Goal: Task Accomplishment & Management: Manage account settings

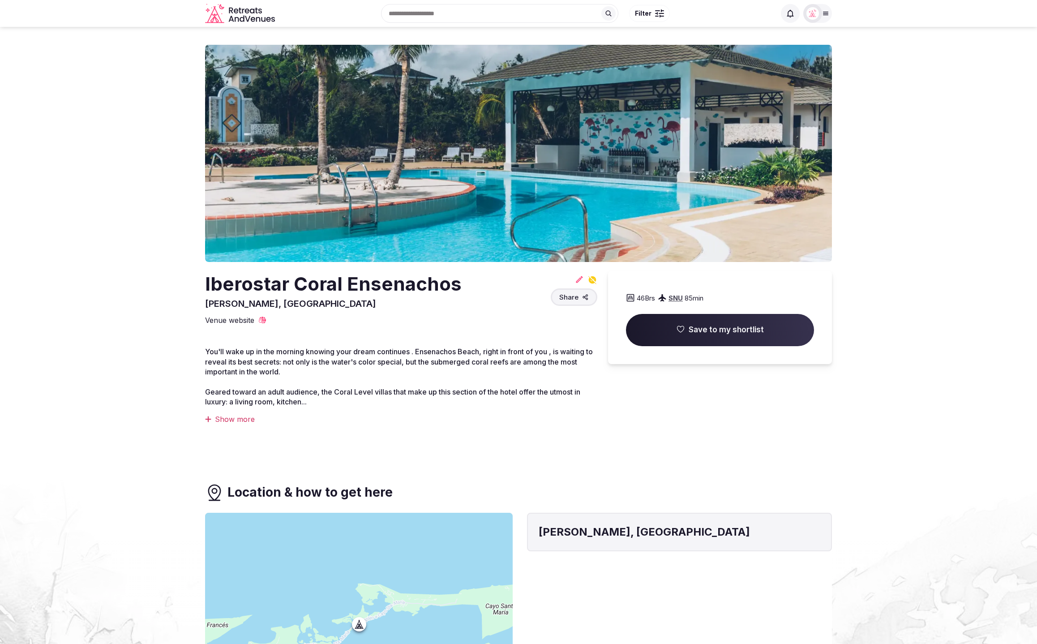
scroll to position [5, 0]
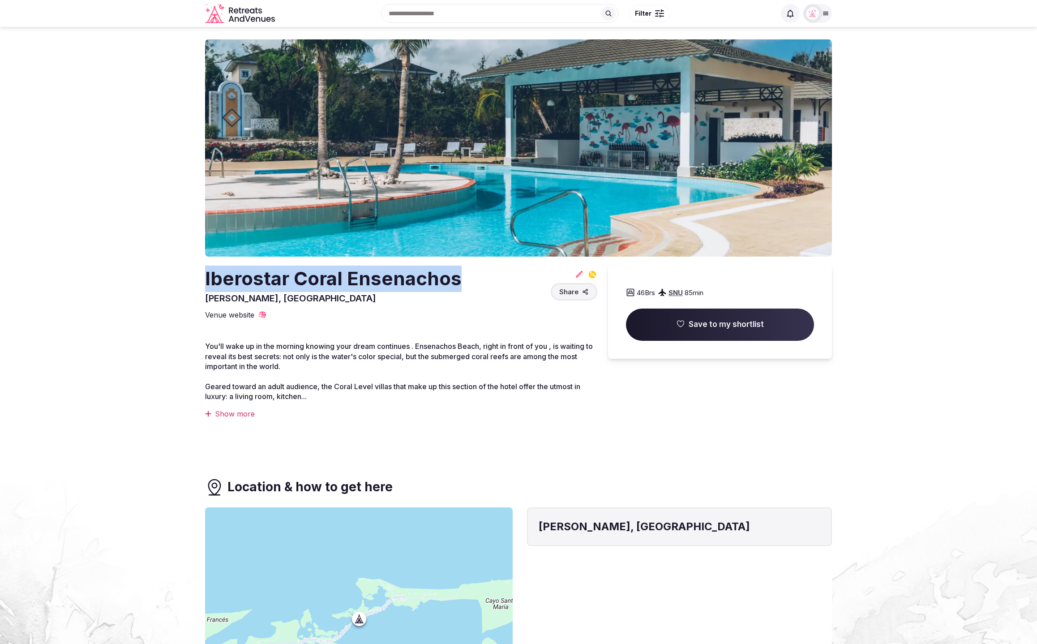
drag, startPoint x: 188, startPoint y: 285, endPoint x: 474, endPoint y: 280, distance: 286.5
click at [474, 280] on section "Iberostar Coral Ensenachos Villa Clara, Cuba Share 46 Brs SNU 85 min Save to my…" at bounding box center [518, 246] width 1037 height 451
copy h2 "Iberostar Coral Ensenachos"
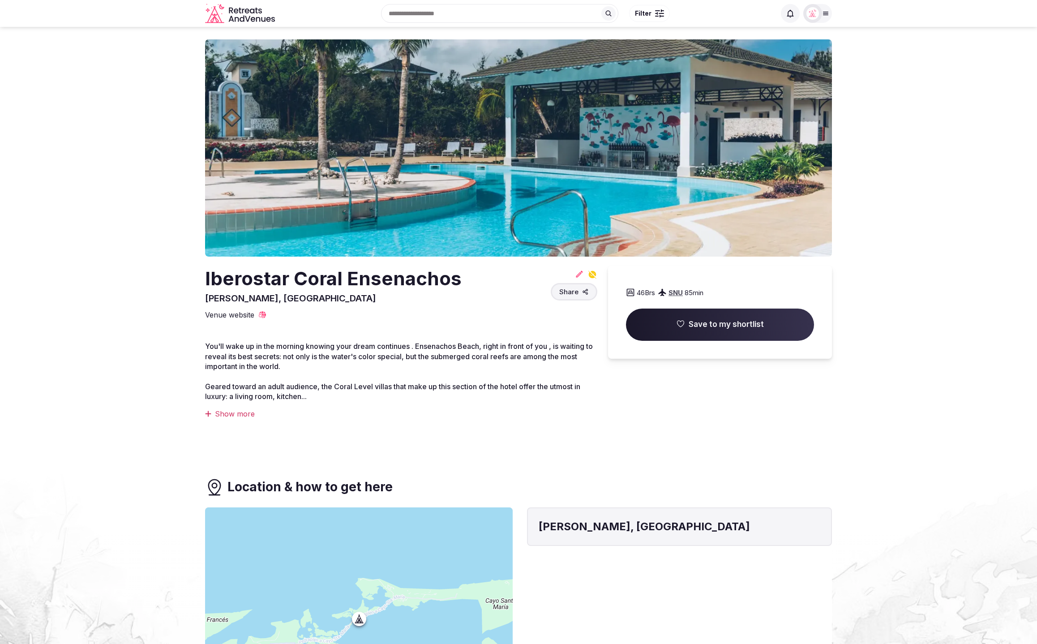
drag, startPoint x: 108, startPoint y: 200, endPoint x: 394, endPoint y: 17, distance: 339.6
click at [123, 188] on section "Iberostar Coral Ensenachos Villa Clara, Cuba Share 46 Brs SNU 85 min Save to my…" at bounding box center [518, 246] width 1037 height 451
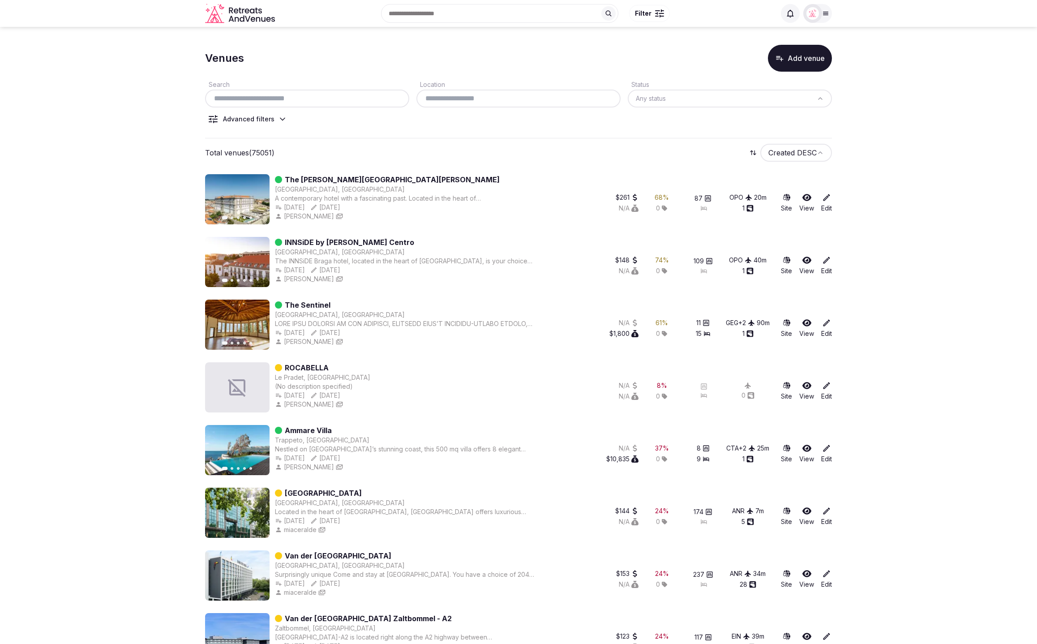
click at [398, 70] on div "Venues Add venue" at bounding box center [518, 58] width 627 height 27
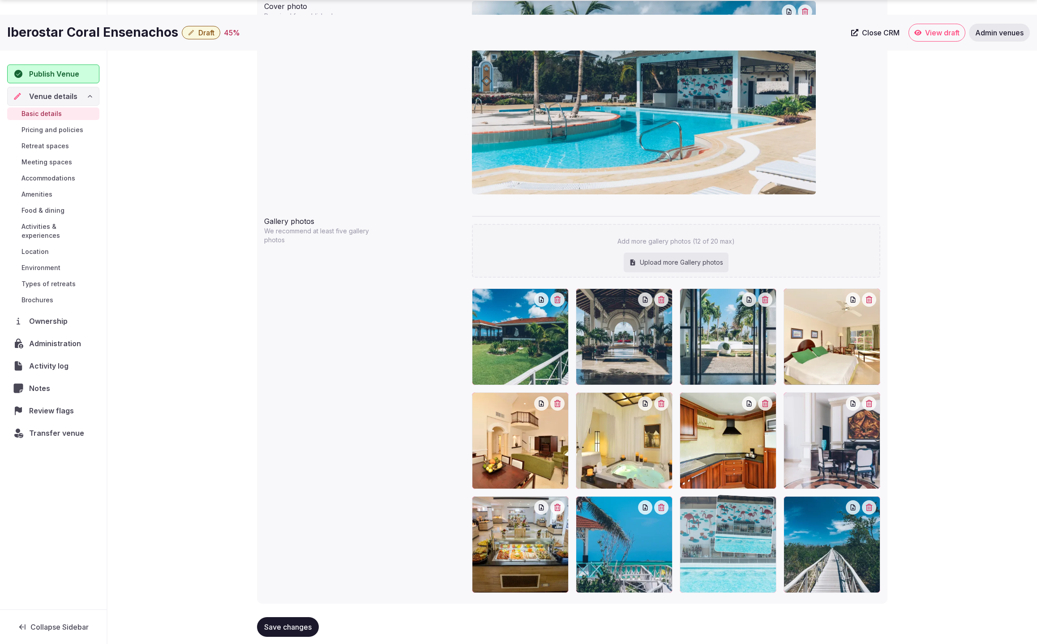
scroll to position [802, 0]
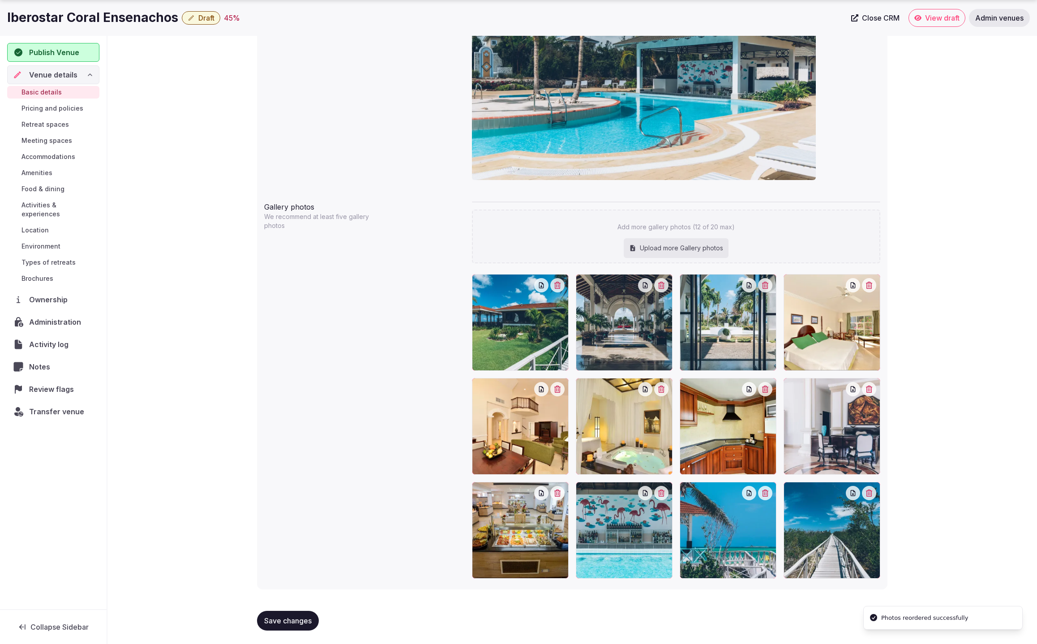
click at [269, 618] on span "Save changes" at bounding box center [287, 620] width 47 height 9
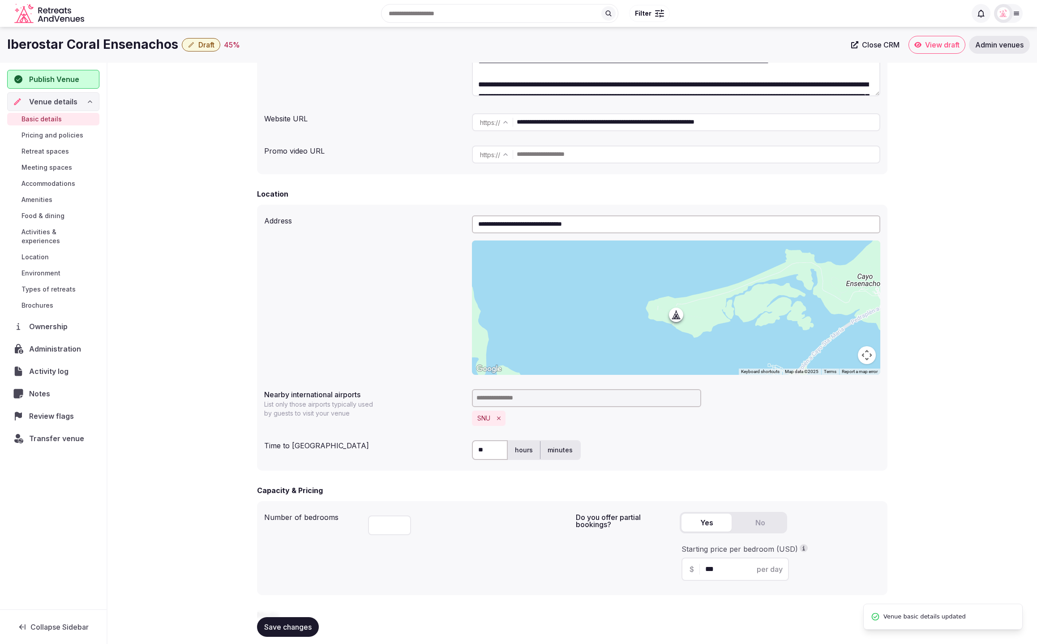
scroll to position [131, 0]
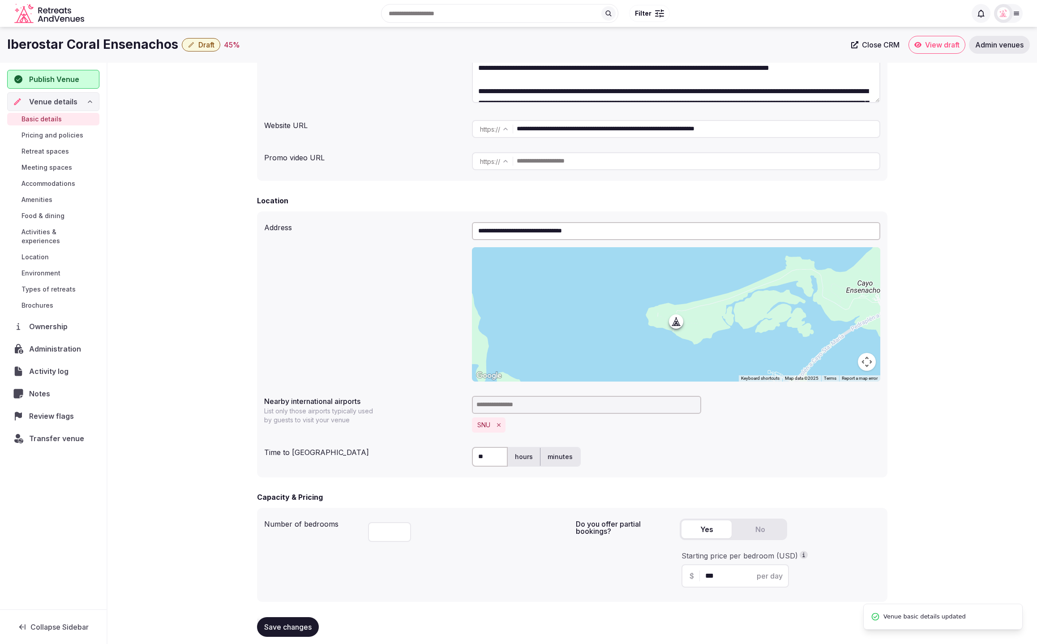
click at [40, 136] on span "Pricing and policies" at bounding box center [52, 135] width 62 height 9
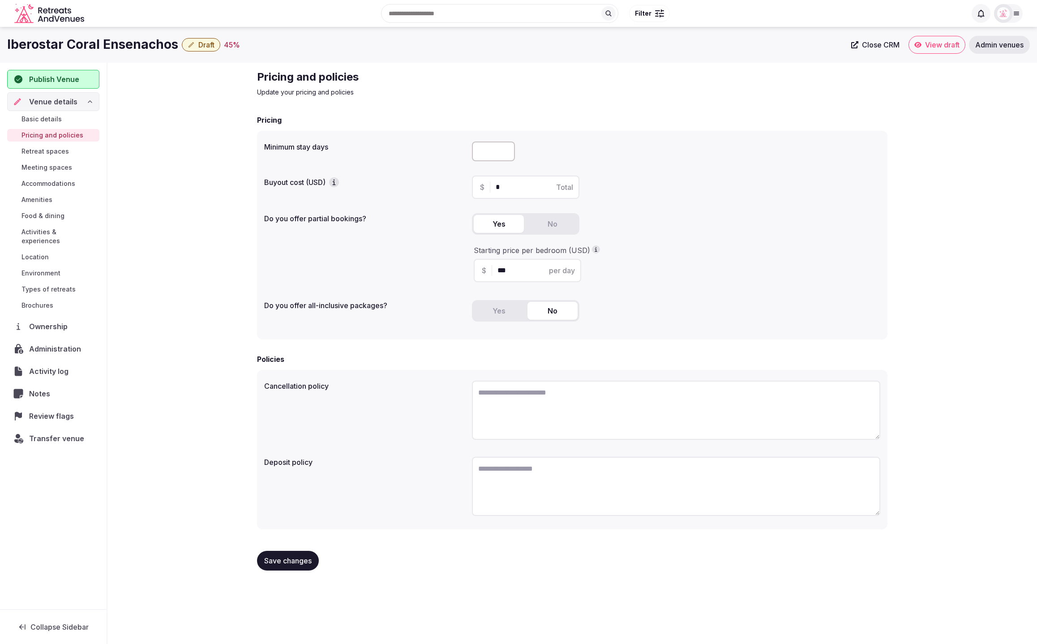
click at [729, 207] on div "Minimum stay days Buyout cost (USD) $ * Total Do you offer partial bookings? Ye…" at bounding box center [572, 235] width 630 height 209
click at [490, 154] on input "number" at bounding box center [493, 151] width 43 height 20
type input "*"
click at [283, 562] on span "Save changes" at bounding box center [287, 560] width 47 height 9
click at [184, 207] on div "Pricing and policies Update your pricing and policies Pricing Minimum stay days…" at bounding box center [571, 324] width 929 height 522
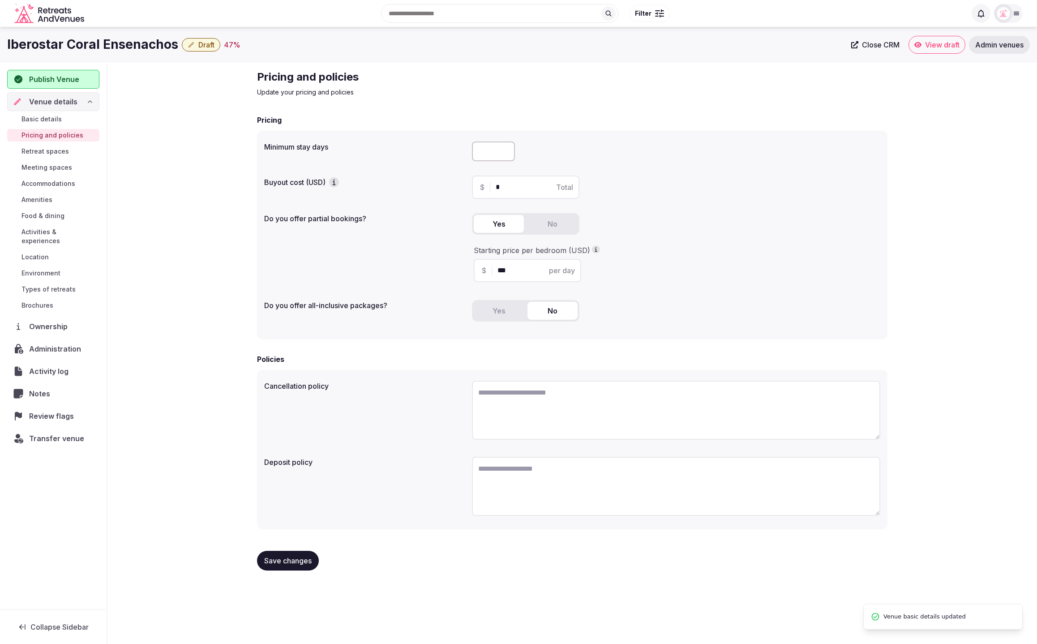
click at [45, 216] on span "Food & dining" at bounding box center [42, 215] width 43 height 9
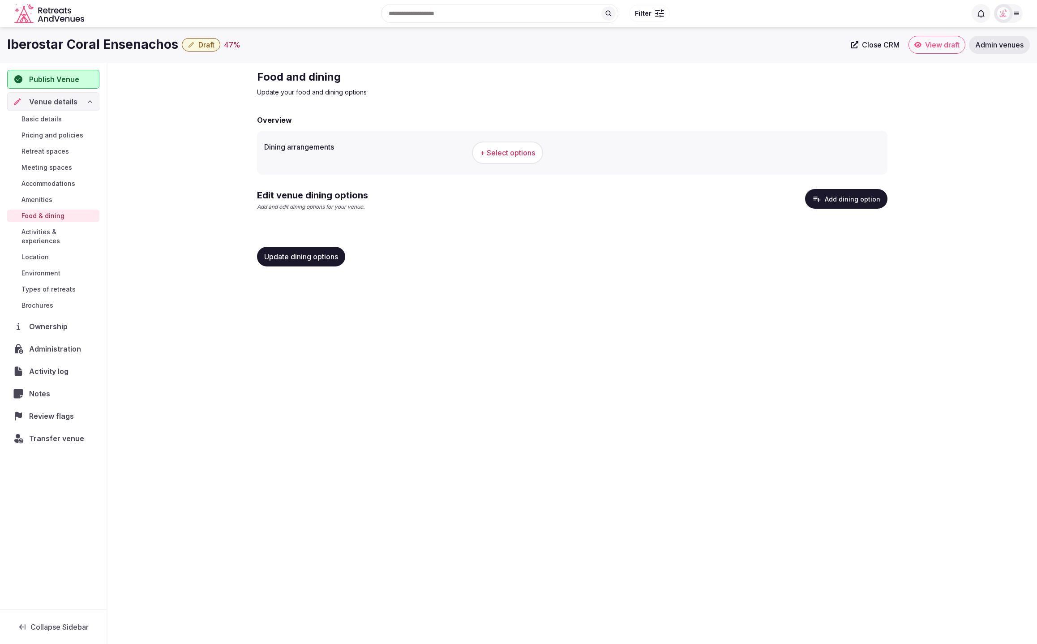
click at [781, 248] on div "Update dining options" at bounding box center [572, 257] width 630 height 20
click at [857, 201] on button "Add dining option" at bounding box center [846, 199] width 82 height 20
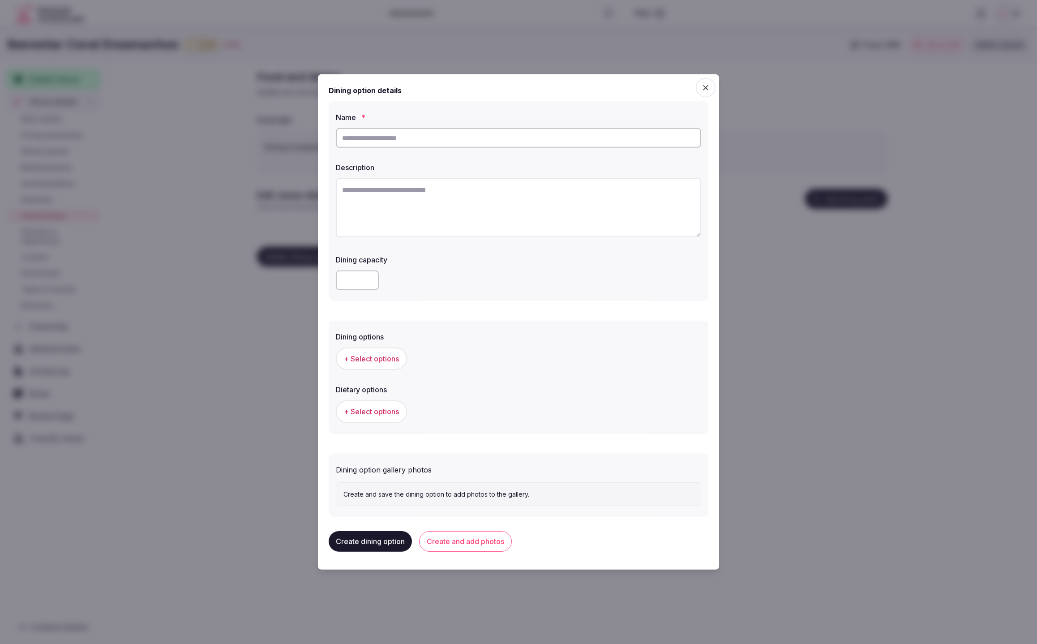
click at [484, 140] on input "text" at bounding box center [518, 138] width 365 height 20
paste input "**********"
type input "**********"
click at [521, 205] on textarea "To enrich screen reader interactions, please activate Accessibility in Grammarl…" at bounding box center [518, 207] width 365 height 59
click at [433, 198] on textarea "To enrich screen reader interactions, please activate Accessibility in Grammarl…" at bounding box center [518, 207] width 365 height 59
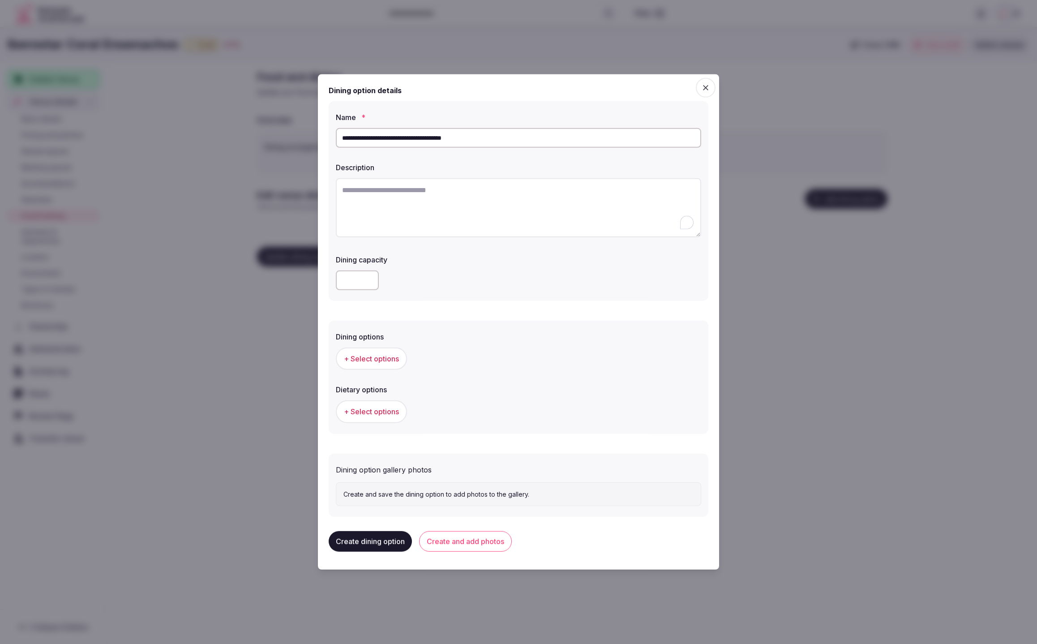
paste textarea "**********"
drag, startPoint x: 525, startPoint y: 333, endPoint x: 504, endPoint y: 325, distance: 23.1
click at [524, 333] on div "Dining options" at bounding box center [518, 333] width 365 height 13
click at [381, 226] on textarea "**********" at bounding box center [518, 207] width 365 height 59
click at [343, 188] on textarea "**********" at bounding box center [518, 207] width 365 height 59
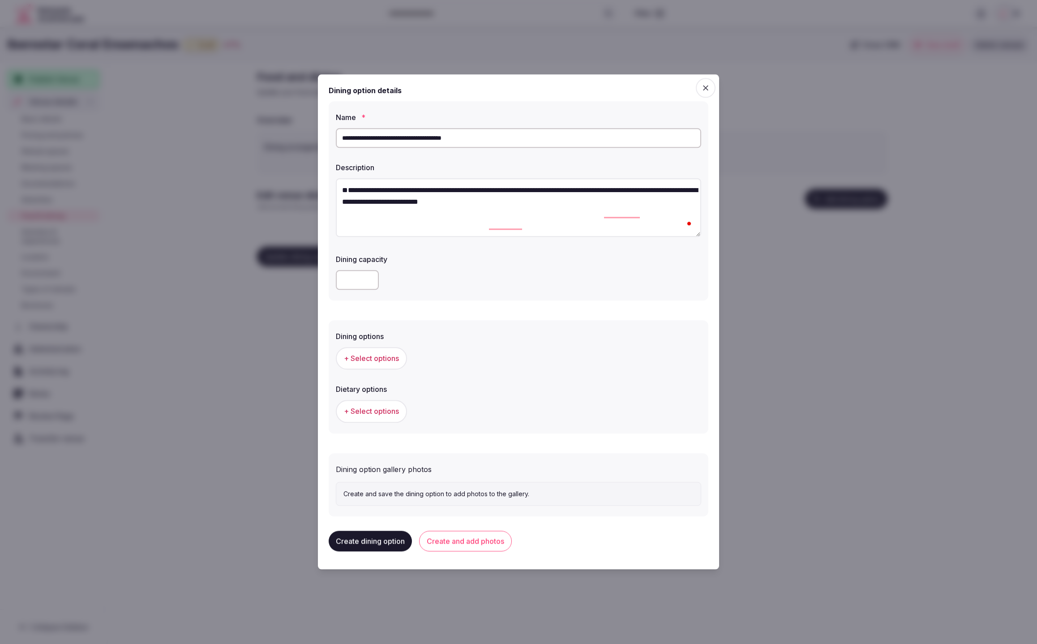
click at [355, 185] on textarea "**********" at bounding box center [518, 207] width 365 height 59
paste textarea "**********"
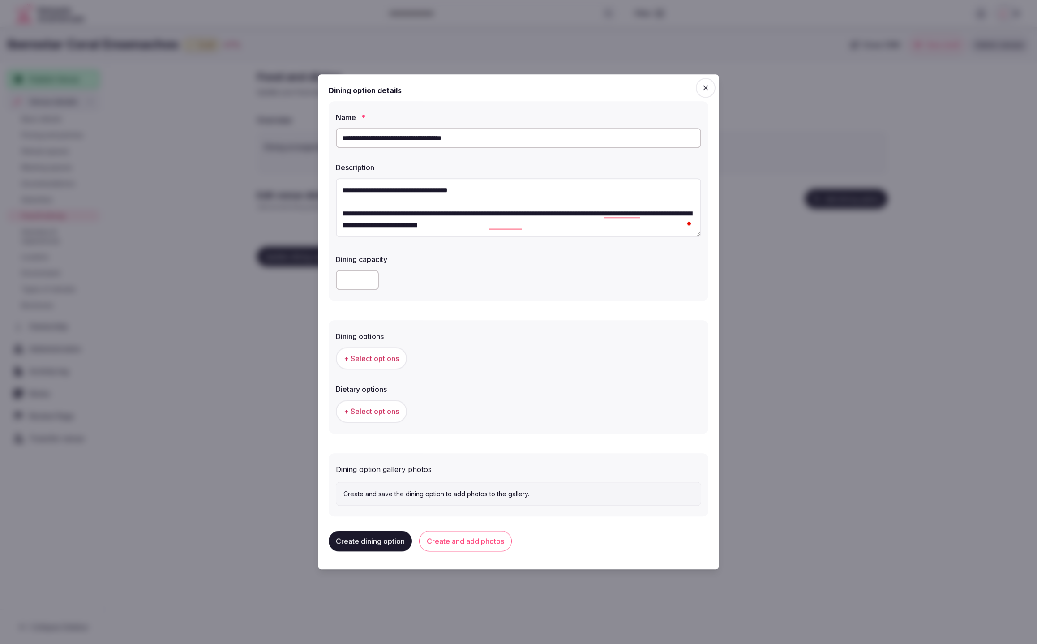
click at [340, 191] on textarea "**********" at bounding box center [518, 207] width 365 height 59
click at [376, 192] on textarea "**********" at bounding box center [518, 207] width 365 height 59
paste textarea "**********"
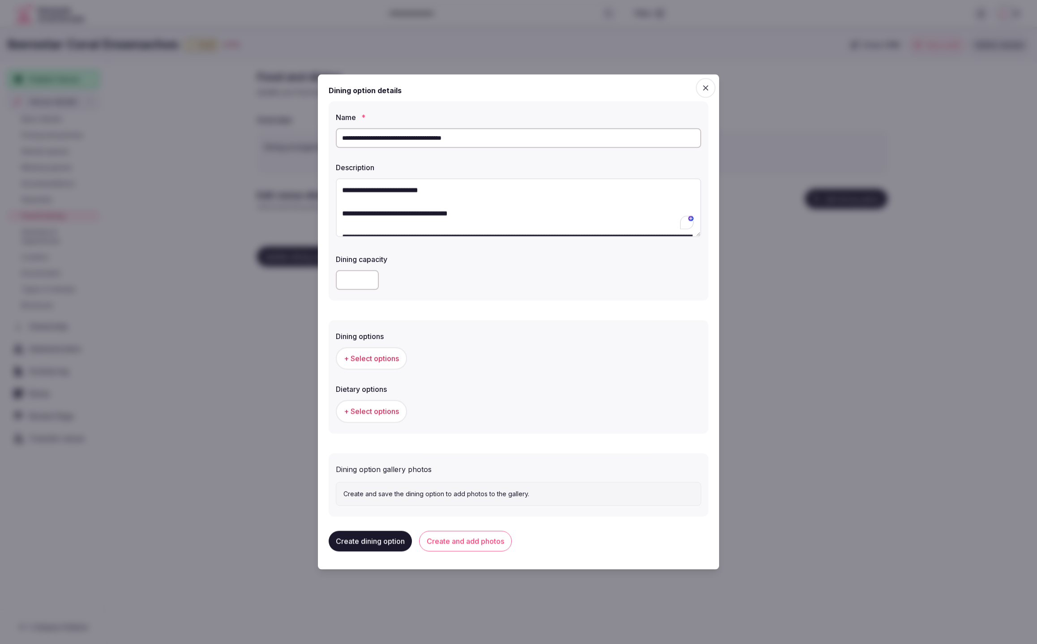
type textarea "**********"
click at [528, 393] on label "Dietary options" at bounding box center [518, 389] width 365 height 7
click at [356, 360] on span "+ Select options" at bounding box center [371, 358] width 55 height 10
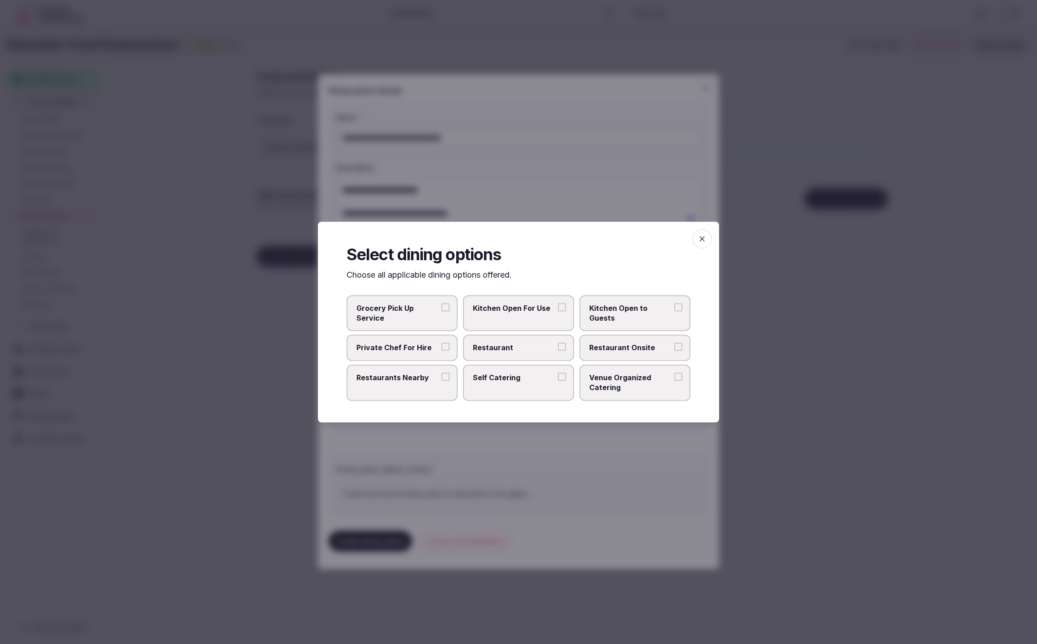
click at [530, 354] on label "Restaurant" at bounding box center [518, 348] width 111 height 26
click at [558, 351] on button "Restaurant" at bounding box center [562, 347] width 8 height 8
click at [653, 348] on span "Restaurant Onsite" at bounding box center [630, 348] width 82 height 10
click at [674, 348] on button "Restaurant Onsite" at bounding box center [678, 347] width 8 height 8
click at [674, 438] on div at bounding box center [518, 322] width 1037 height 644
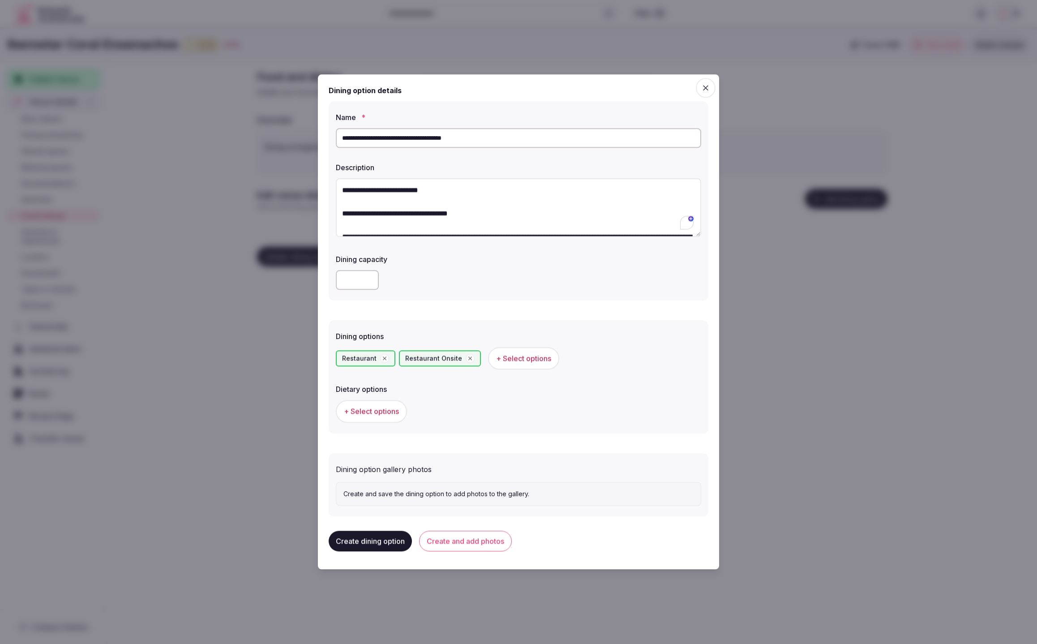
click at [371, 414] on span "+ Select options" at bounding box center [371, 411] width 55 height 10
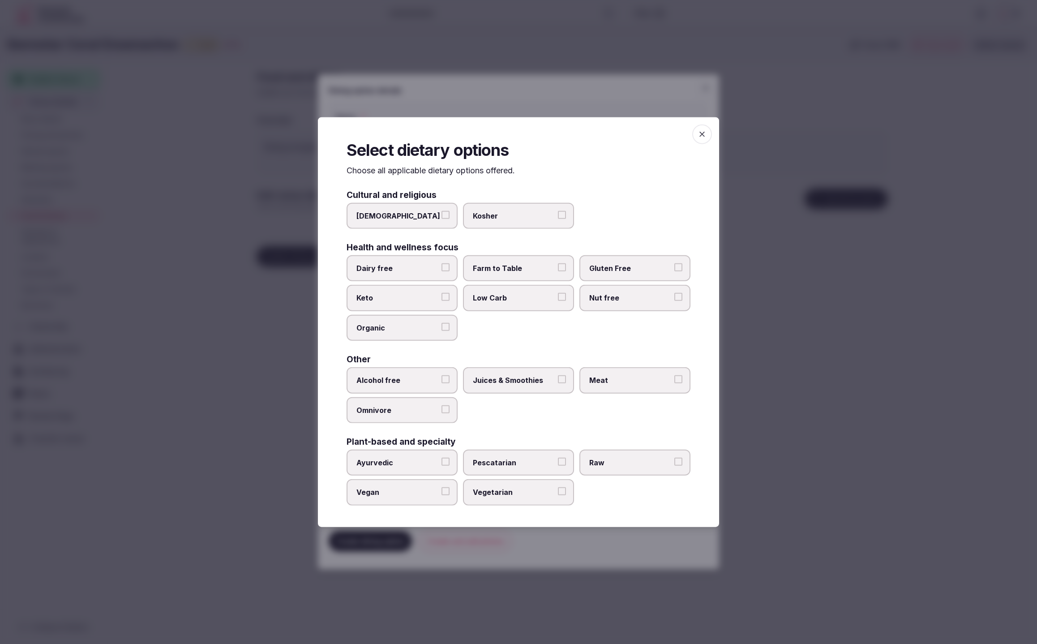
click at [508, 386] on label "Juices & Smoothies" at bounding box center [518, 380] width 111 height 26
click at [558, 383] on button "Juices & Smoothies" at bounding box center [562, 379] width 8 height 8
click at [627, 382] on span "Meat" at bounding box center [630, 380] width 82 height 10
click at [674, 382] on button "Meat" at bounding box center [678, 379] width 8 height 8
click at [837, 449] on div at bounding box center [518, 322] width 1037 height 644
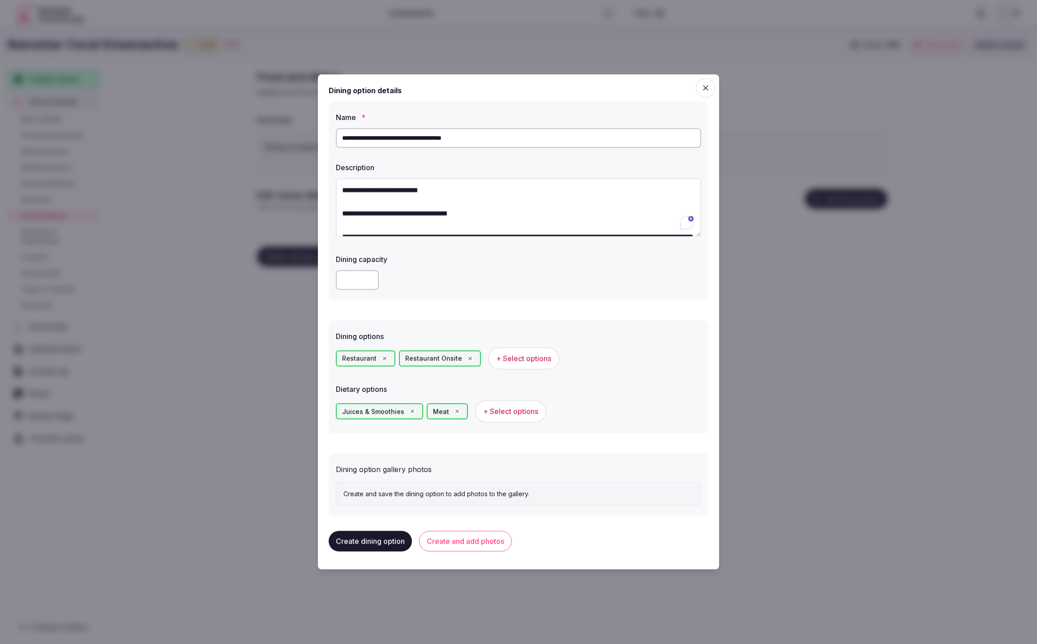
click at [519, 411] on span "+ Select options" at bounding box center [510, 411] width 55 height 10
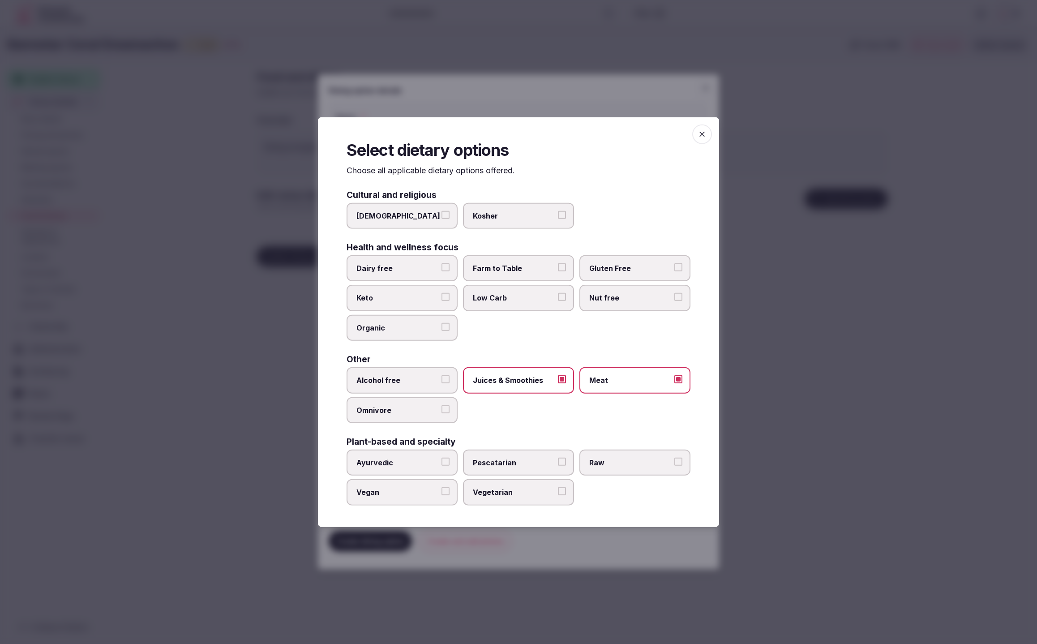
click at [499, 497] on label "Vegetarian" at bounding box center [518, 492] width 111 height 26
click at [558, 495] on button "Vegetarian" at bounding box center [562, 491] width 8 height 8
click at [833, 493] on div at bounding box center [518, 322] width 1037 height 644
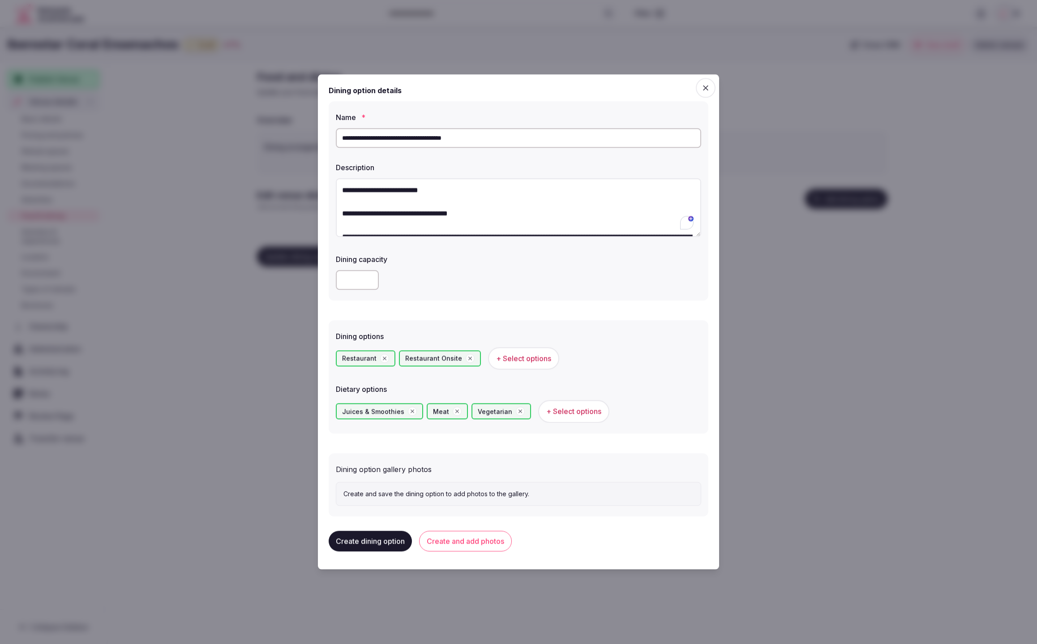
click at [381, 542] on button "Create dining option" at bounding box center [370, 541] width 83 height 21
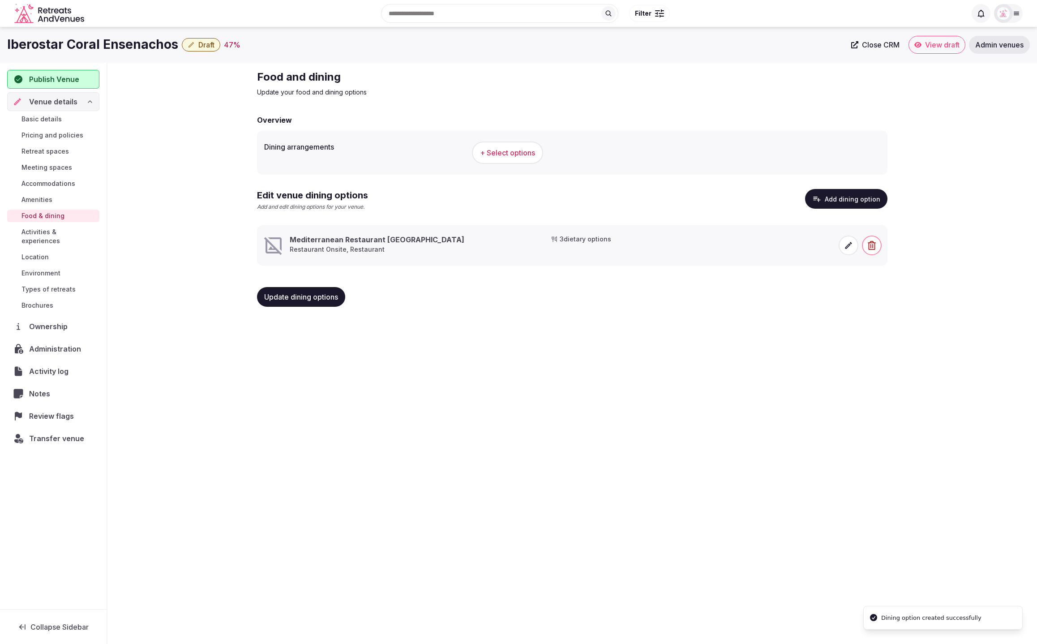
click at [843, 248] on span at bounding box center [848, 245] width 20 height 20
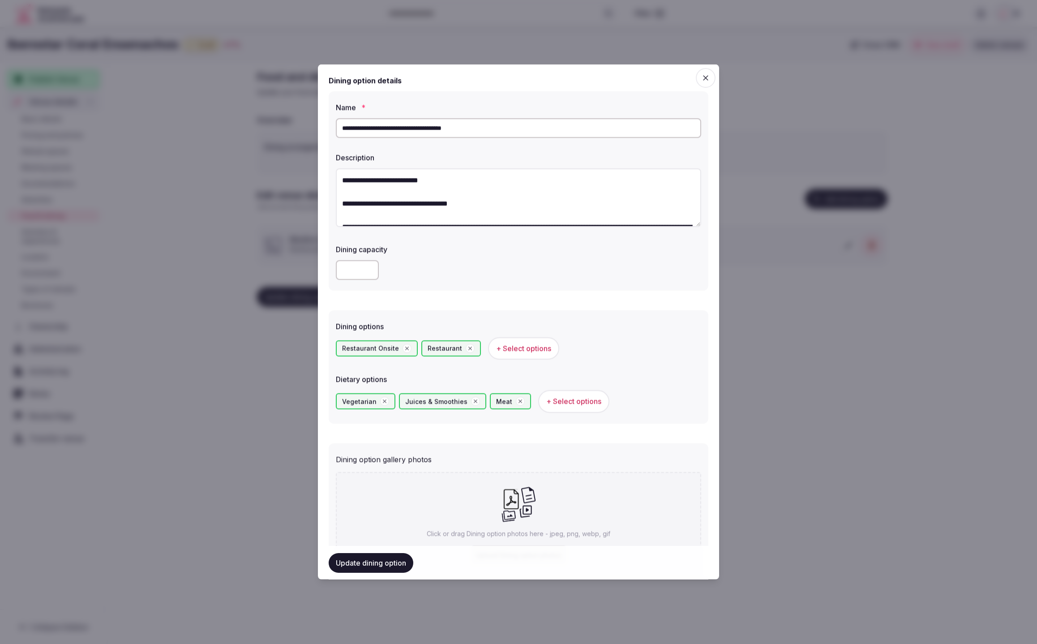
scroll to position [60, 0]
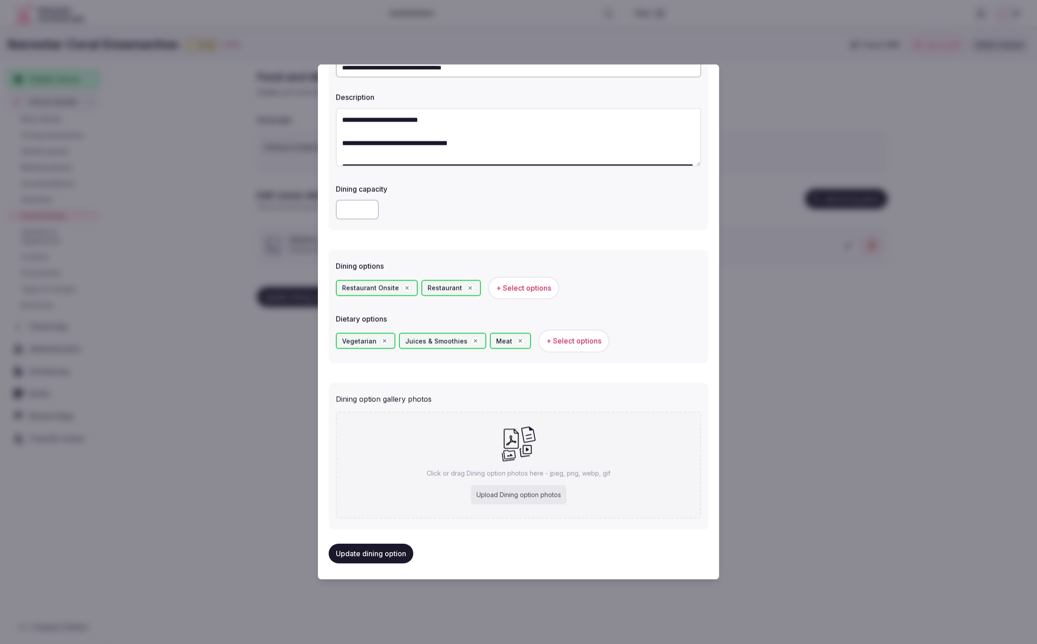
click at [517, 484] on div "Upload Dining option photos" at bounding box center [518, 494] width 95 height 20
type input "**********"
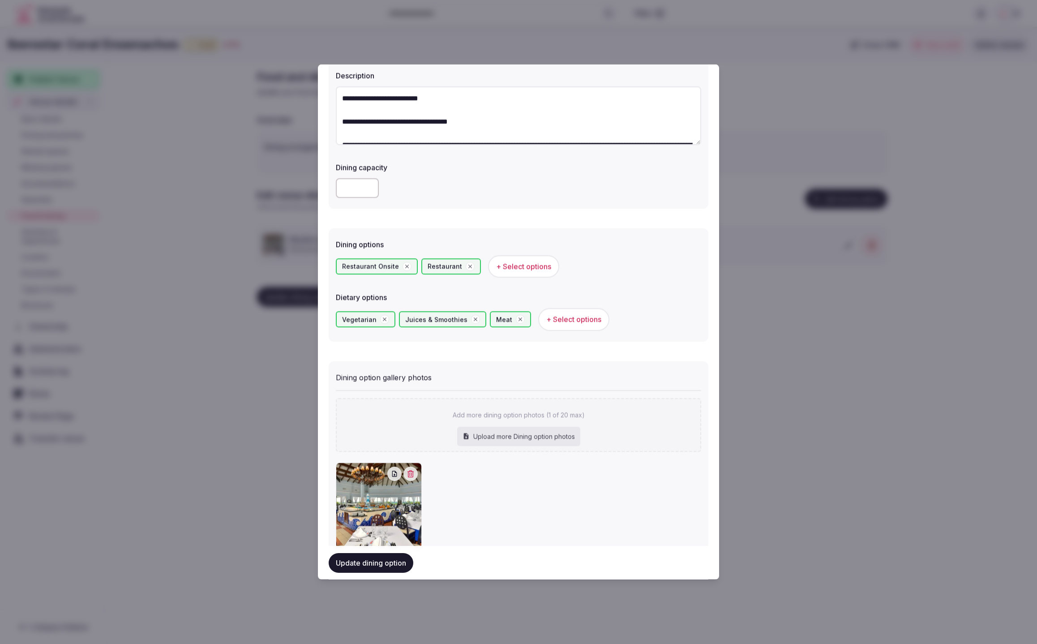
scroll to position [112, 0]
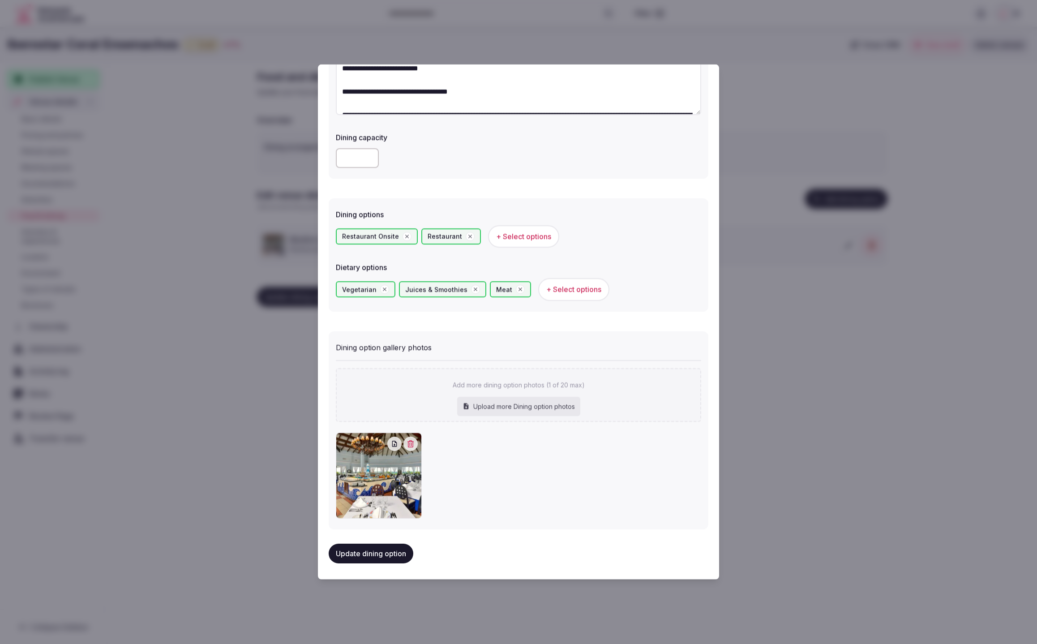
click at [361, 555] on button "Update dining option" at bounding box center [371, 553] width 85 height 20
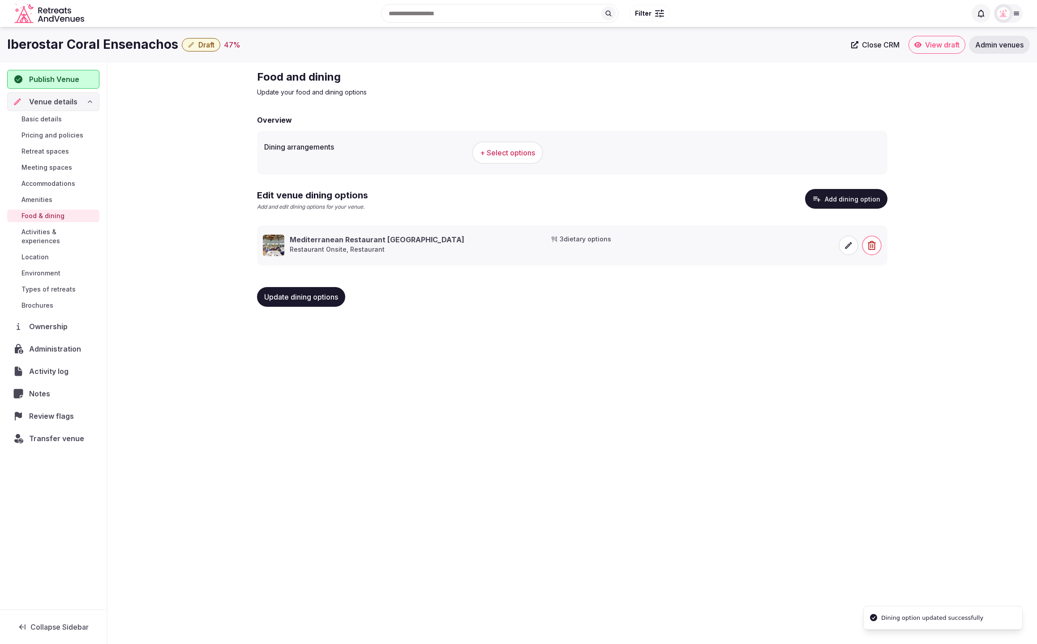
drag, startPoint x: 368, startPoint y: 404, endPoint x: 357, endPoint y: 402, distance: 10.9
click at [368, 404] on div "Iberostar Coral Ensenachos Draft 47 % Close CRM View draft Admin venues Publish…" at bounding box center [518, 332] width 1037 height 611
click at [487, 148] on span "+ Select options" at bounding box center [507, 153] width 55 height 10
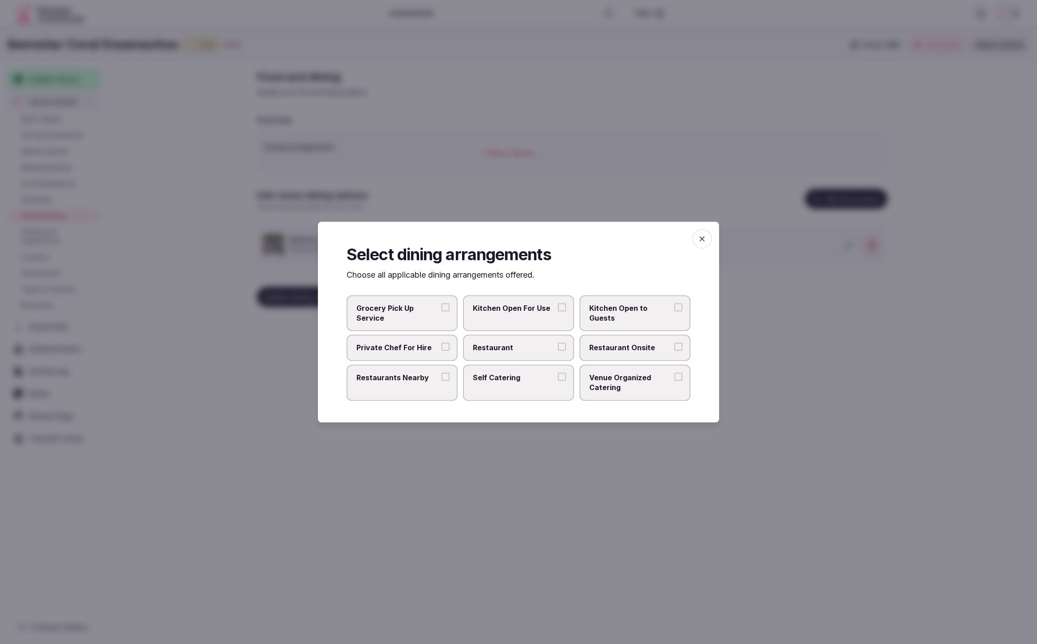
drag, startPoint x: 528, startPoint y: 348, endPoint x: 621, endPoint y: 349, distance: 93.5
click at [530, 348] on span "Restaurant" at bounding box center [514, 348] width 82 height 10
click at [558, 348] on button "Restaurant" at bounding box center [562, 347] width 8 height 8
click at [622, 349] on span "Restaurant Onsite" at bounding box center [630, 348] width 82 height 10
click at [674, 349] on button "Restaurant Onsite" at bounding box center [678, 347] width 8 height 8
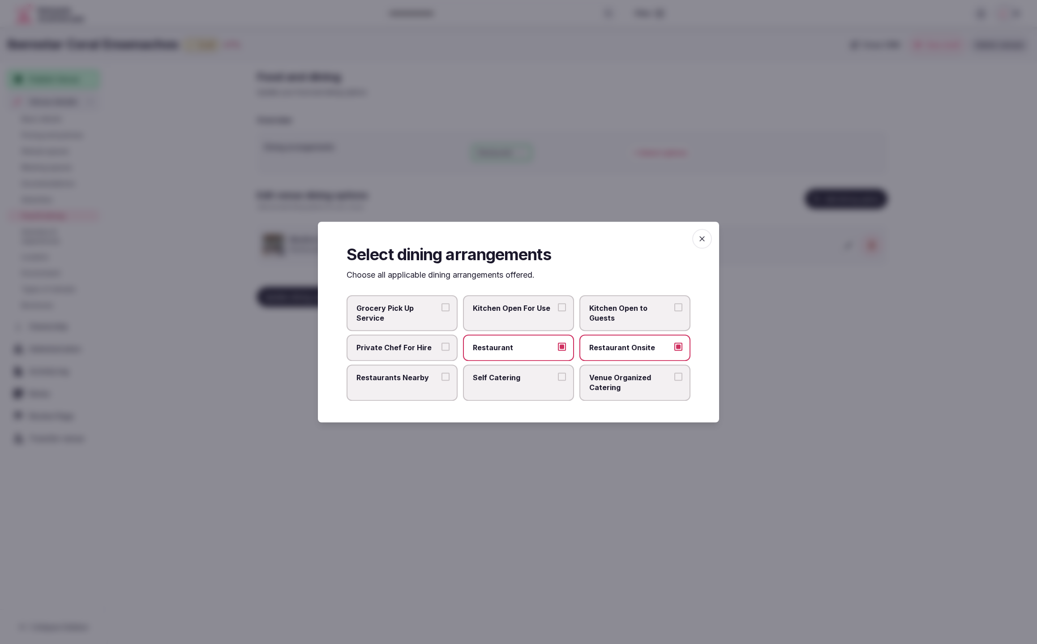
click at [765, 374] on div at bounding box center [518, 322] width 1037 height 644
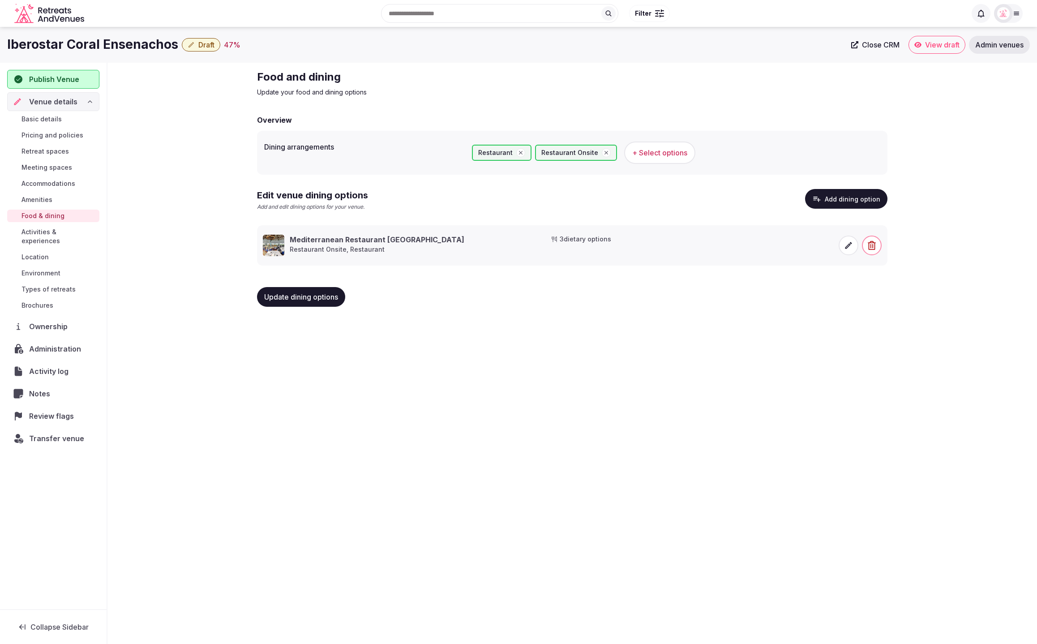
click at [294, 299] on span "Update dining options" at bounding box center [301, 296] width 74 height 9
drag, startPoint x: 116, startPoint y: 289, endPoint x: 18, endPoint y: 226, distance: 117.0
click at [112, 286] on div "Food and dining Update your food and dining options Overview Dining arrangement…" at bounding box center [571, 192] width 929 height 258
drag, startPoint x: 658, startPoint y: 295, endPoint x: 654, endPoint y: 293, distance: 4.6
click at [658, 295] on div "Update dining options" at bounding box center [572, 297] width 630 height 20
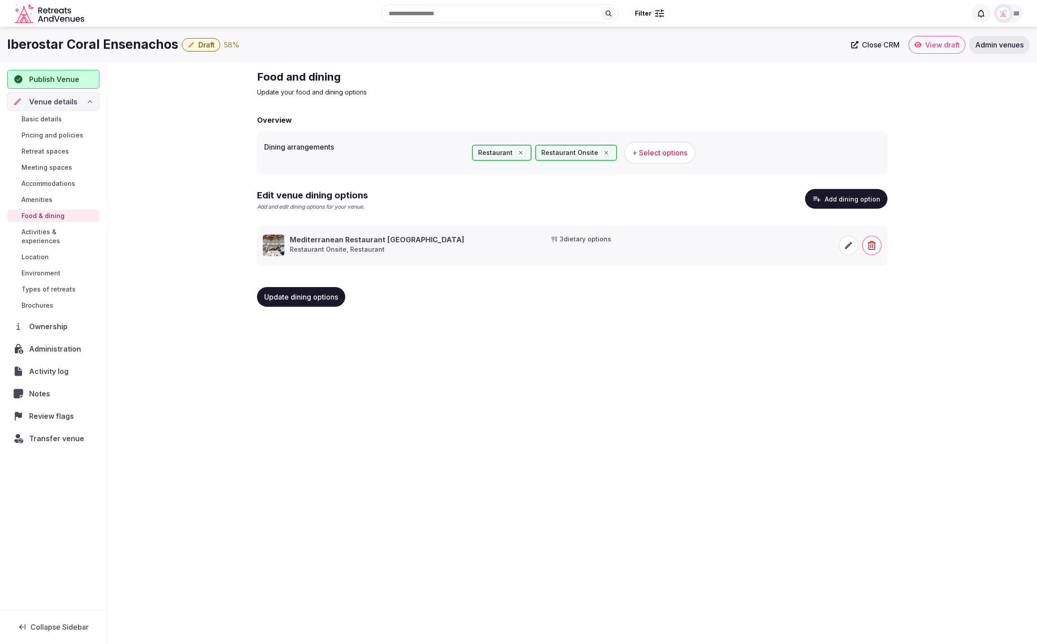
click at [46, 177] on link "Accommodations" at bounding box center [53, 183] width 92 height 13
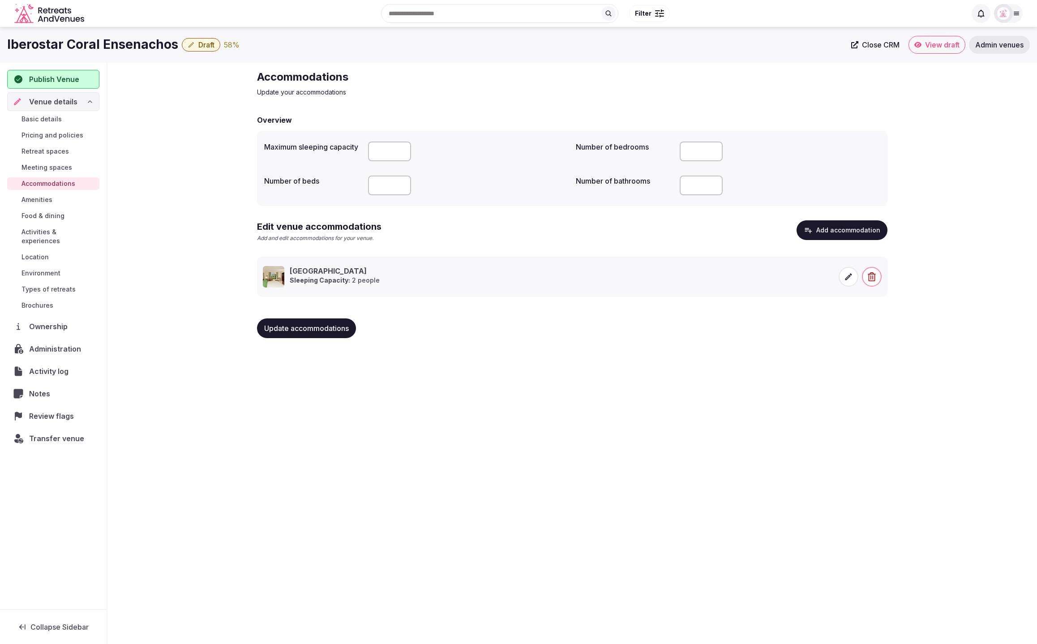
click at [44, 164] on span "Meeting spaces" at bounding box center [46, 167] width 51 height 9
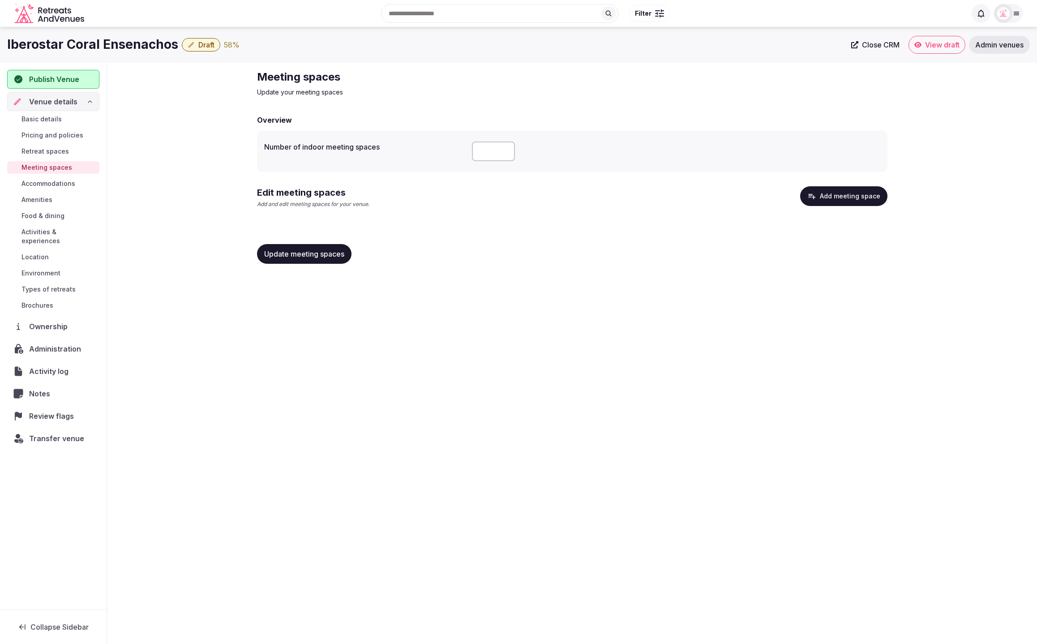
click at [192, 177] on div "Meeting spaces Update your meeting spaces Overview Number of indoor meeting spa…" at bounding box center [571, 170] width 929 height 215
drag, startPoint x: 691, startPoint y: 341, endPoint x: 670, endPoint y: 349, distance: 23.1
click at [691, 341] on div "Iberostar Coral Ensenachos Draft 58 % Close CRM View draft Admin venues Publish…" at bounding box center [518, 332] width 1037 height 611
click at [173, 184] on div "Meeting spaces Update your meeting spaces Overview Number of indoor meeting spa…" at bounding box center [571, 170] width 929 height 215
click at [73, 230] on span "Activities & experiences" at bounding box center [58, 236] width 74 height 18
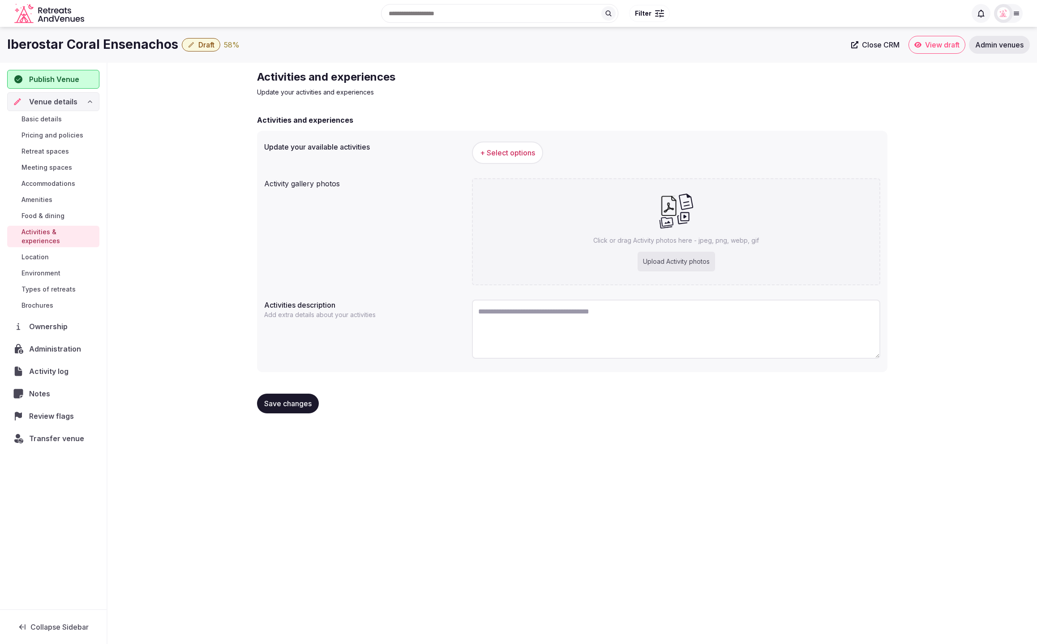
click at [542, 318] on textarea at bounding box center [676, 328] width 408 height 59
paste textarea "**********"
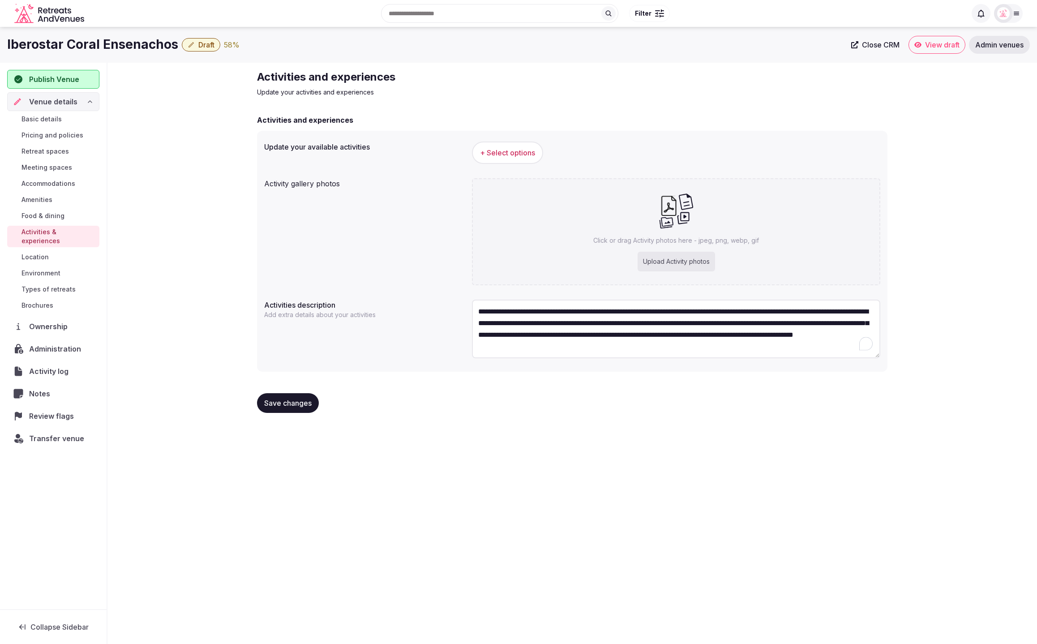
type textarea "**********"
click at [930, 292] on div "**********" at bounding box center [571, 245] width 929 height 364
click at [669, 261] on div "Upload Activity photos" at bounding box center [675, 262] width 77 height 20
type input "**********"
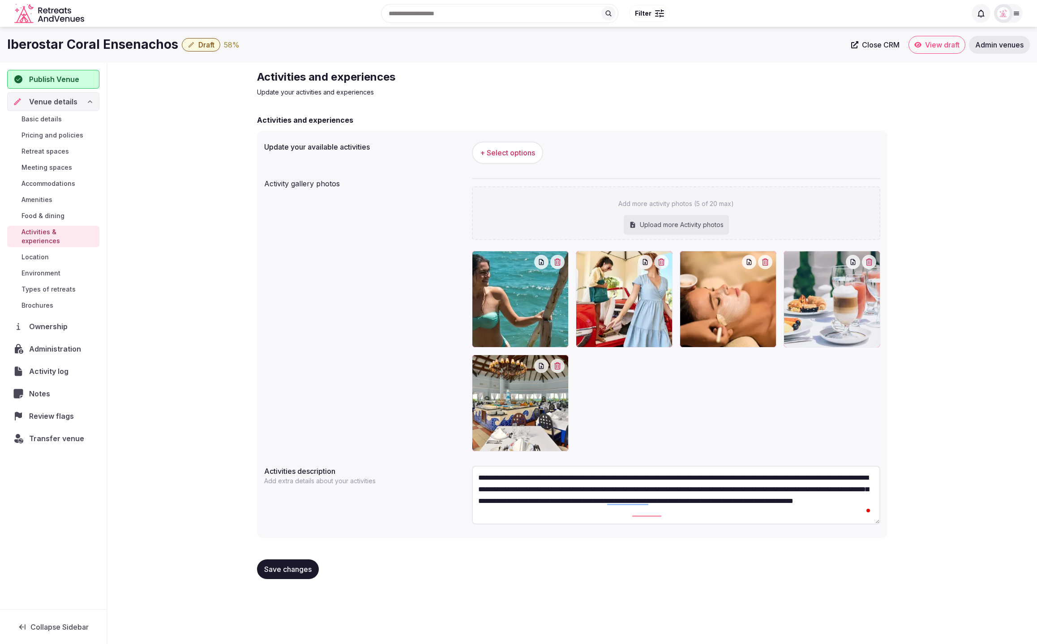
click at [556, 364] on icon "button" at bounding box center [557, 365] width 6 height 7
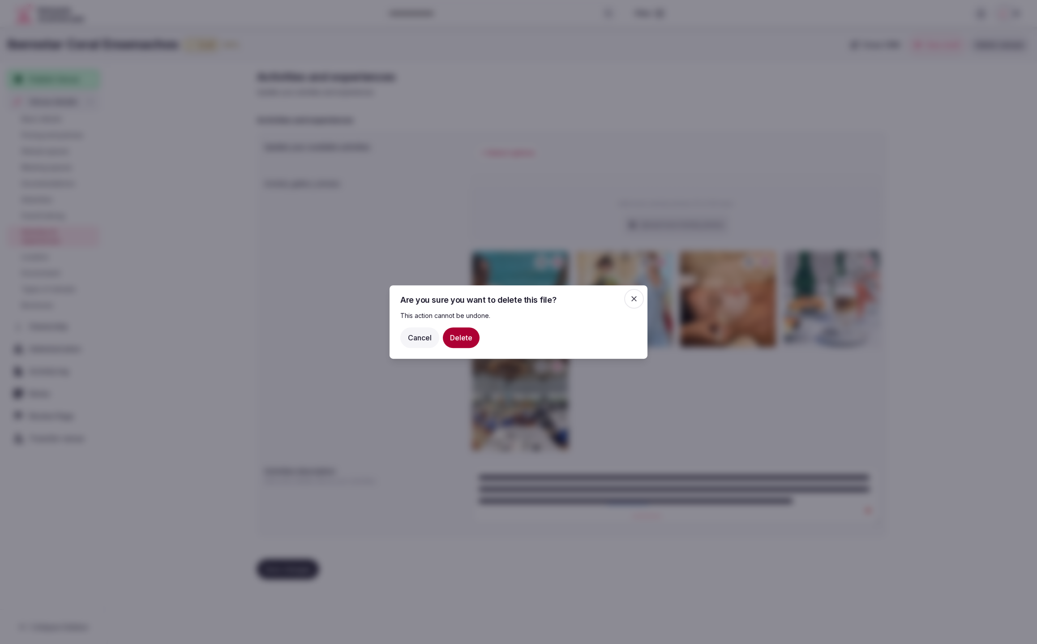
click at [461, 341] on button "Delete" at bounding box center [461, 337] width 37 height 21
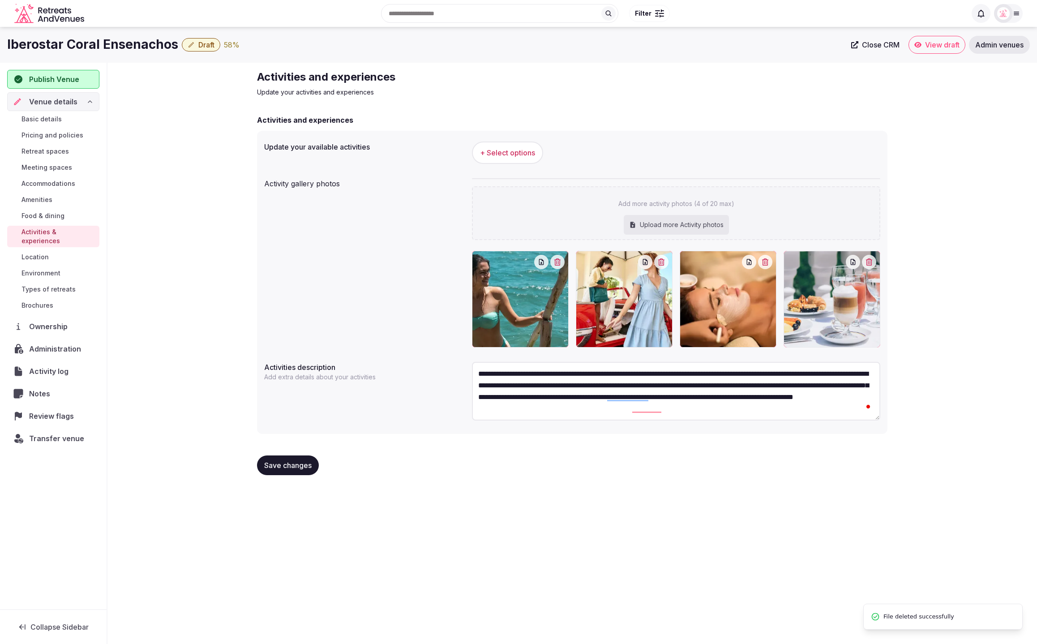
click at [649, 222] on div "Upload more Activity photos" at bounding box center [675, 225] width 105 height 20
type input "**********"
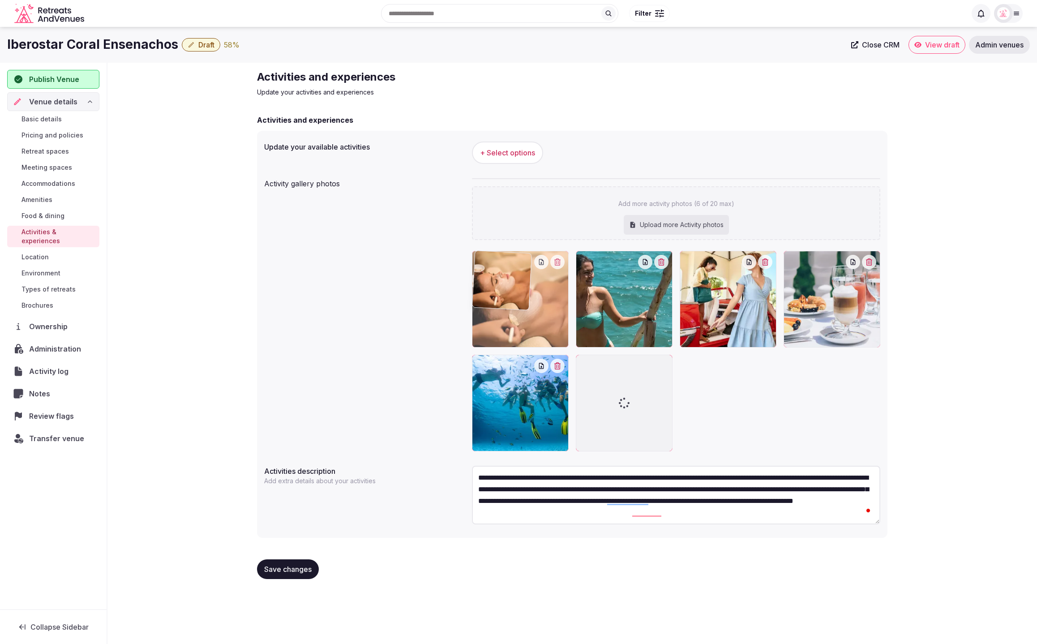
drag, startPoint x: 704, startPoint y: 320, endPoint x: 537, endPoint y: 324, distance: 166.6
click at [504, 325] on body "Search Popular Destinations Toscana, Italy Riviera Maya, Mexico Indonesia, Bali…" at bounding box center [518, 322] width 1037 height 644
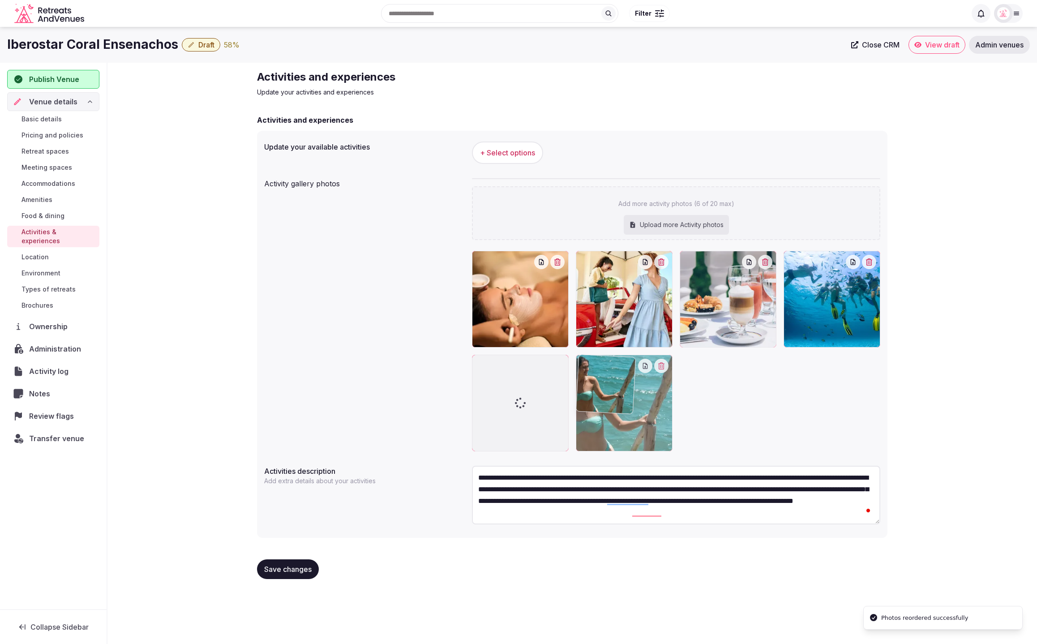
drag, startPoint x: 620, startPoint y: 316, endPoint x: 715, endPoint y: 434, distance: 150.8
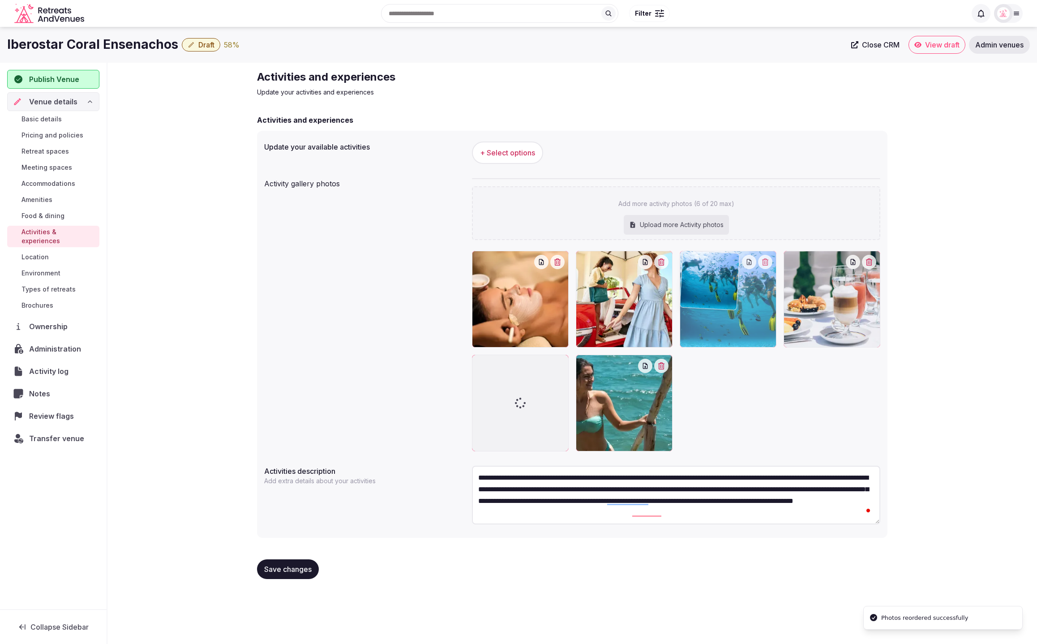
drag, startPoint x: 814, startPoint y: 320, endPoint x: 704, endPoint y: 328, distance: 110.4
click at [704, 328] on body "Search Popular Destinations Toscana, Italy Riviera Maya, Mexico Indonesia, Bali…" at bounding box center [518, 322] width 1037 height 644
drag, startPoint x: 711, startPoint y: 318, endPoint x: 618, endPoint y: 324, distance: 93.3
click at [618, 324] on body "Search Popular Destinations Toscana, Italy Riviera Maya, Mexico Indonesia, Bali…" at bounding box center [518, 322] width 1037 height 644
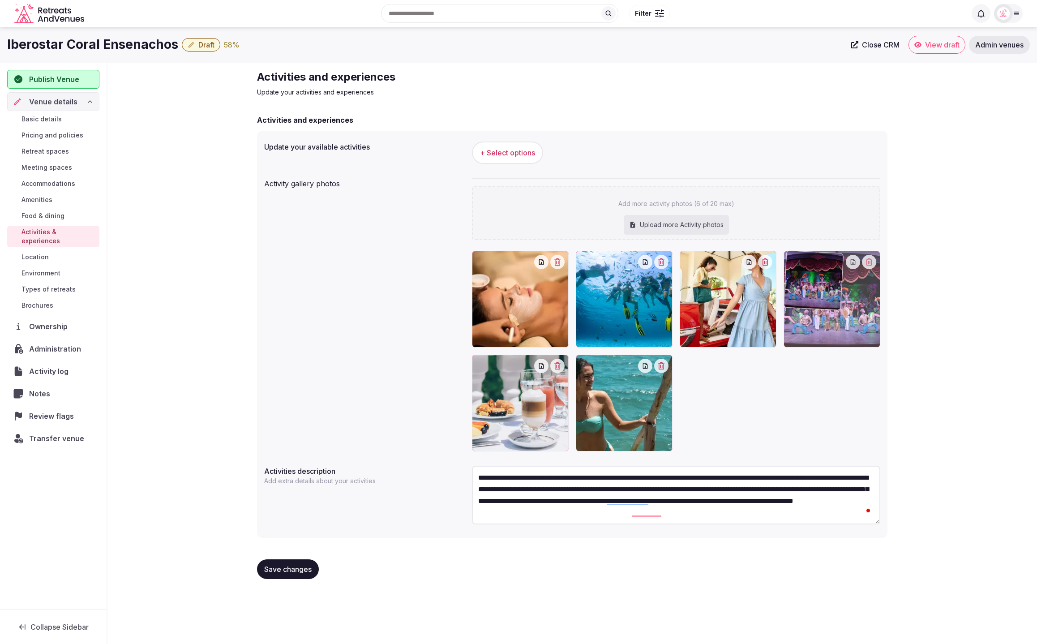
drag, startPoint x: 496, startPoint y: 412, endPoint x: 822, endPoint y: 344, distance: 332.5
click at [822, 344] on body "Search Popular Destinations Toscana, Italy Riviera Maya, Mexico Indonesia, Bali…" at bounding box center [518, 322] width 1037 height 644
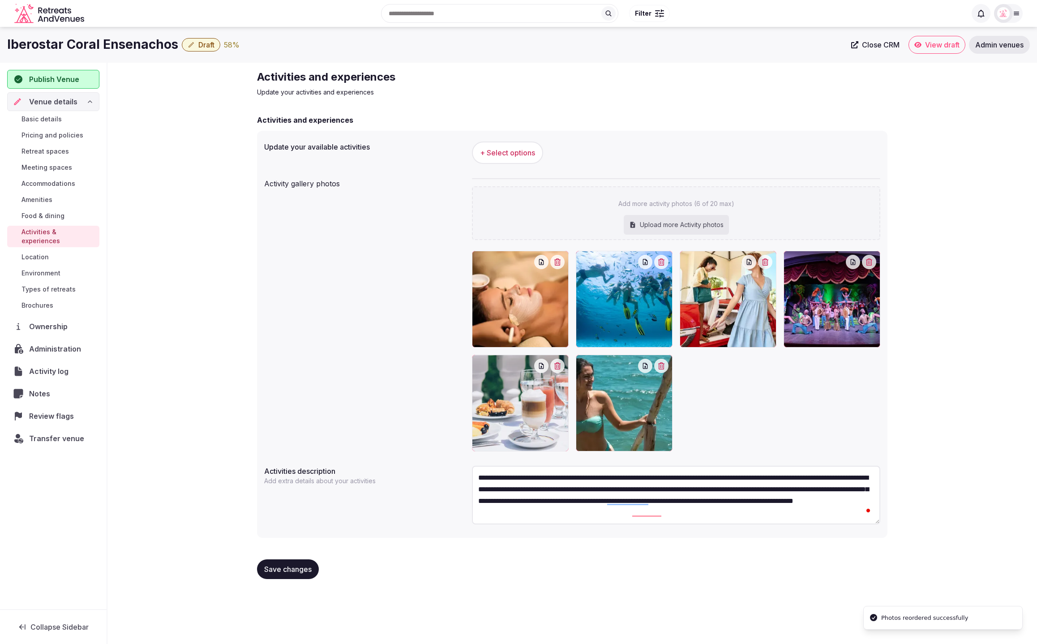
click at [286, 568] on span "Save changes" at bounding box center [287, 568] width 47 height 9
click at [500, 157] on span "+ Select options" at bounding box center [507, 153] width 55 height 10
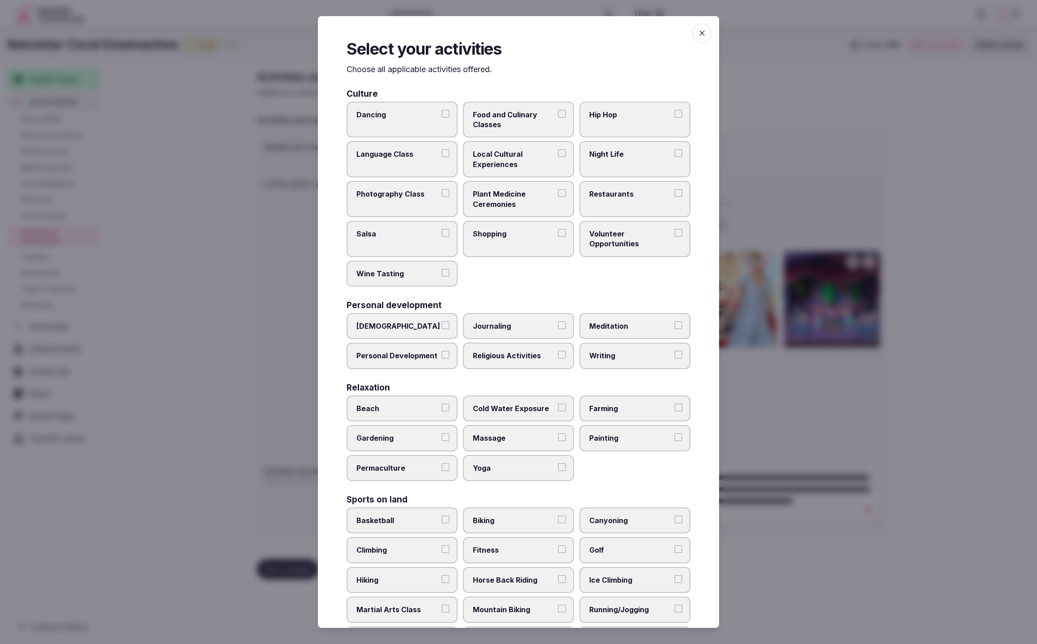
click at [636, 200] on label "Restaurants" at bounding box center [634, 199] width 111 height 36
click at [674, 197] on button "Restaurants" at bounding box center [678, 193] width 8 height 8
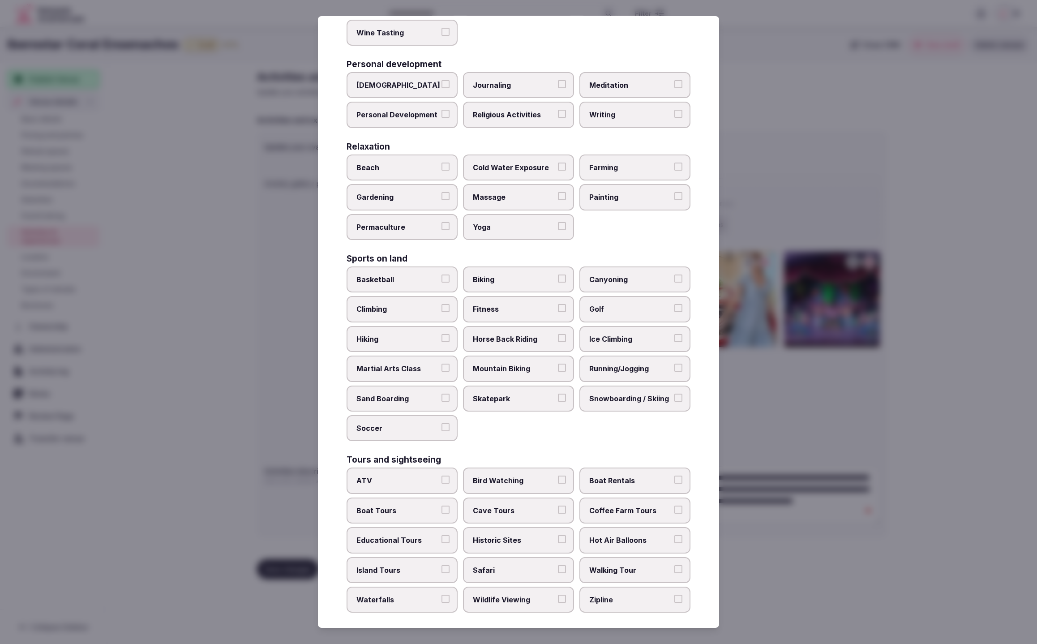
scroll to position [243, 0]
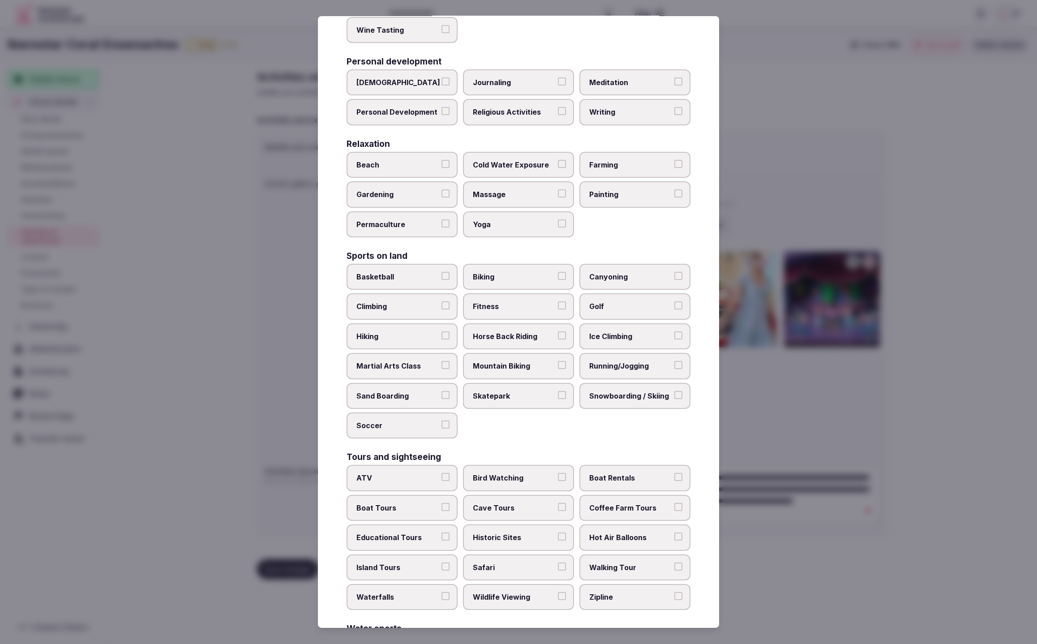
click at [533, 211] on label "Yoga" at bounding box center [518, 224] width 111 height 26
click at [558, 219] on button "Yoga" at bounding box center [562, 223] width 8 height 8
click at [536, 192] on span "Massage" at bounding box center [514, 194] width 82 height 10
click at [558, 192] on button "Massage" at bounding box center [562, 193] width 8 height 8
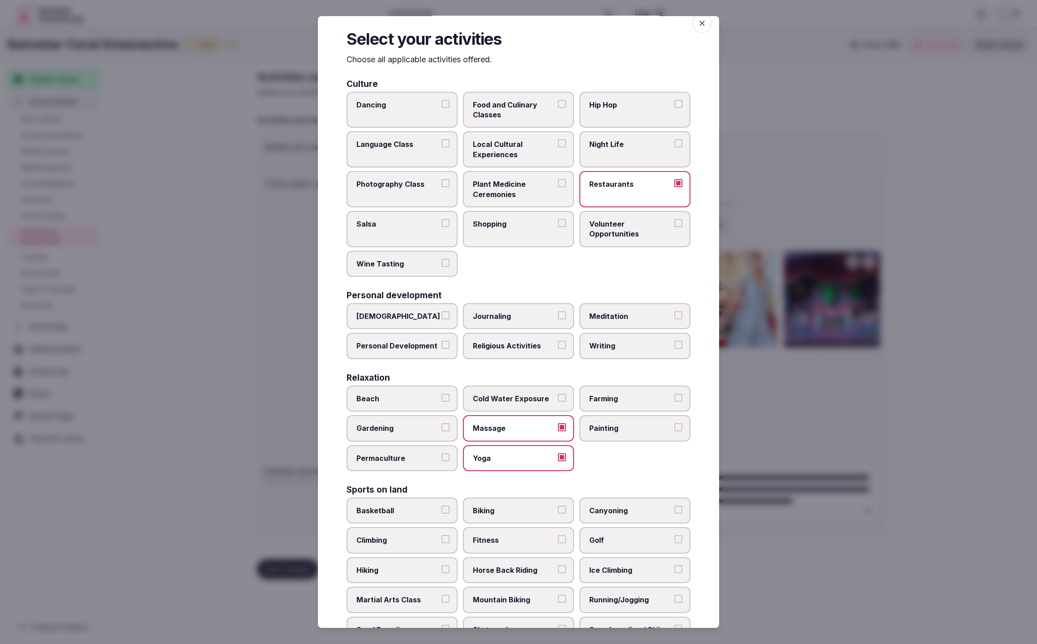
scroll to position [0, 0]
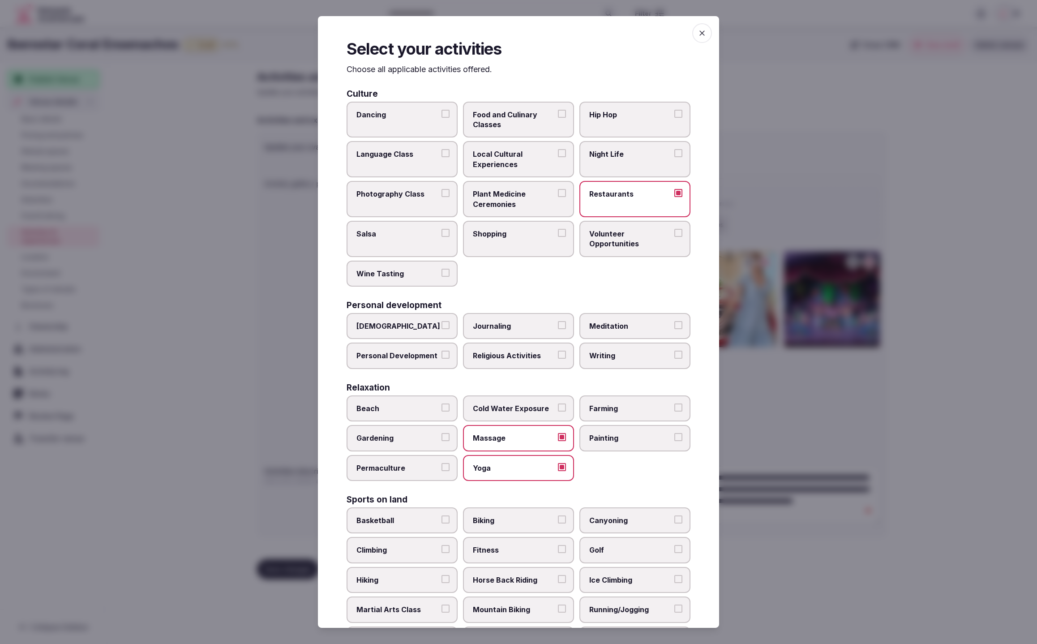
click at [419, 119] on label "Dancing" at bounding box center [401, 120] width 111 height 36
click at [441, 118] on button "Dancing" at bounding box center [445, 114] width 8 height 8
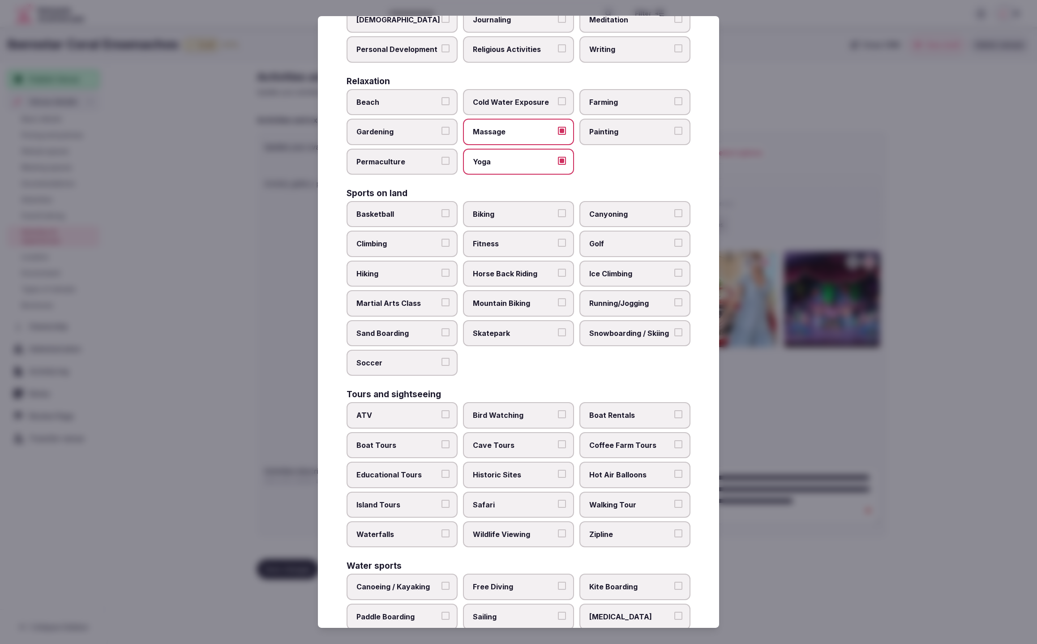
scroll to position [387, 0]
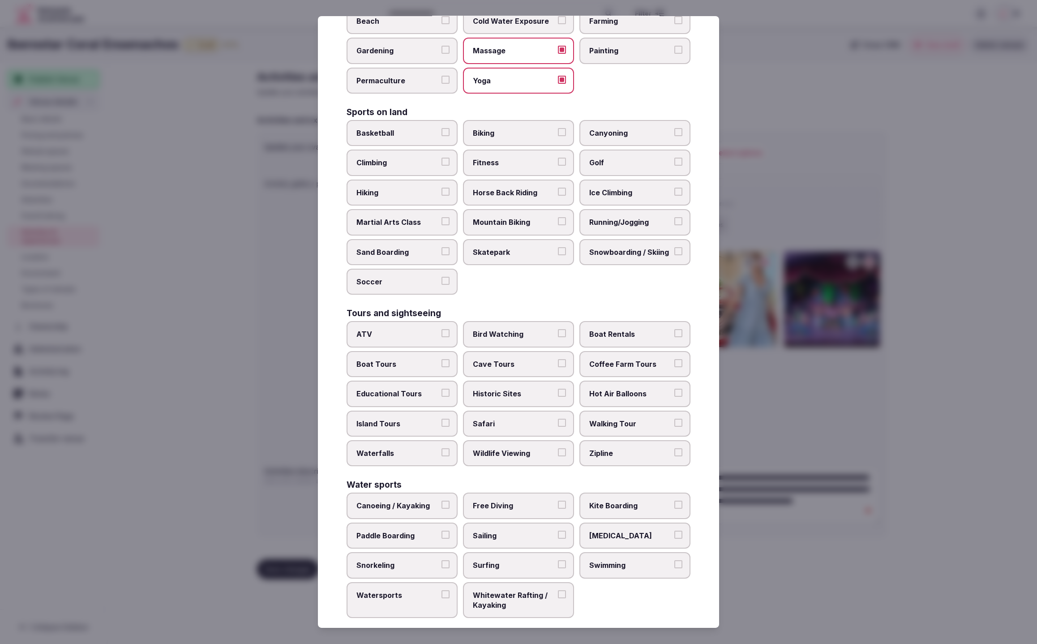
click at [639, 560] on span "Swimming" at bounding box center [630, 565] width 82 height 10
click at [674, 560] on button "Swimming" at bounding box center [678, 564] width 8 height 8
click at [619, 418] on span "Walking Tour" at bounding box center [630, 423] width 82 height 10
click at [674, 418] on button "Walking Tour" at bounding box center [678, 422] width 8 height 8
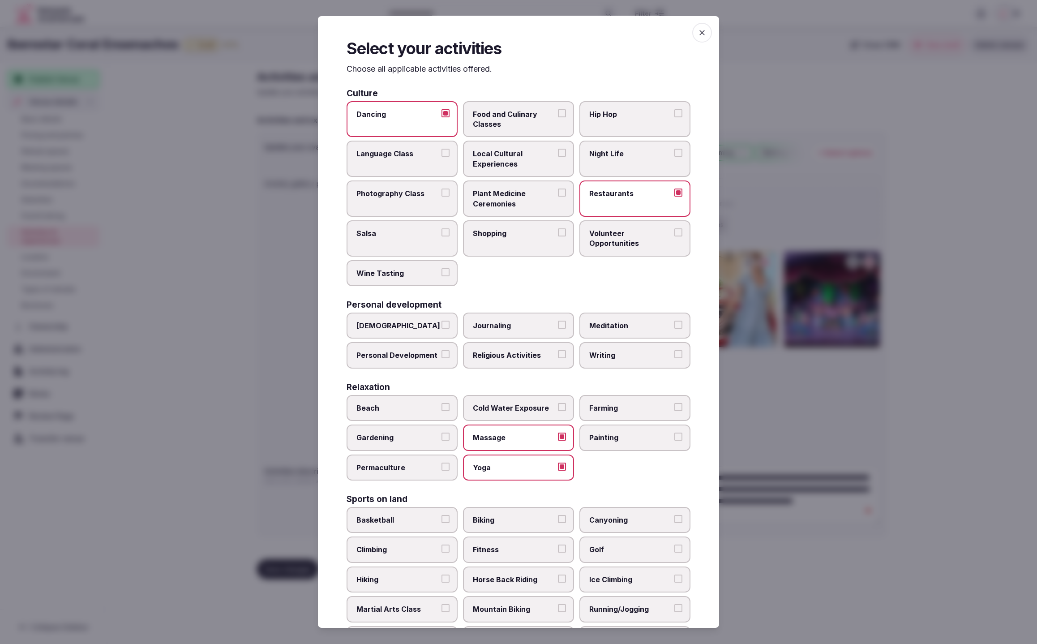
scroll to position [0, 0]
click at [771, 445] on div at bounding box center [518, 322] width 1037 height 644
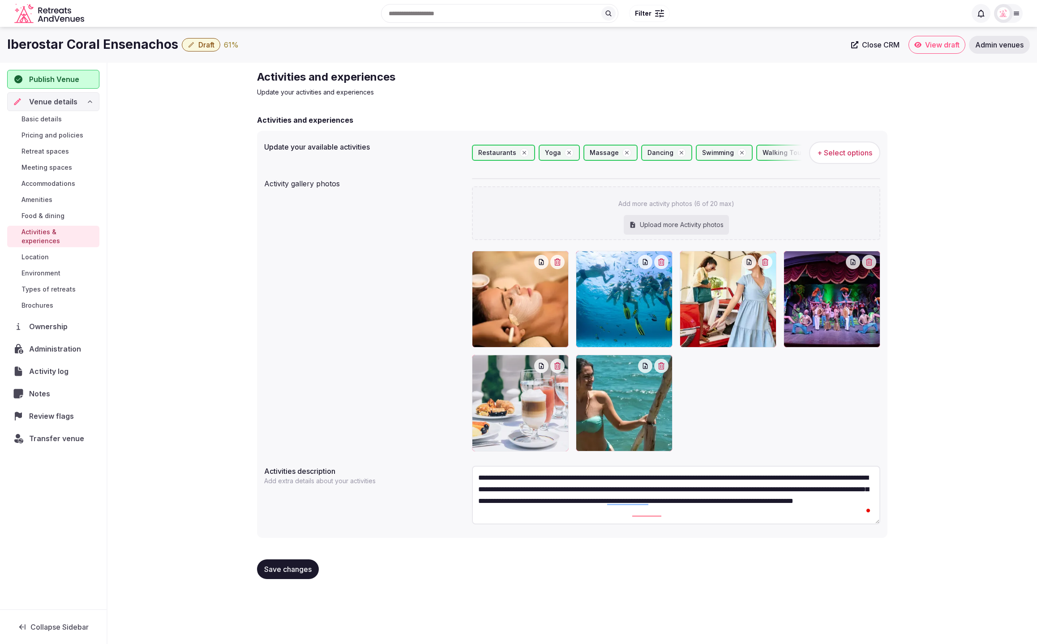
click at [282, 567] on span "Save changes" at bounding box center [287, 568] width 47 height 9
click at [52, 219] on span "Food & dining" at bounding box center [42, 215] width 43 height 9
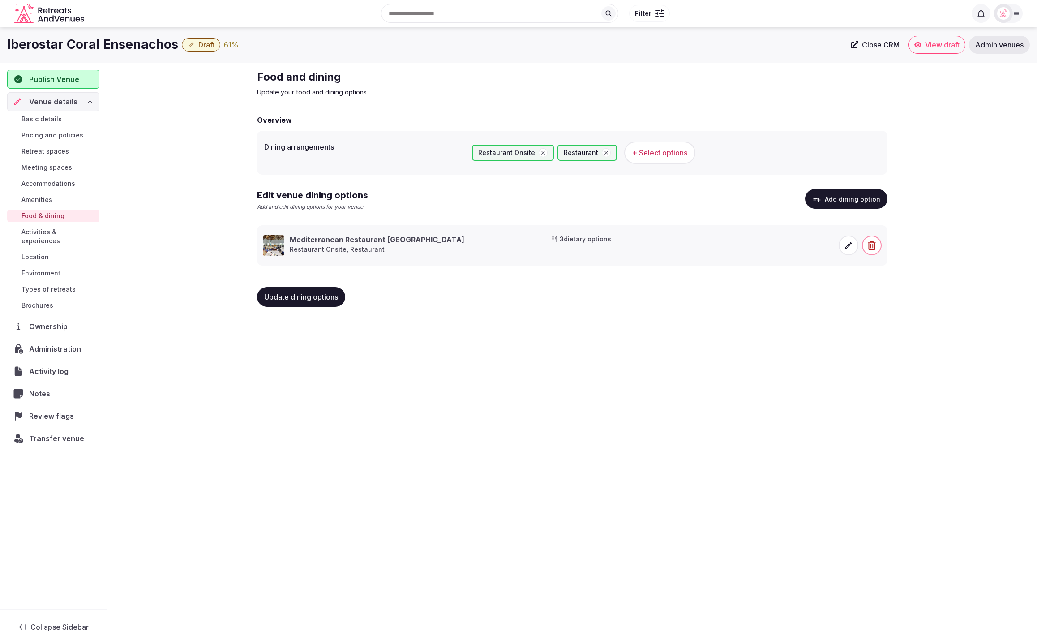
click at [57, 174] on div "Basic details Pricing and policies Retreat spaces Meeting spaces Accommodations…" at bounding box center [53, 212] width 92 height 202
click at [58, 165] on span "Meeting spaces" at bounding box center [46, 167] width 51 height 9
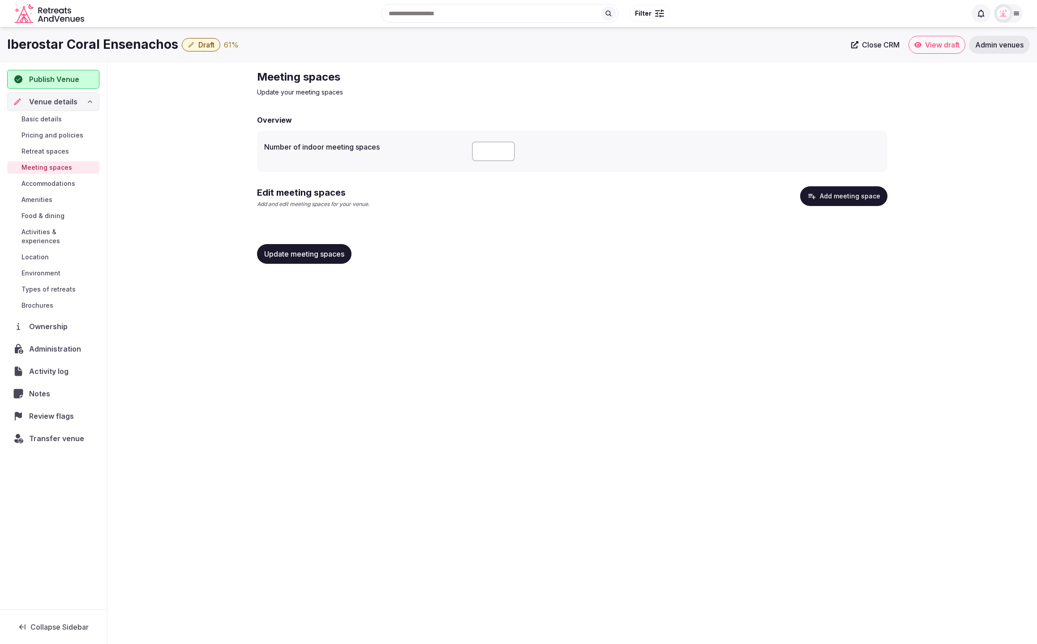
click at [484, 154] on input "number" at bounding box center [493, 151] width 43 height 20
type input "*"
click at [555, 222] on div "Edit meeting spaces Add and edit meeting spaces for your venue. Add meeting spa…" at bounding box center [572, 204] width 630 height 36
click at [839, 197] on button "Add meeting space" at bounding box center [843, 196] width 87 height 20
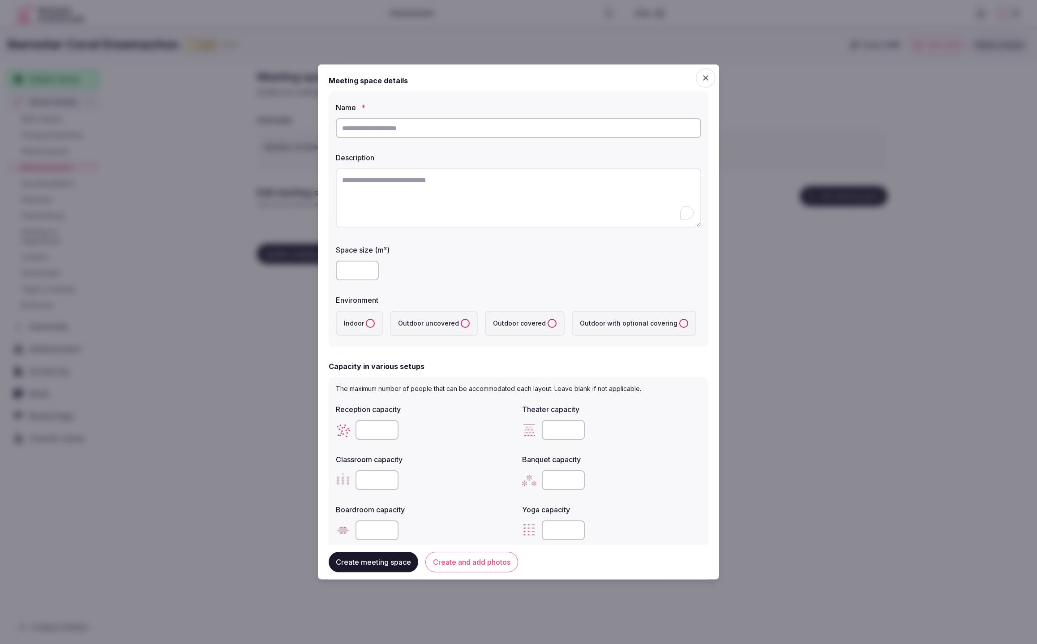
click at [457, 198] on textarea "To enrich screen reader interactions, please activate Accessibility in Grammarl…" at bounding box center [518, 197] width 365 height 59
paste textarea "**********"
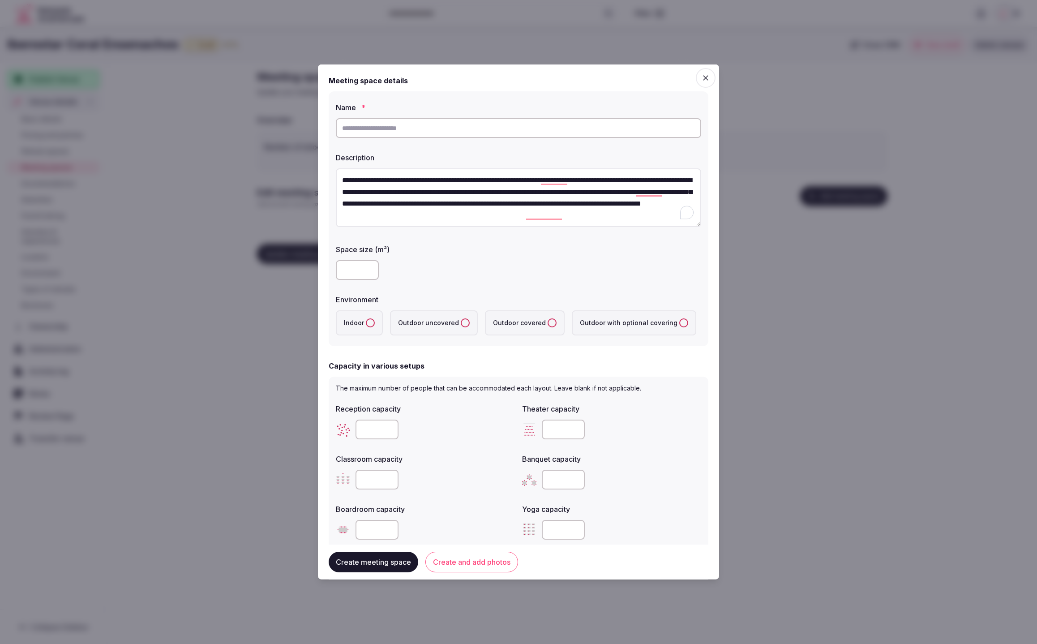
click at [615, 219] on textarea "**********" at bounding box center [518, 197] width 365 height 59
type textarea "**********"
click at [351, 269] on input "number" at bounding box center [357, 270] width 43 height 20
type input "***"
click at [506, 295] on div "Environment" at bounding box center [518, 296] width 365 height 13
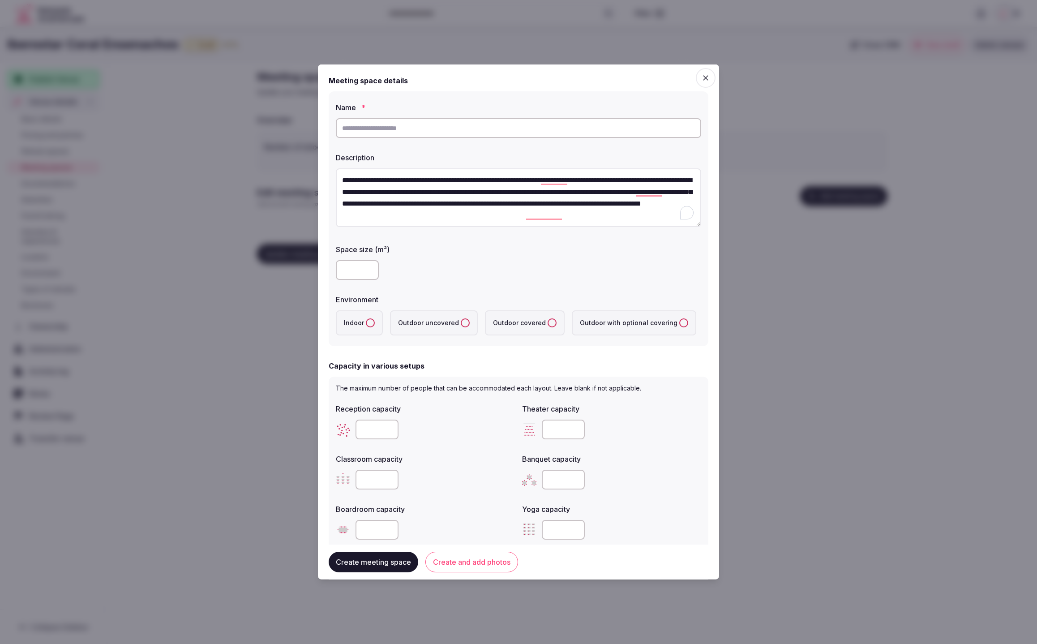
click at [399, 128] on input "text" at bounding box center [518, 128] width 365 height 20
type input "**********"
drag, startPoint x: 458, startPoint y: 132, endPoint x: 325, endPoint y: 131, distance: 132.5
click at [325, 131] on div "**********" at bounding box center [518, 321] width 401 height 515
click at [580, 247] on label "Space size (m²)" at bounding box center [518, 249] width 365 height 7
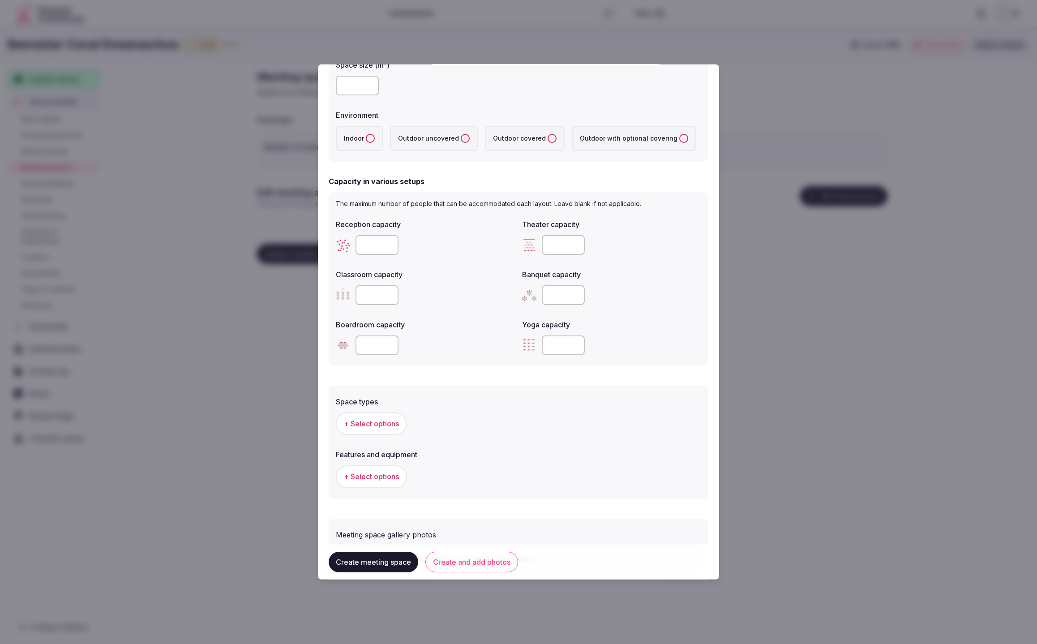
scroll to position [237, 0]
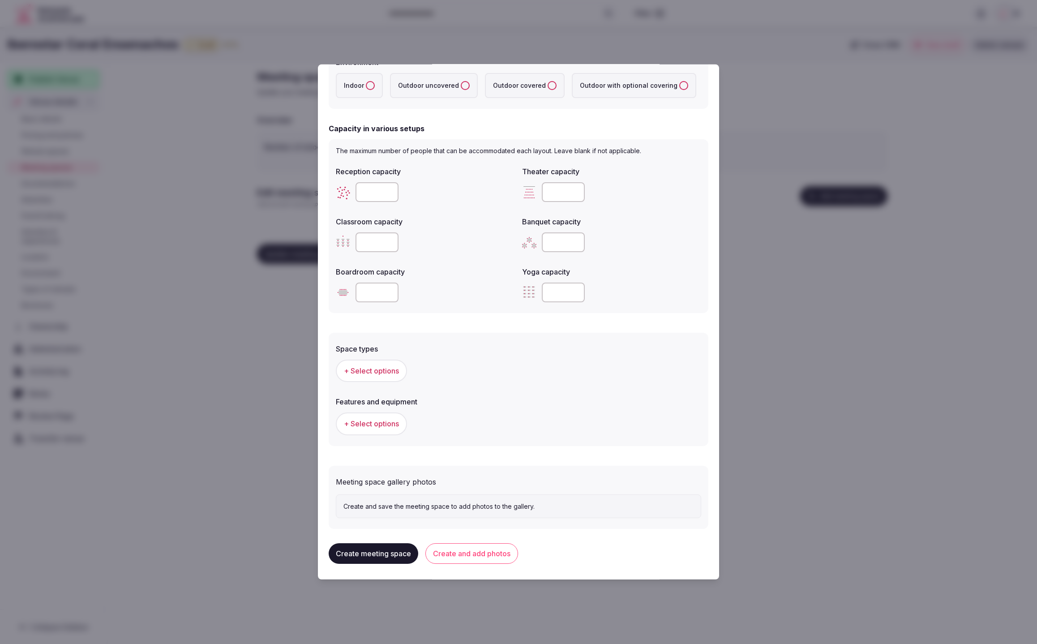
click at [368, 371] on span "+ Select options" at bounding box center [371, 371] width 55 height 10
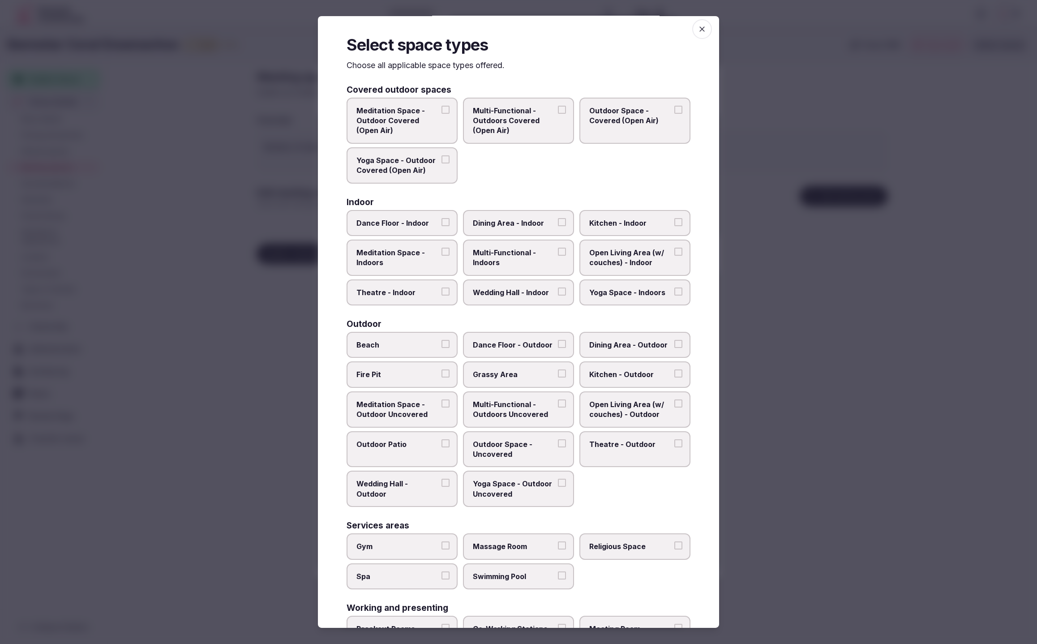
scroll to position [63, 0]
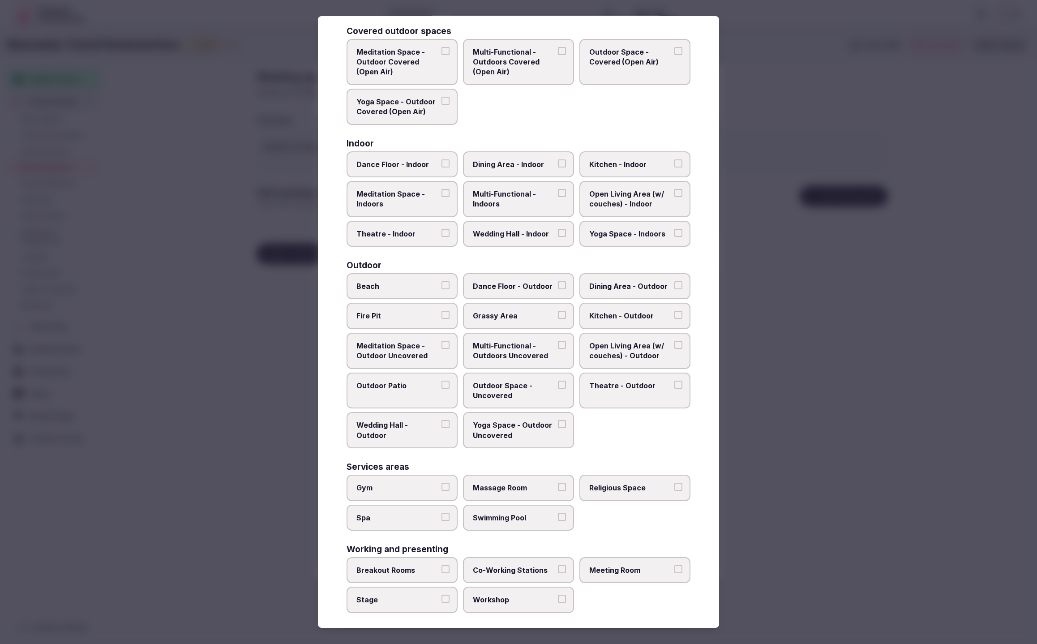
click at [650, 566] on span "Meeting Room" at bounding box center [630, 570] width 82 height 10
click at [674, 566] on button "Meeting Room" at bounding box center [678, 569] width 8 height 8
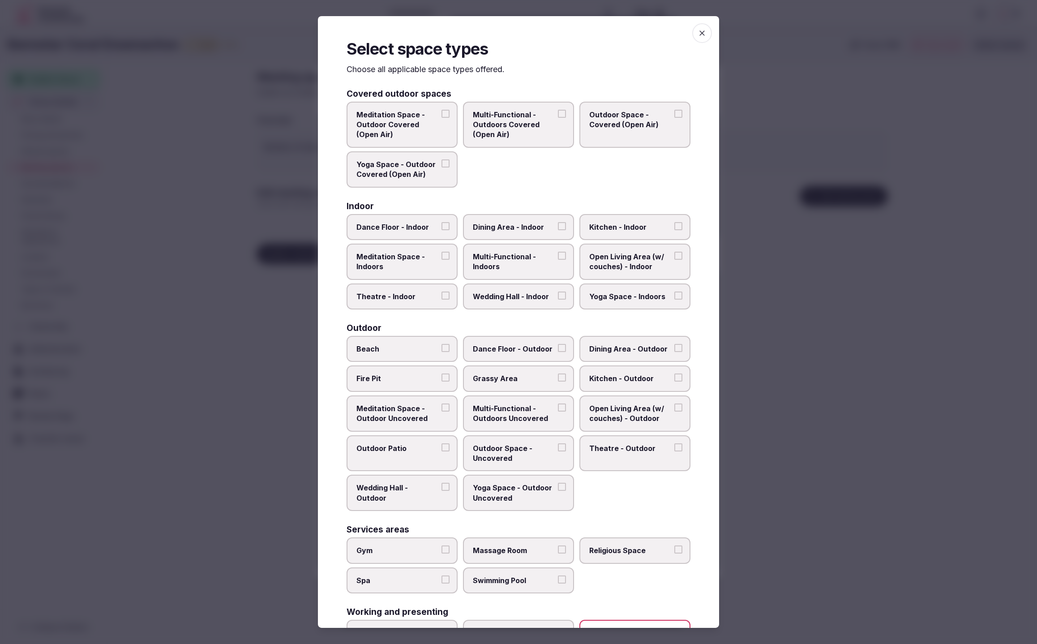
click at [393, 300] on label "Theatre - Indoor" at bounding box center [401, 296] width 111 height 26
click at [441, 299] on button "Theatre - Indoor" at bounding box center [445, 295] width 8 height 8
click at [857, 442] on div at bounding box center [518, 322] width 1037 height 644
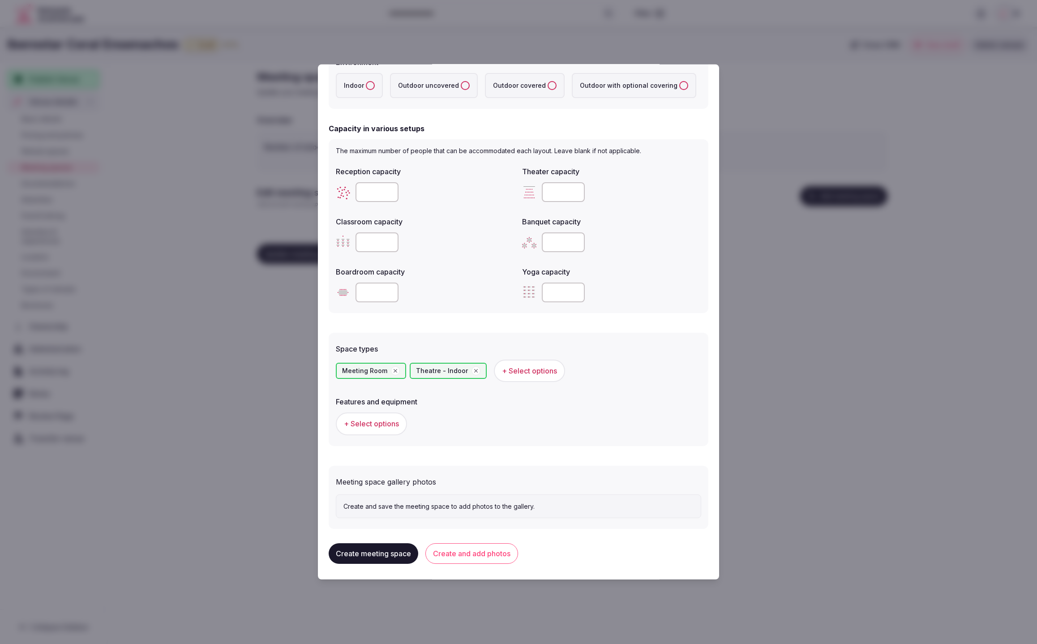
click at [384, 555] on button "Create meeting space" at bounding box center [374, 553] width 90 height 21
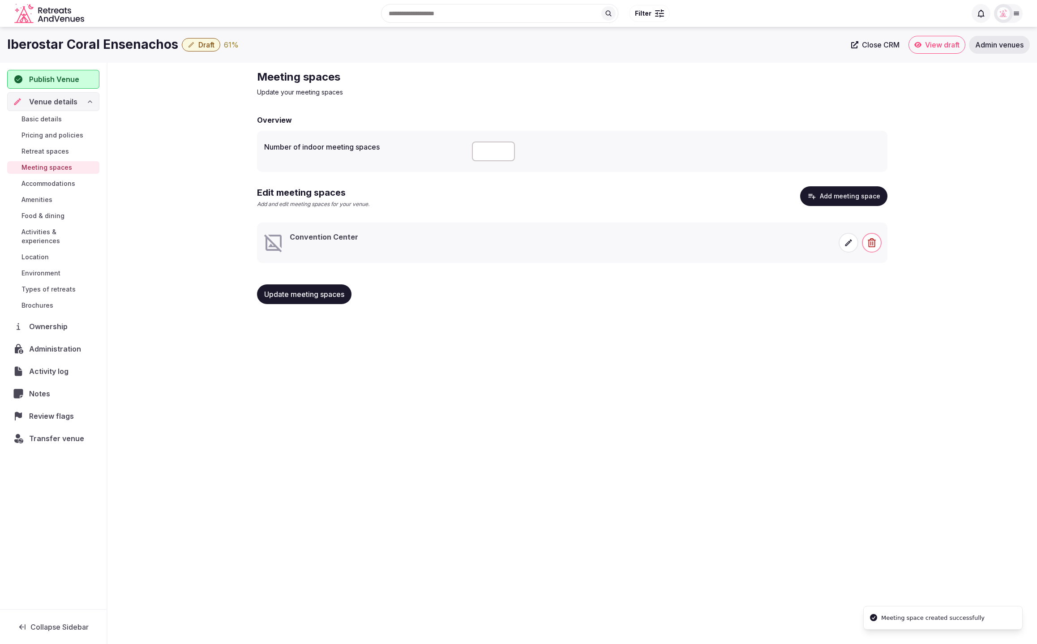
click at [845, 242] on icon at bounding box center [848, 242] width 9 height 9
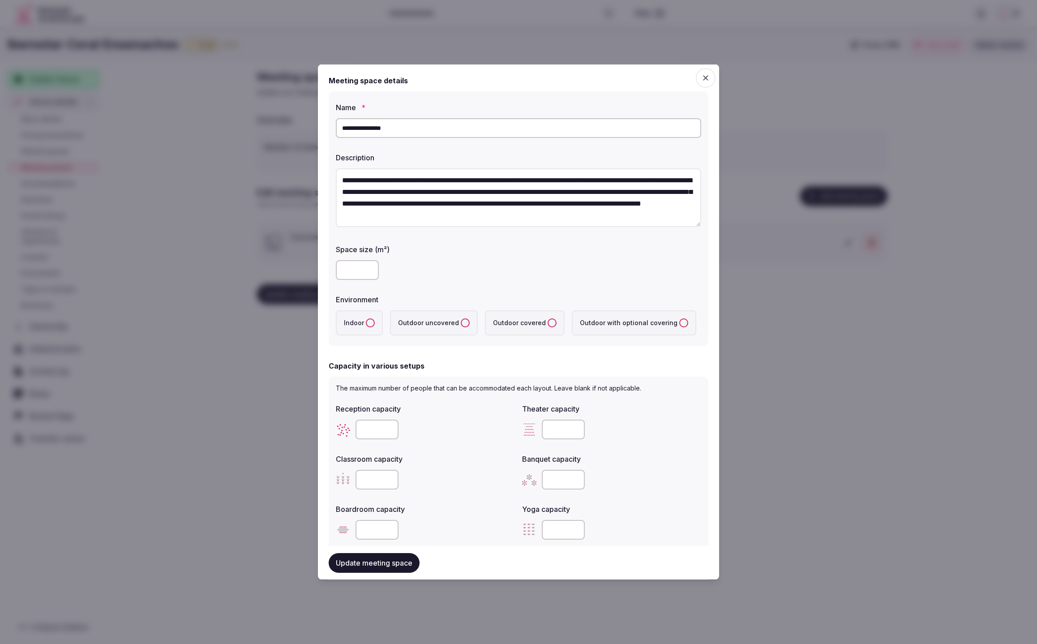
click at [366, 324] on button "Indoor" at bounding box center [370, 322] width 9 height 9
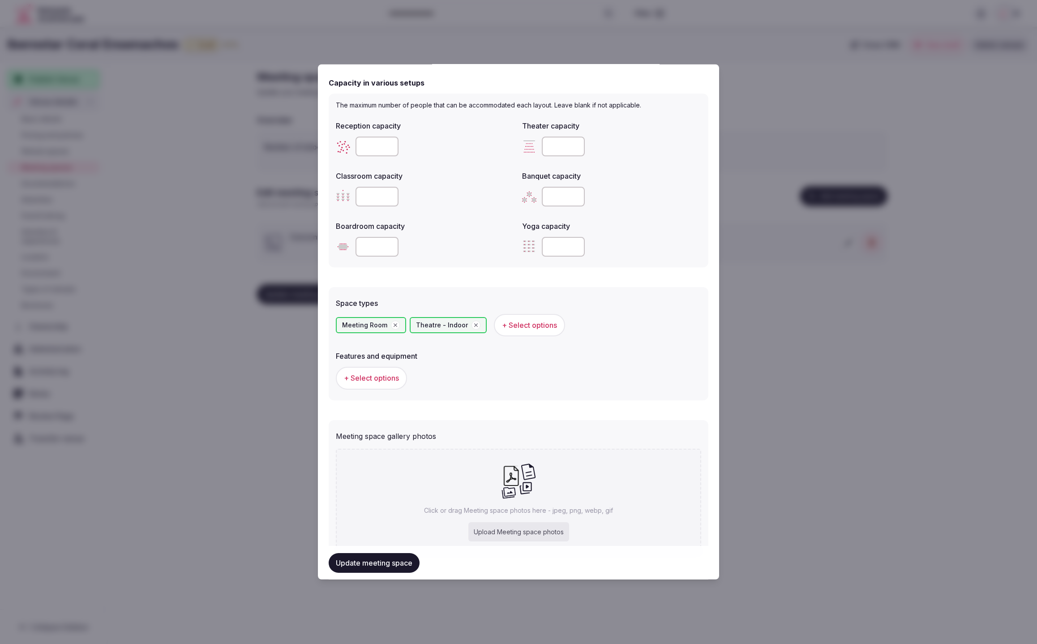
scroll to position [280, 0]
click at [531, 533] on div "Upload Meeting space photos" at bounding box center [518, 534] width 101 height 20
click at [514, 526] on div "Upload Meeting space photos" at bounding box center [518, 534] width 101 height 20
type input "**********"
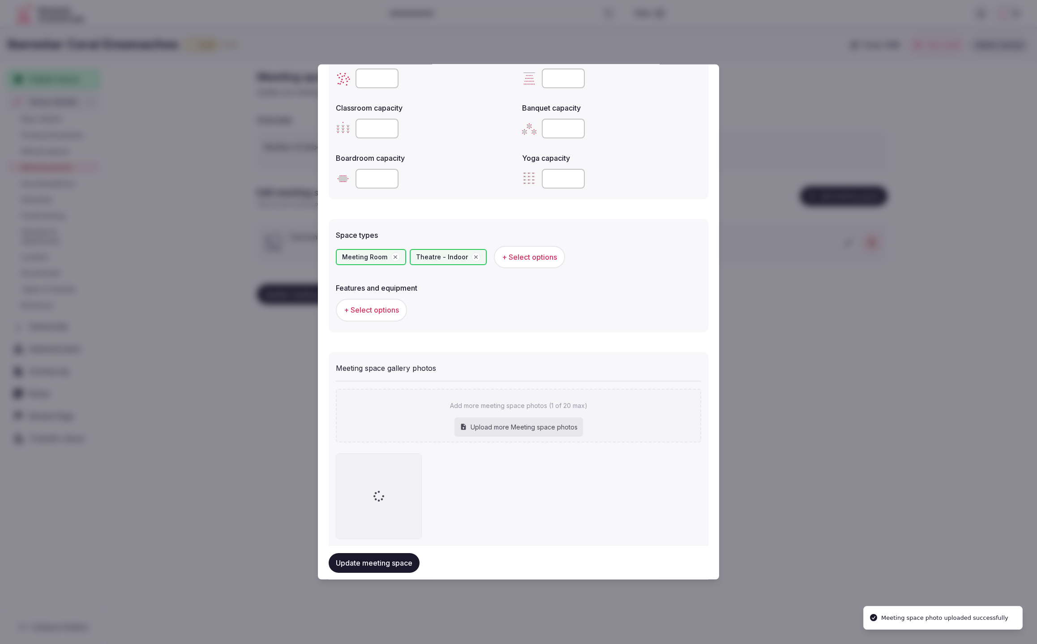
scroll to position [371, 0]
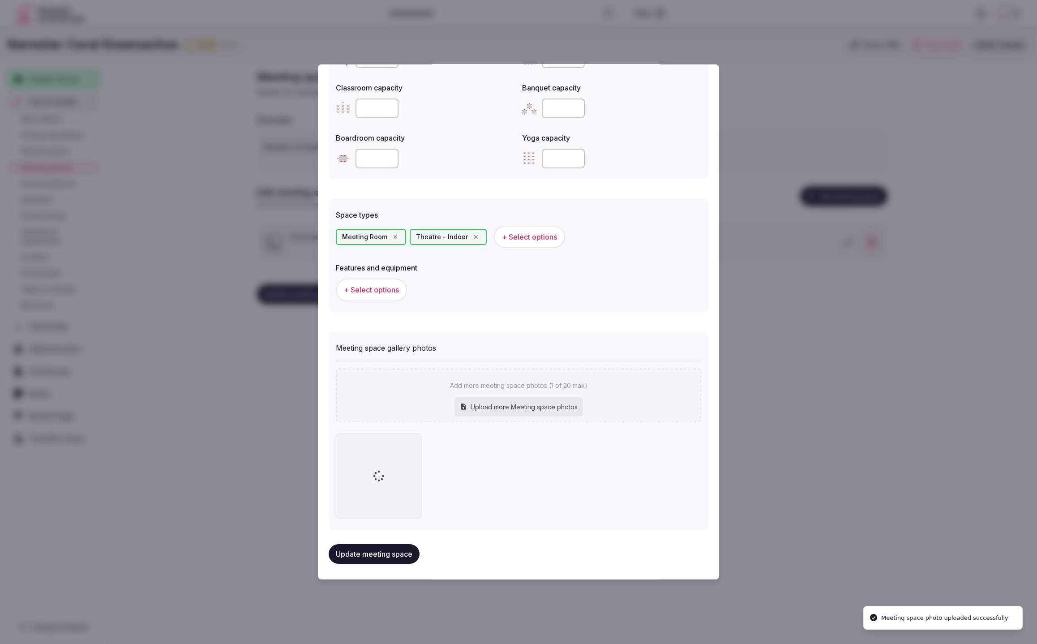
click at [336, 279] on div "+ Select options" at bounding box center [518, 289] width 365 height 22
click at [363, 289] on span "+ Select options" at bounding box center [371, 290] width 55 height 10
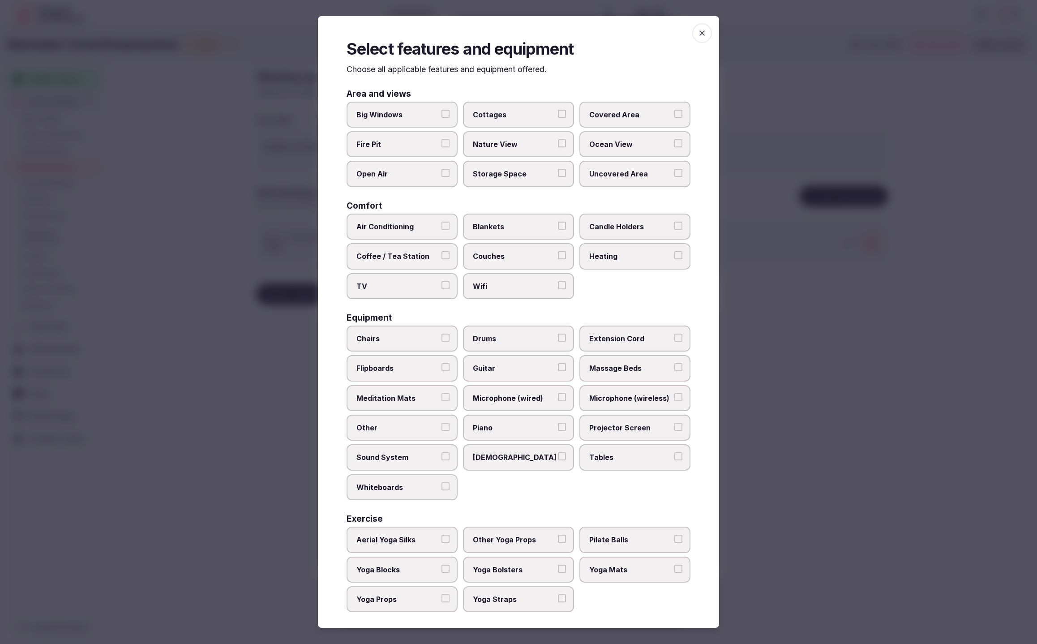
click at [432, 454] on span "Sound System" at bounding box center [397, 457] width 82 height 10
click at [441, 454] on button "Sound System" at bounding box center [445, 456] width 8 height 8
click at [399, 343] on label "Chairs" at bounding box center [401, 338] width 111 height 26
click at [441, 341] on button "Chairs" at bounding box center [445, 337] width 8 height 8
click at [609, 426] on span "Projector Screen" at bounding box center [630, 428] width 82 height 10
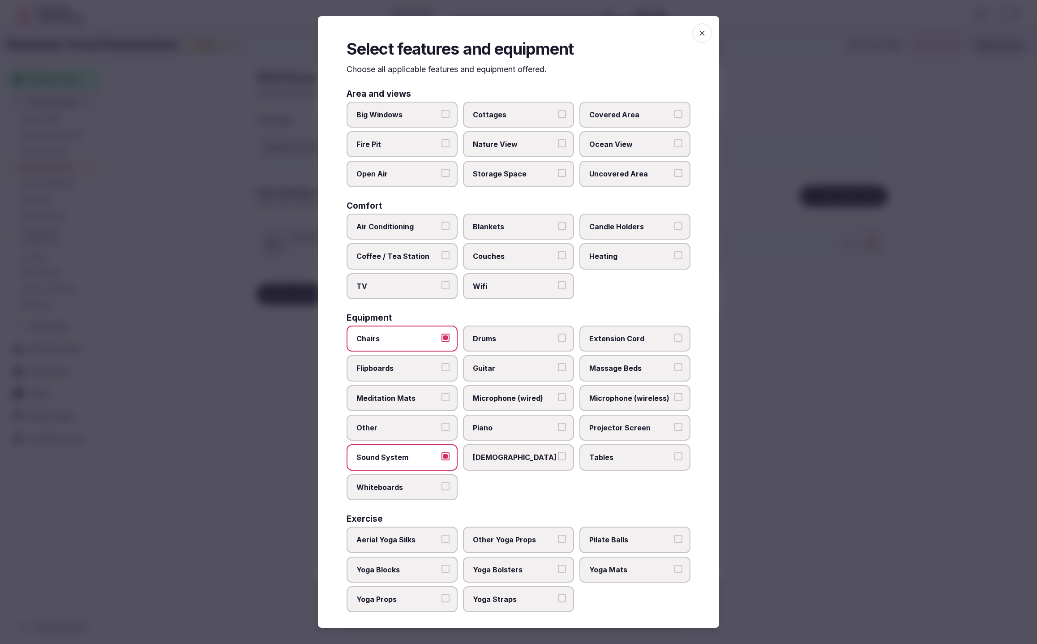
click at [674, 426] on button "Projector Screen" at bounding box center [678, 427] width 8 height 8
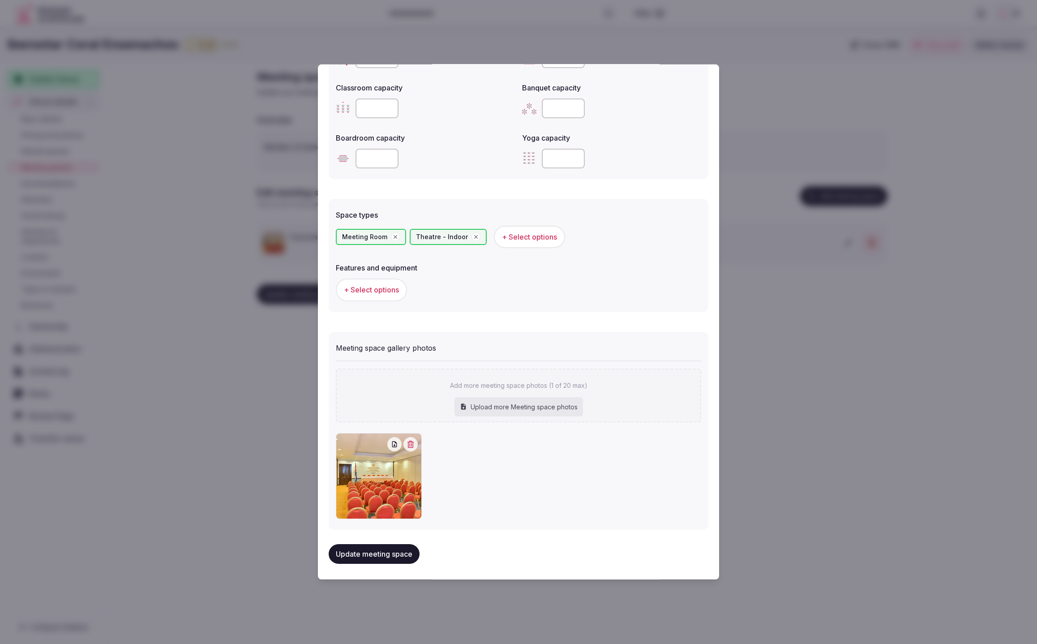
click at [380, 554] on button "Update meeting space" at bounding box center [374, 553] width 91 height 20
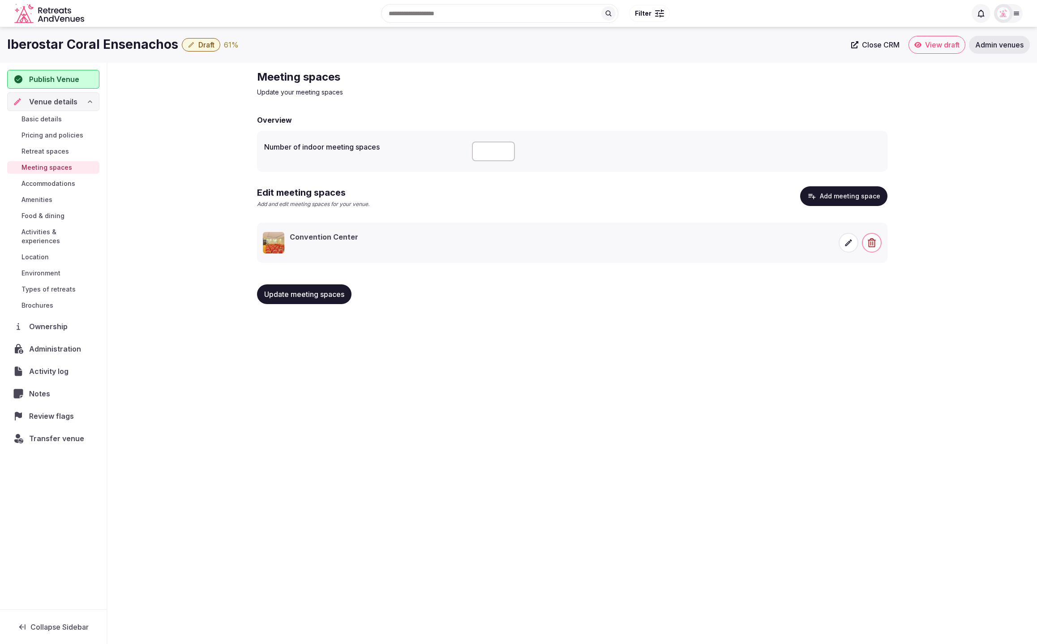
click at [844, 241] on icon at bounding box center [848, 242] width 9 height 9
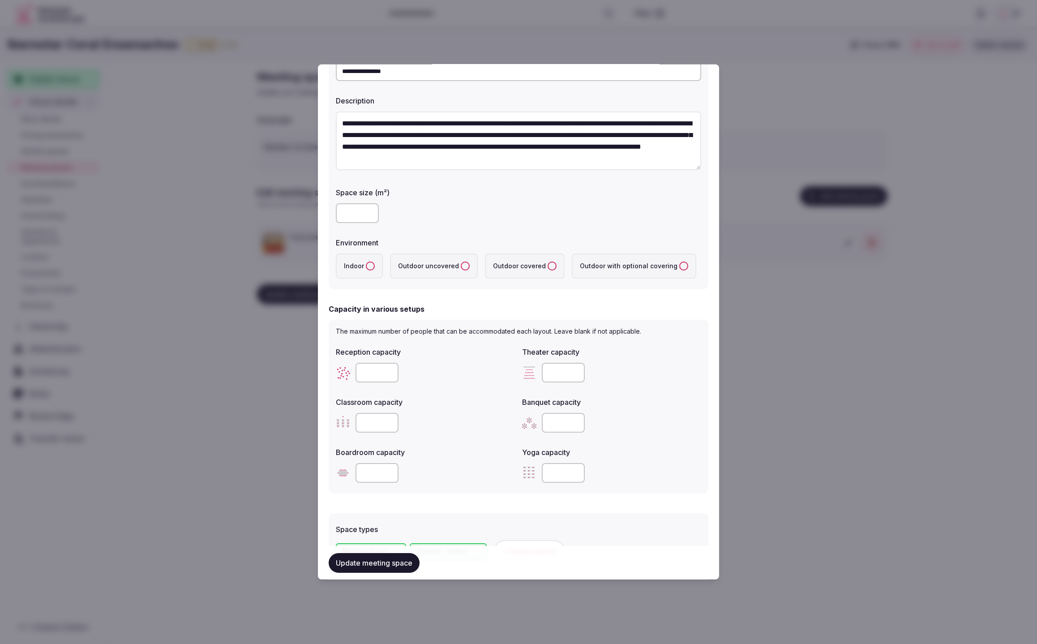
scroll to position [78, 0]
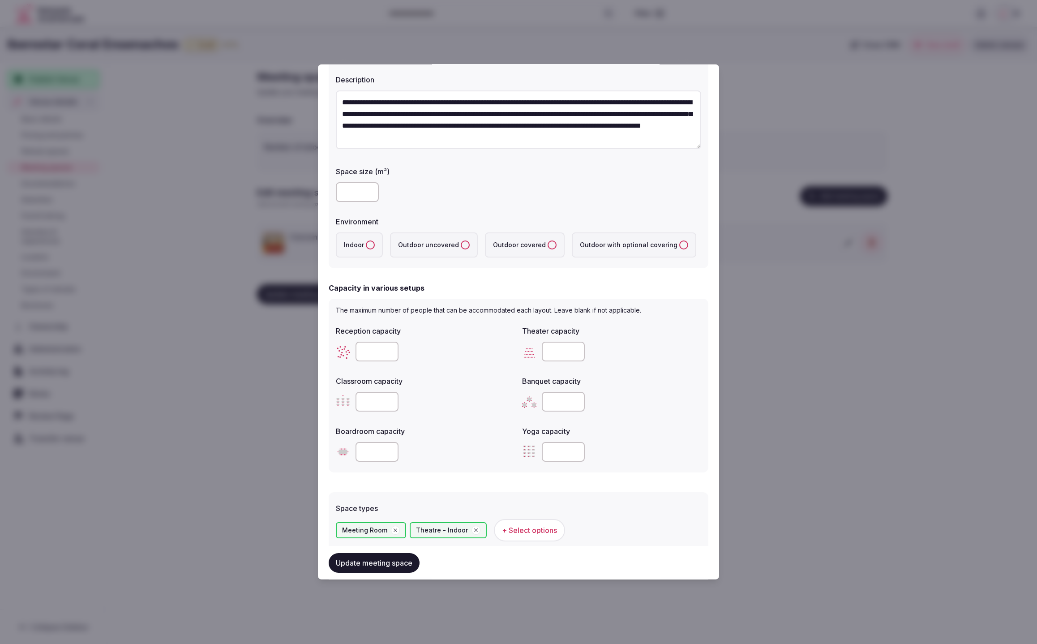
click at [553, 343] on input "number" at bounding box center [563, 351] width 43 height 20
click at [646, 380] on label "Banquet capacity" at bounding box center [611, 380] width 179 height 7
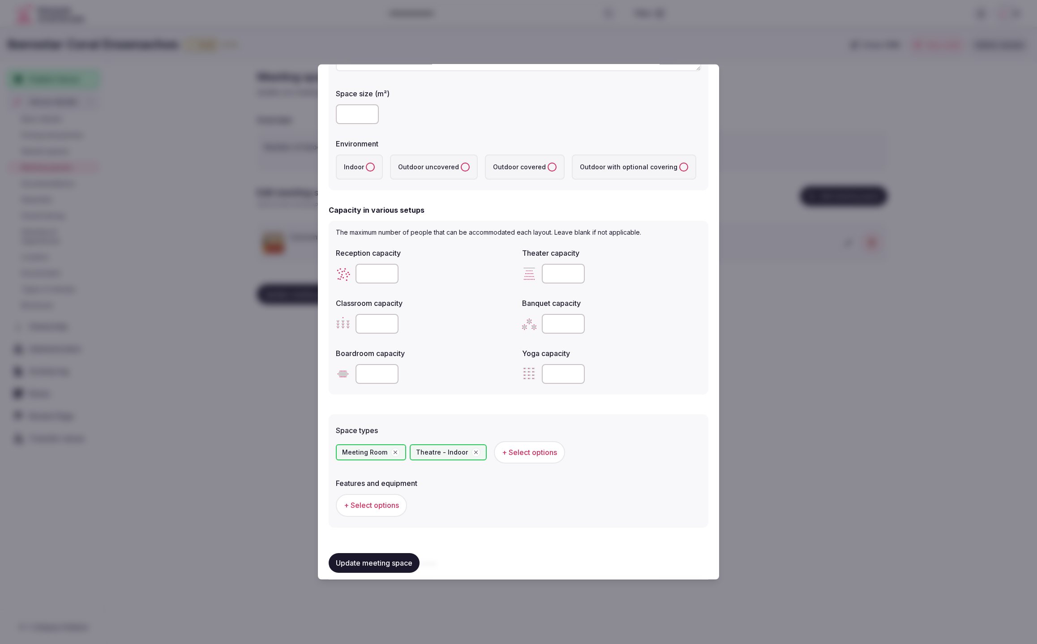
scroll to position [206, 0]
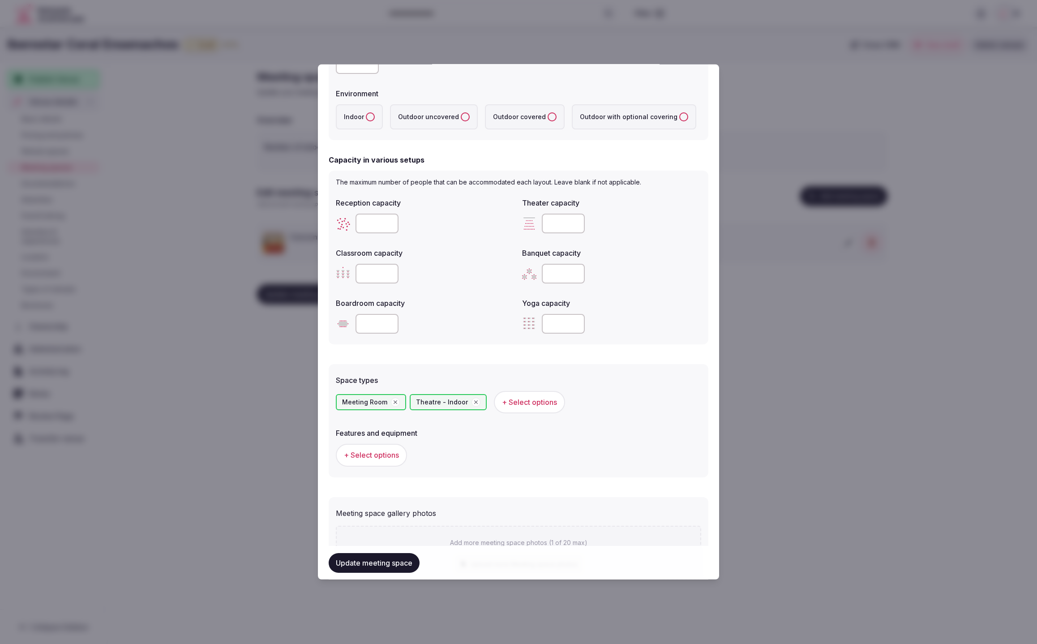
click at [562, 221] on input "***" at bounding box center [563, 223] width 43 height 20
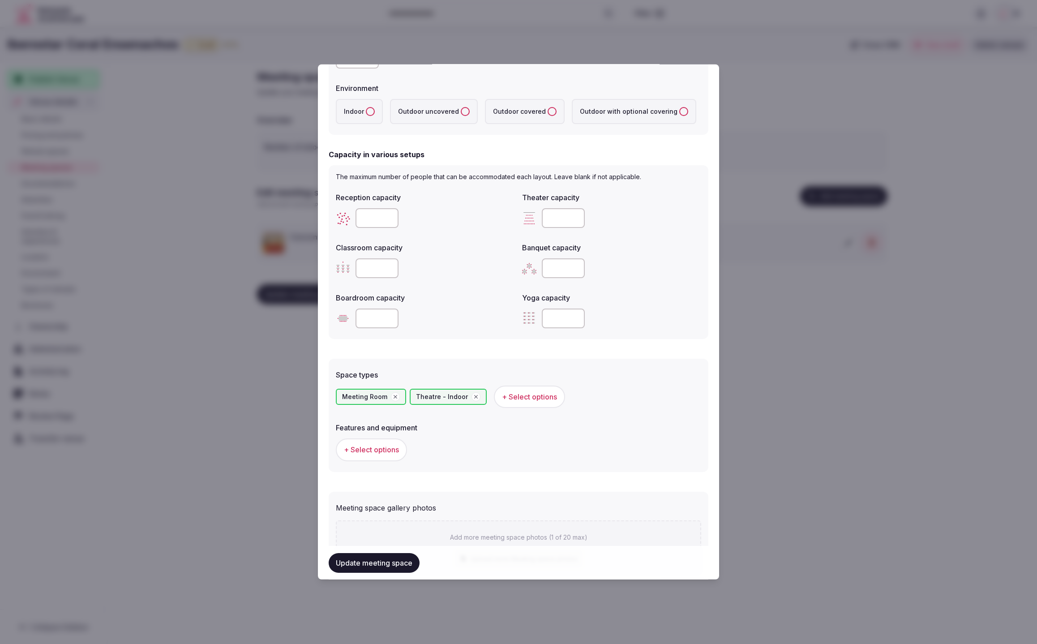
drag, startPoint x: 560, startPoint y: 225, endPoint x: 534, endPoint y: 224, distance: 26.4
click at [534, 224] on div "***" at bounding box center [611, 218] width 179 height 20
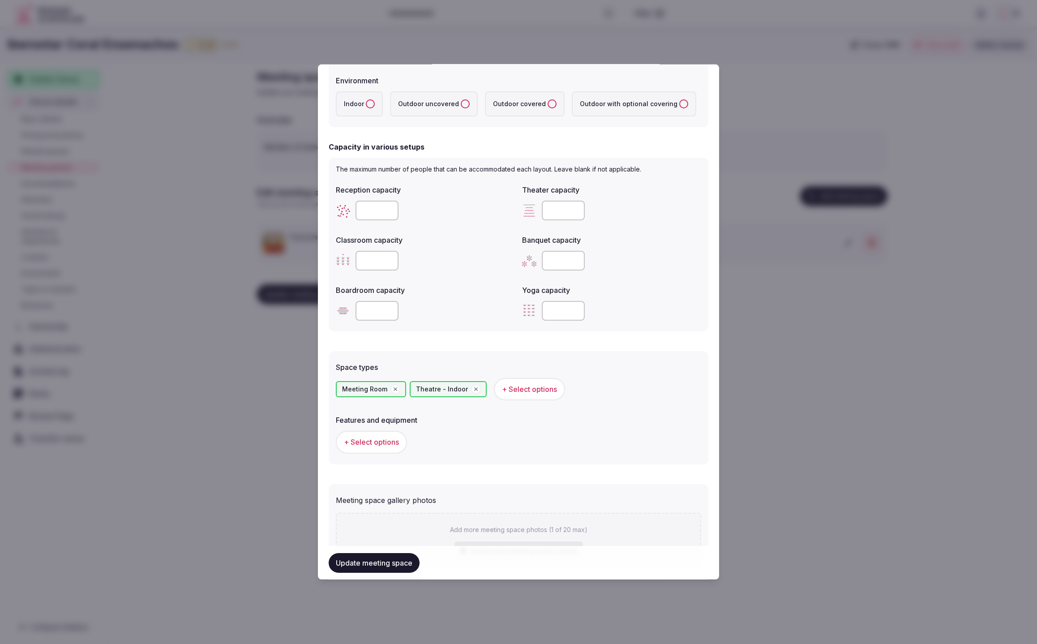
drag, startPoint x: 569, startPoint y: 214, endPoint x: 539, endPoint y: 215, distance: 30.0
click at [539, 215] on div "******" at bounding box center [611, 211] width 179 height 20
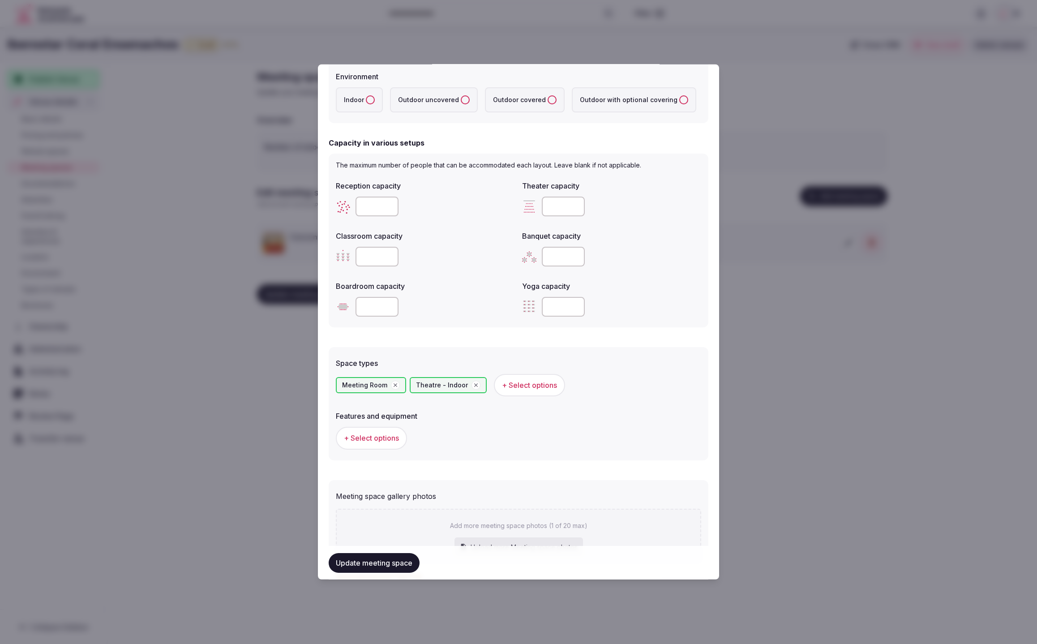
scroll to position [0, 0]
type input "***"
click at [468, 234] on label "Classroom capacity" at bounding box center [425, 235] width 179 height 7
click at [372, 201] on input "number" at bounding box center [376, 206] width 43 height 20
type input "***"
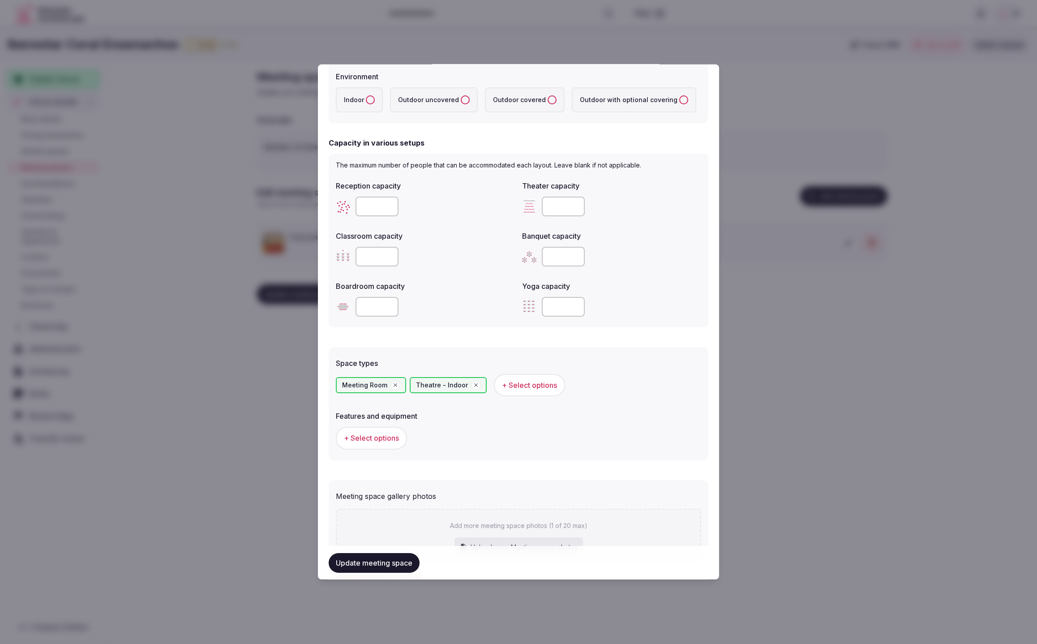
click at [364, 438] on span "+ Select options" at bounding box center [371, 438] width 55 height 10
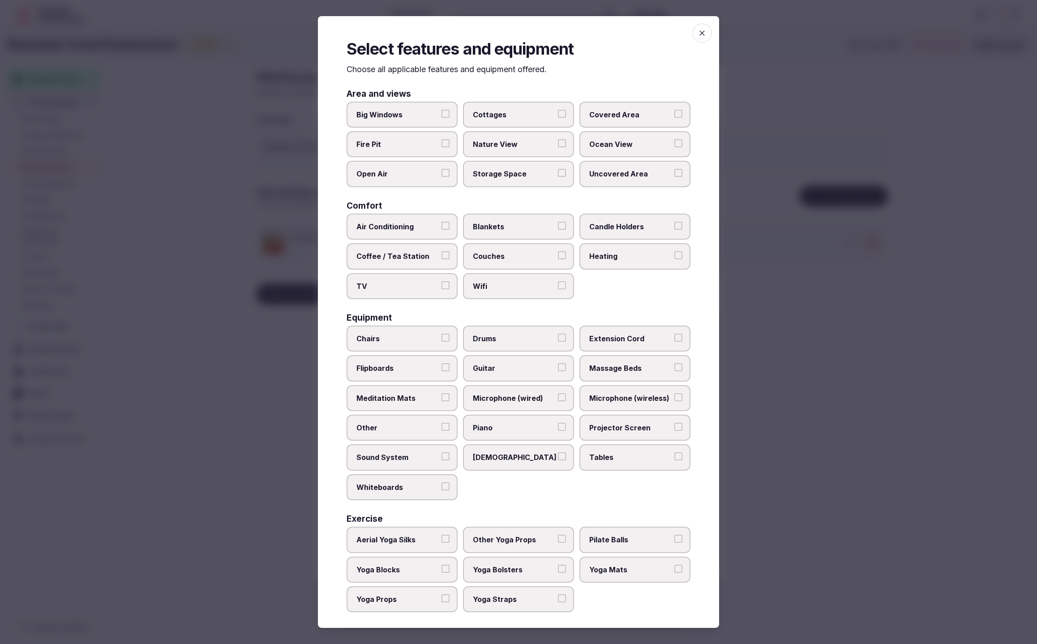
click at [377, 454] on span "Sound System" at bounding box center [397, 457] width 82 height 10
click at [441, 454] on button "Sound System" at bounding box center [445, 456] width 8 height 8
click at [619, 423] on span "Projector Screen" at bounding box center [630, 428] width 82 height 10
click at [674, 423] on button "Projector Screen" at bounding box center [678, 427] width 8 height 8
click at [408, 333] on span "Chairs" at bounding box center [397, 338] width 82 height 10
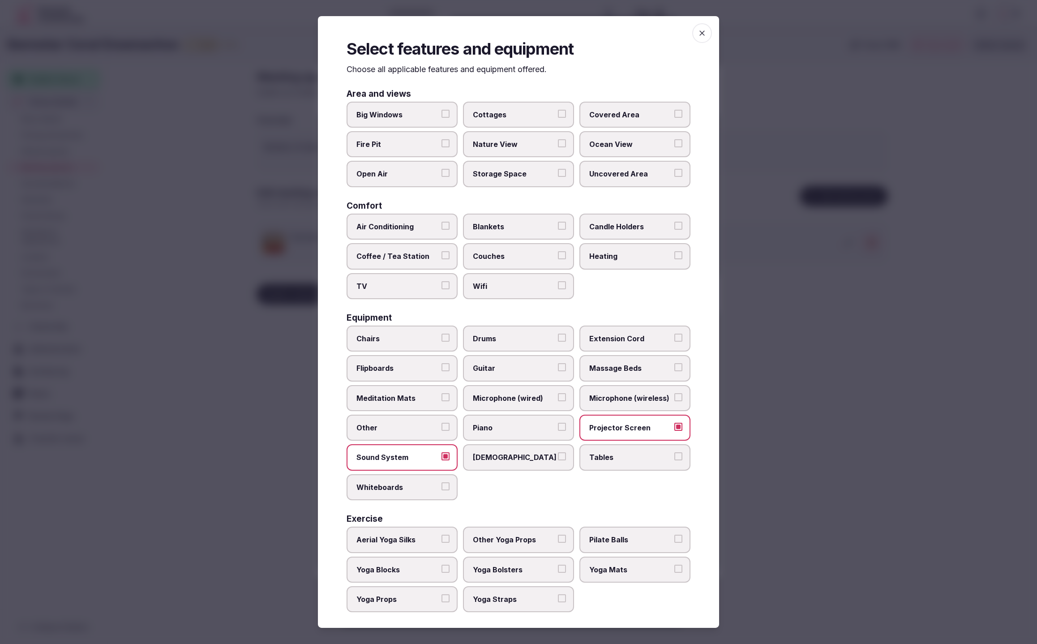
click at [441, 333] on button "Chairs" at bounding box center [445, 337] width 8 height 8
click at [898, 530] on div at bounding box center [518, 322] width 1037 height 644
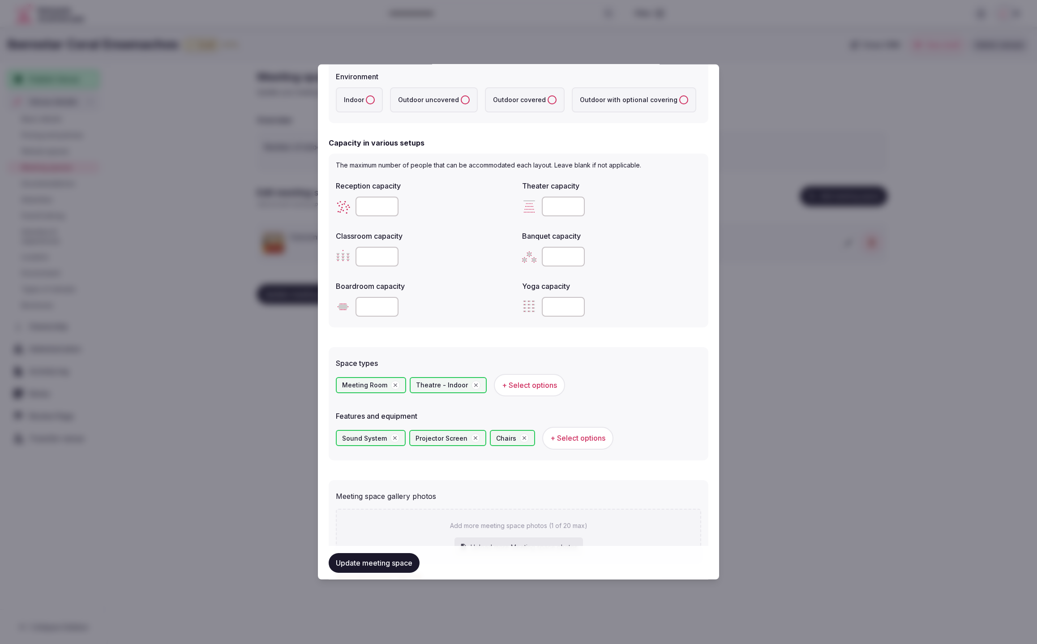
click at [576, 438] on span "+ Select options" at bounding box center [577, 438] width 55 height 10
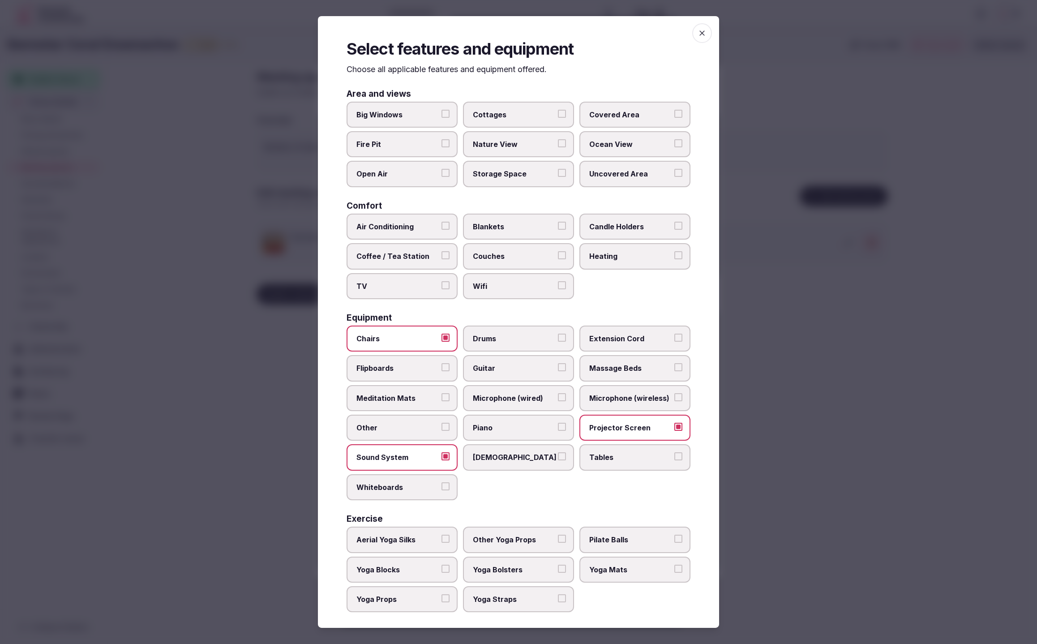
click at [502, 283] on span "Wifi" at bounding box center [514, 286] width 82 height 10
click at [558, 283] on button "Wifi" at bounding box center [562, 285] width 8 height 8
click at [398, 225] on span "Air Conditioning" at bounding box center [397, 227] width 82 height 10
click at [441, 225] on button "Air Conditioning" at bounding box center [445, 226] width 8 height 8
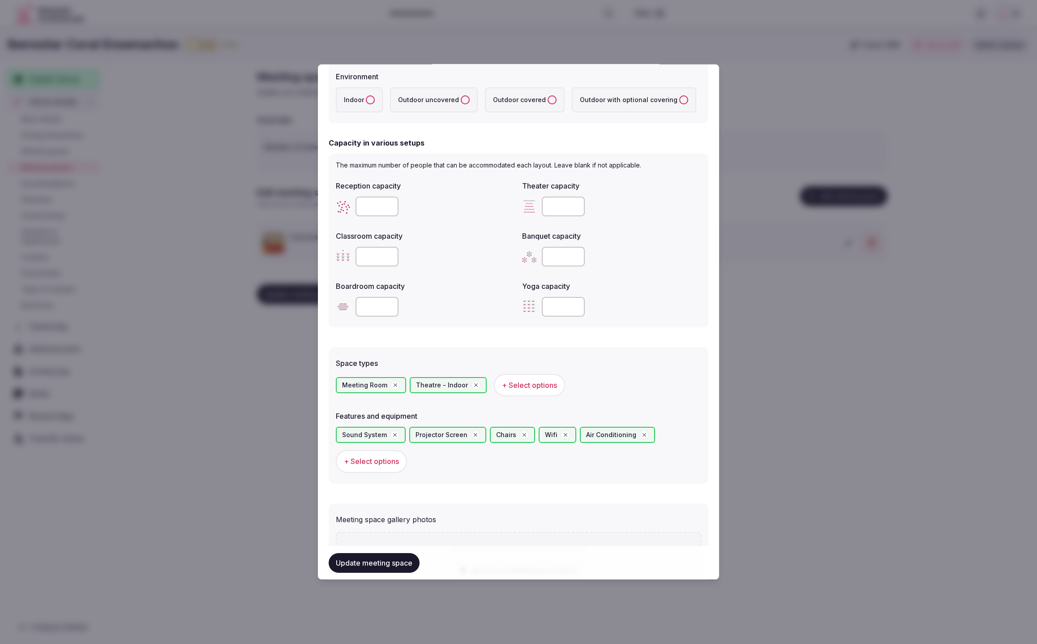
scroll to position [386, 0]
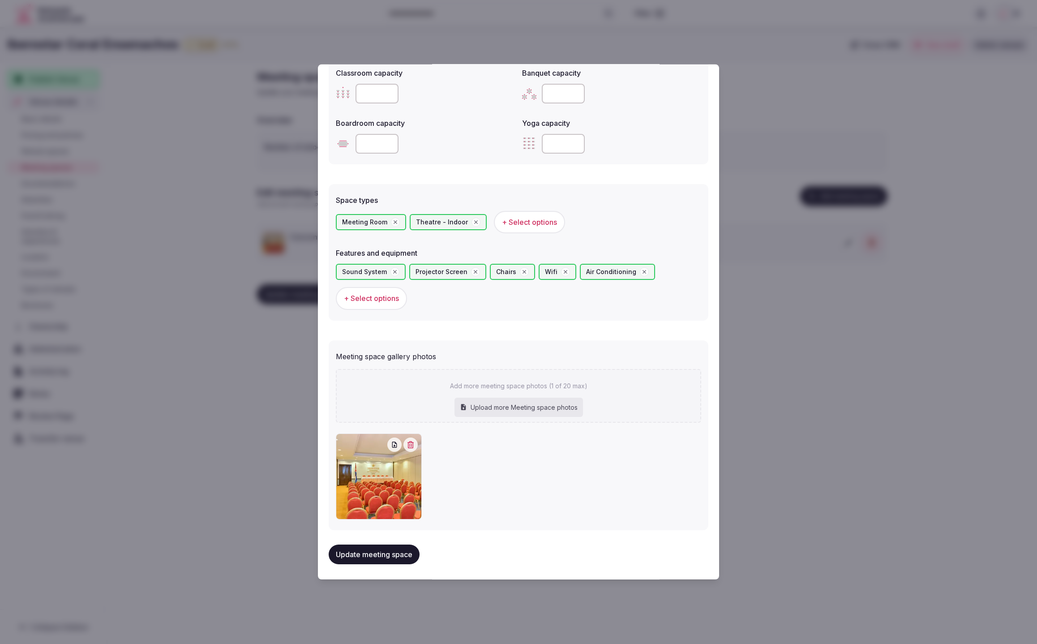
click at [371, 560] on button "Update meeting space" at bounding box center [374, 554] width 91 height 20
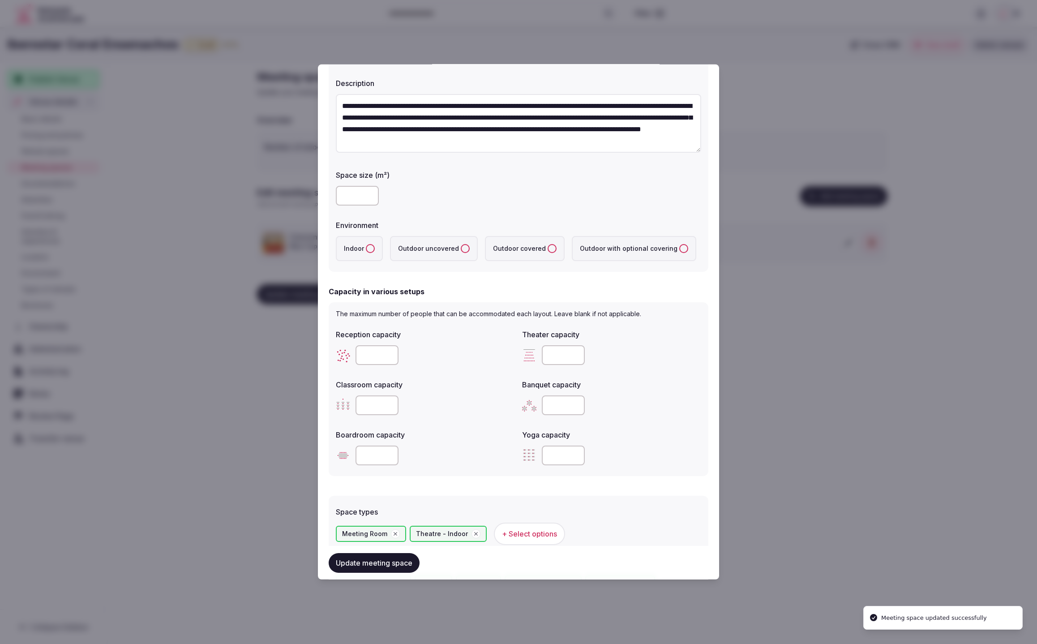
scroll to position [0, 0]
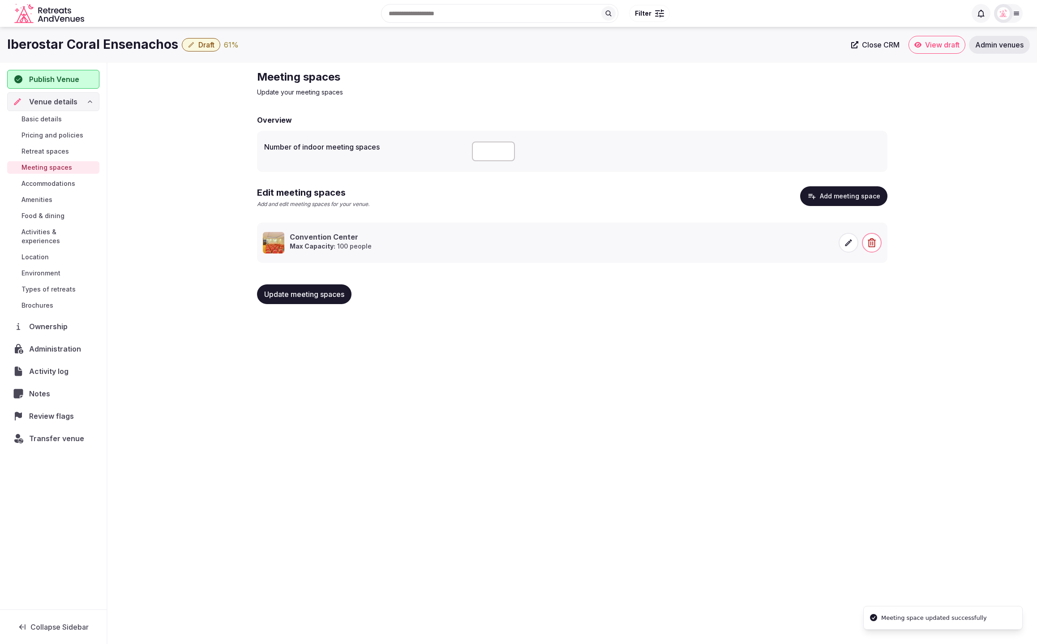
click at [686, 468] on div "Iberostar Coral Ensenachos Draft 61 % Close CRM View draft Admin venues Publish…" at bounding box center [518, 332] width 1037 height 611
drag, startPoint x: 481, startPoint y: 148, endPoint x: 461, endPoint y: 148, distance: 19.7
click at [461, 148] on div "Number of indoor meeting spaces *" at bounding box center [572, 151] width 616 height 27
type input "*"
click at [302, 295] on span "Update meeting spaces" at bounding box center [304, 294] width 80 height 9
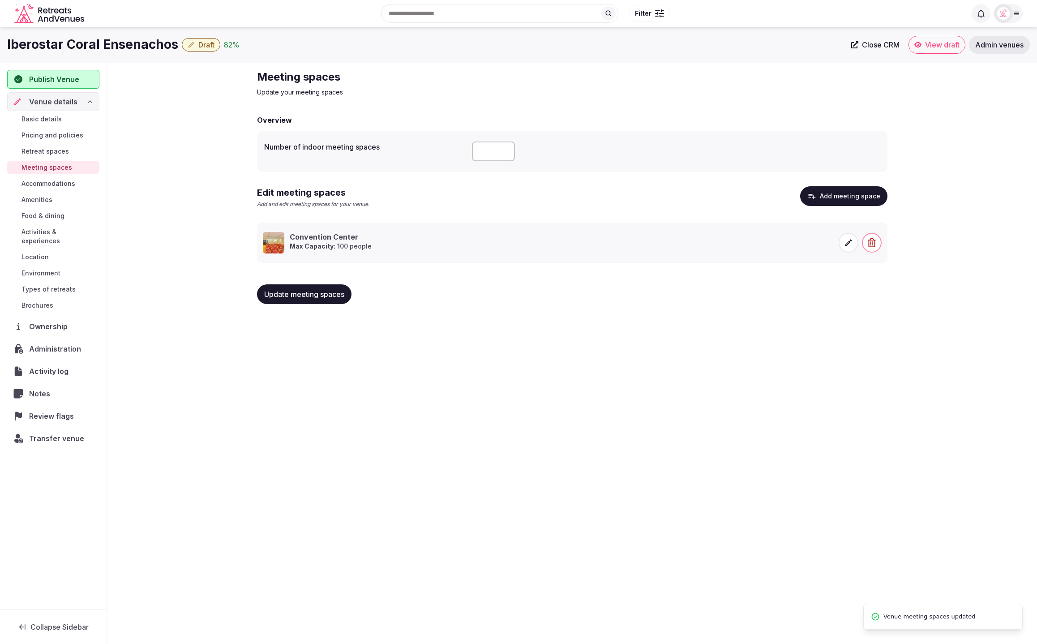
click at [134, 279] on div "Meeting spaces Update your meeting spaces Overview Number of indoor meeting spa…" at bounding box center [571, 191] width 929 height 256
click at [40, 148] on span "Retreat spaces" at bounding box center [44, 151] width 47 height 9
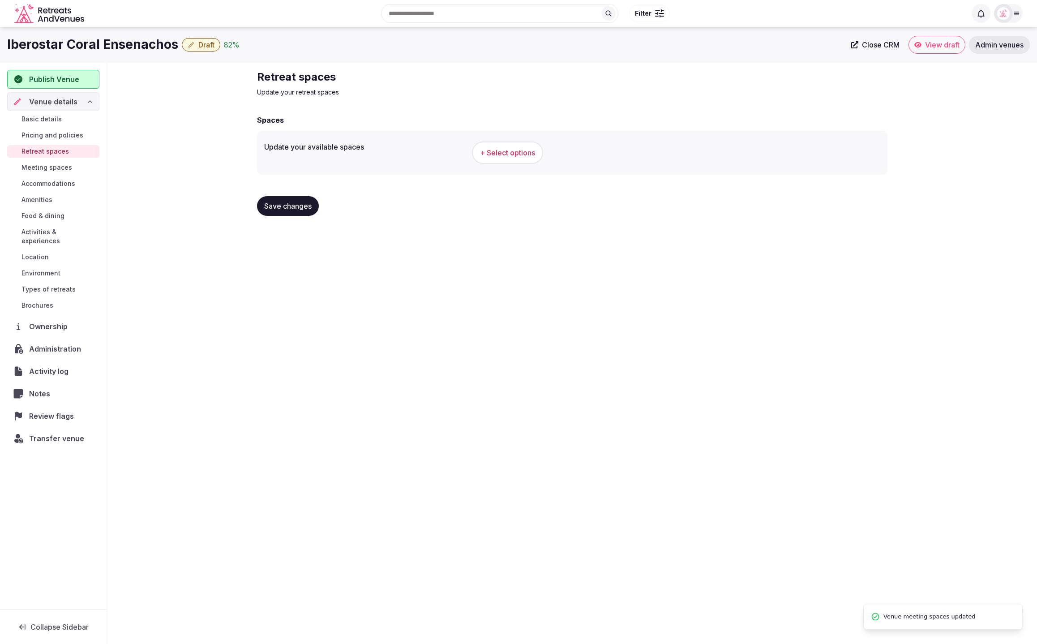
click at [505, 148] on span "+ Select options" at bounding box center [507, 153] width 55 height 10
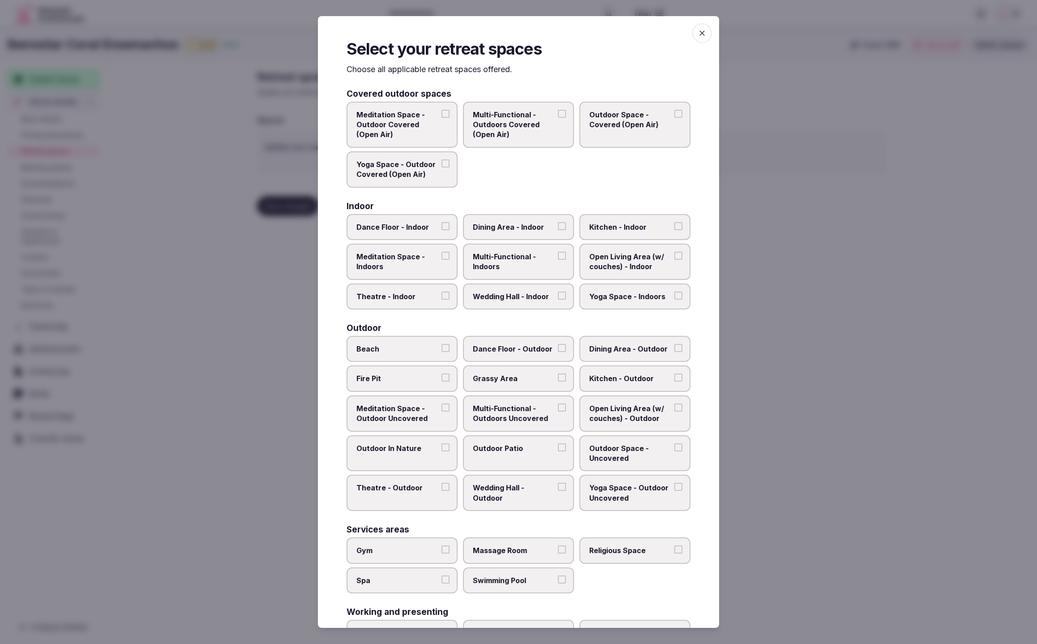
click at [692, 188] on div "Select your retreat spaces Choose all applicable retreat spaces offered. Covere…" at bounding box center [518, 321] width 401 height 611
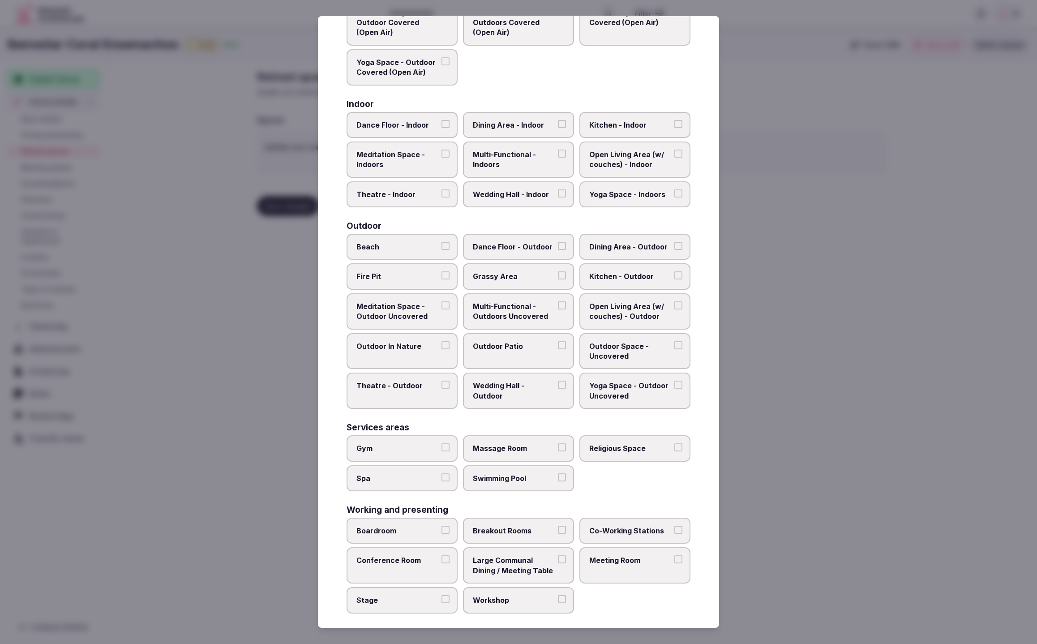
scroll to position [101, 0]
click at [537, 556] on span "Large Communal Dining / Meeting Table" at bounding box center [514, 566] width 82 height 20
click at [558, 556] on button "Large Communal Dining / Meeting Table" at bounding box center [562, 560] width 8 height 8
click at [424, 556] on span "Conference Room" at bounding box center [397, 561] width 82 height 10
click at [441, 556] on button "Conference Room" at bounding box center [445, 560] width 8 height 8
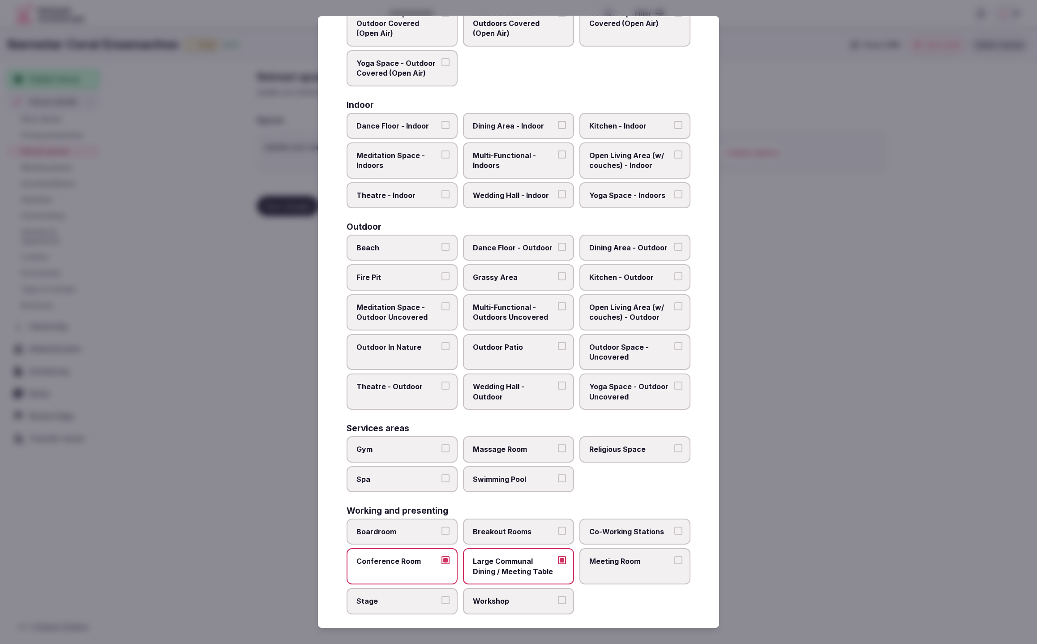
click at [409, 527] on span "Boardroom" at bounding box center [397, 531] width 82 height 10
click at [441, 527] on button "Boardroom" at bounding box center [445, 530] width 8 height 8
click at [643, 564] on label "Meeting Room" at bounding box center [634, 566] width 111 height 36
click at [674, 564] on button "Meeting Room" at bounding box center [678, 560] width 8 height 8
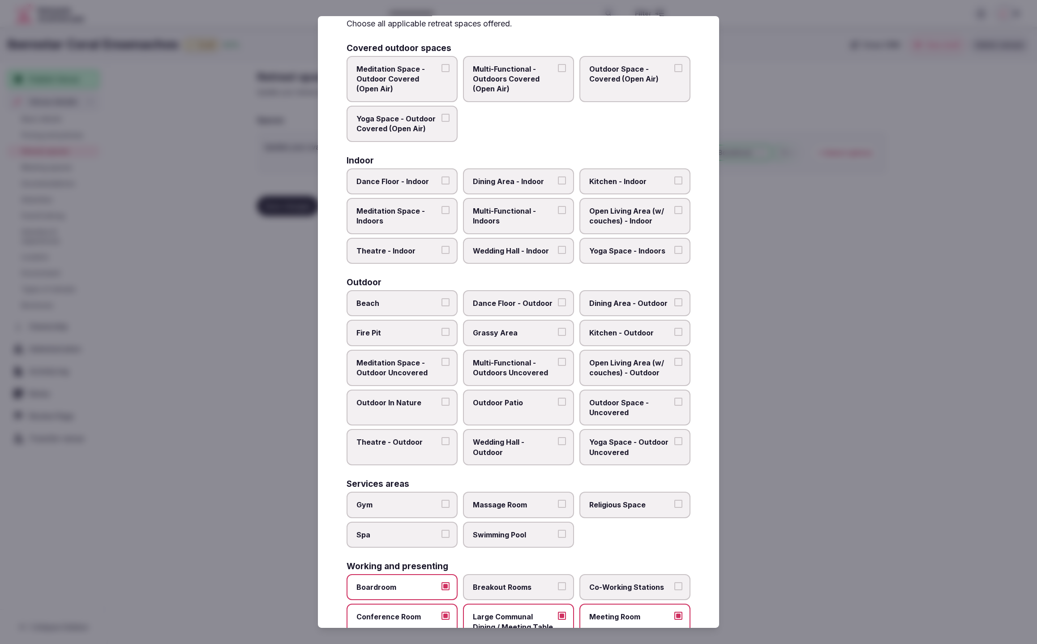
scroll to position [44, 0]
click at [526, 533] on span "Swimming Pool" at bounding box center [514, 536] width 82 height 10
click at [558, 533] on button "Swimming Pool" at bounding box center [562, 535] width 8 height 8
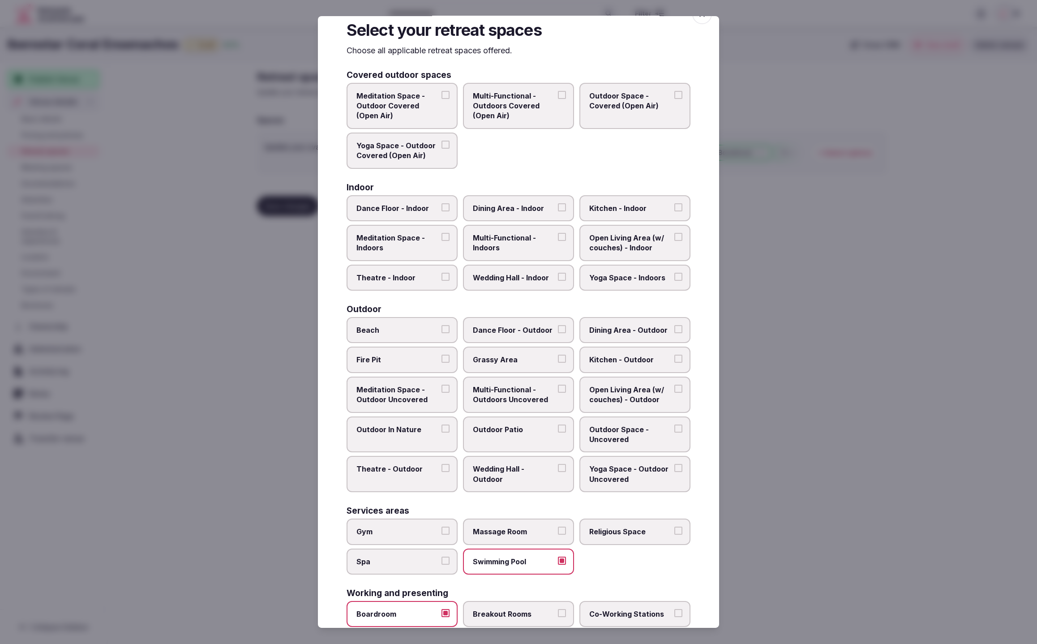
scroll to position [13, 0]
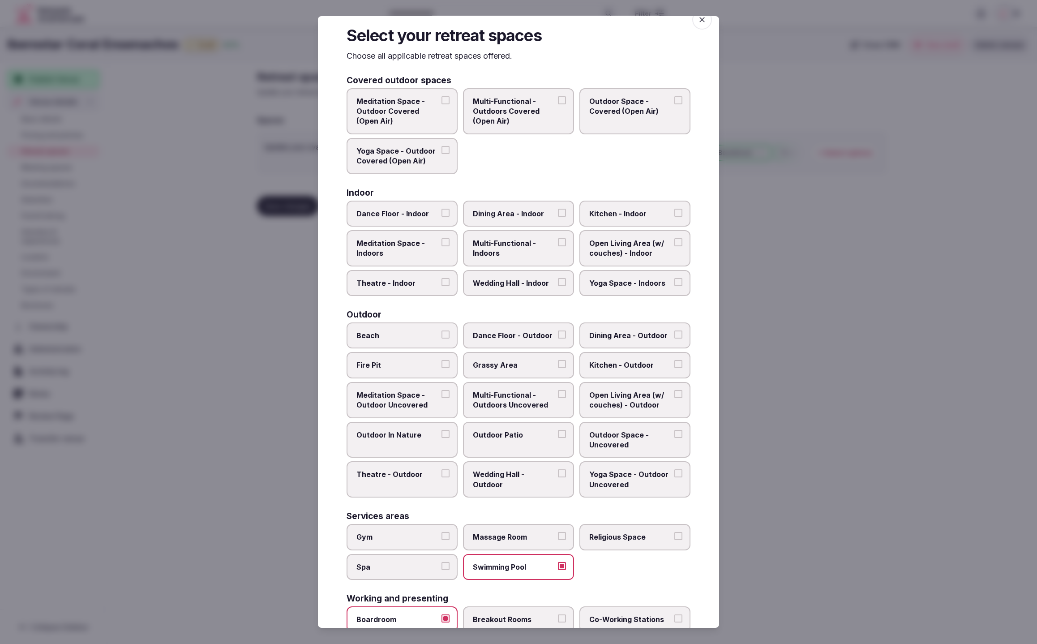
click at [515, 534] on span "Massage Room" at bounding box center [514, 537] width 82 height 10
click at [558, 534] on button "Massage Room" at bounding box center [562, 536] width 8 height 8
click at [399, 532] on span "Gym" at bounding box center [397, 537] width 82 height 10
click at [441, 532] on button "Gym" at bounding box center [445, 536] width 8 height 8
click at [404, 562] on span "Spa" at bounding box center [397, 567] width 82 height 10
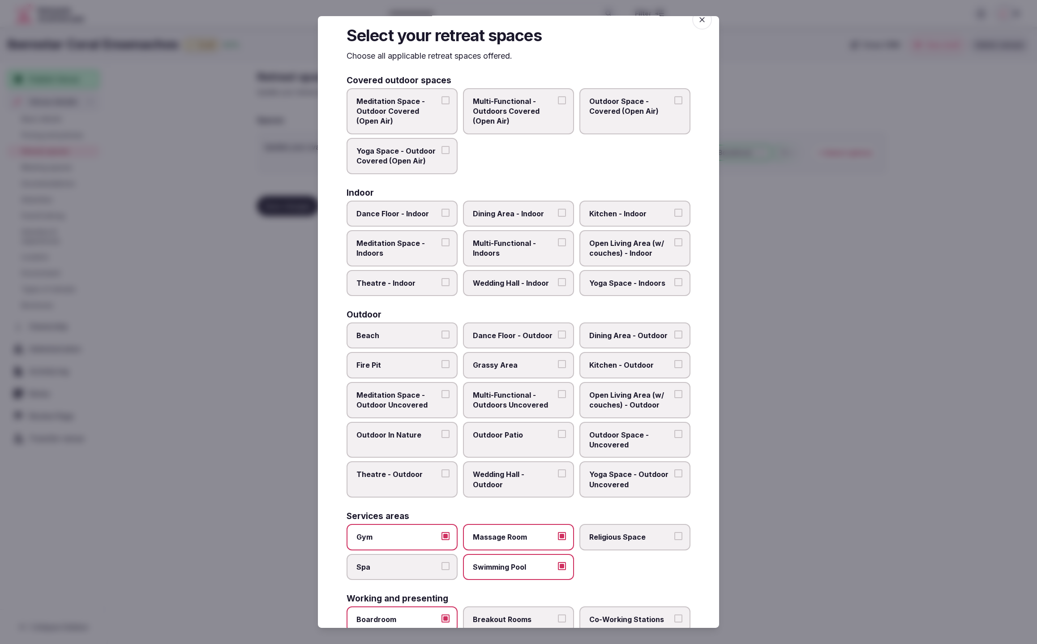
click at [441, 562] on button "Spa" at bounding box center [445, 566] width 8 height 8
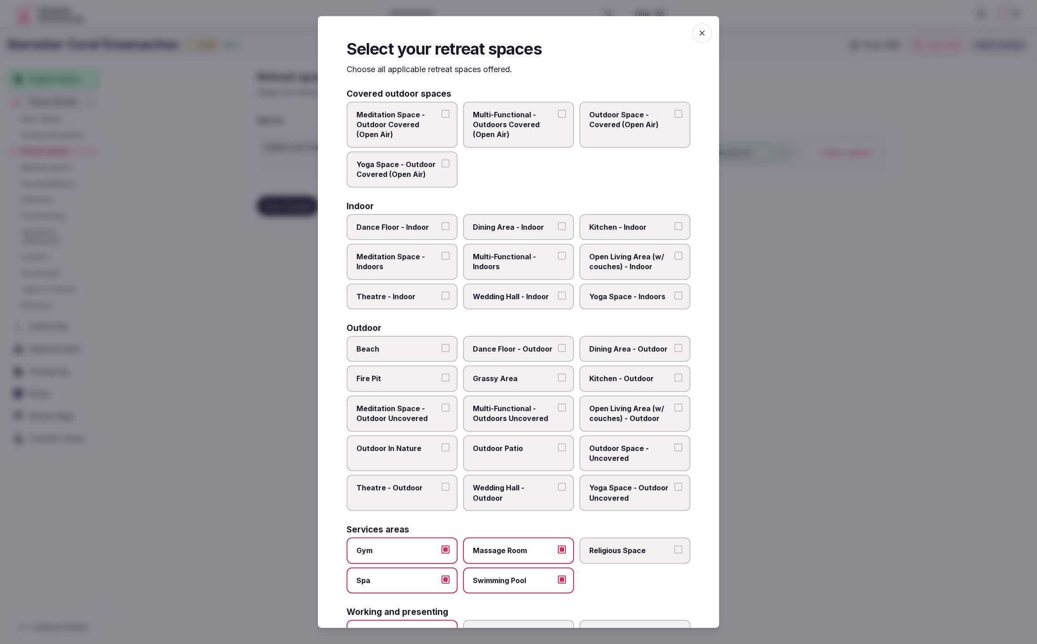
click at [515, 492] on label "Wedding Hall - Outdoor" at bounding box center [518, 492] width 111 height 36
click at [558, 491] on button "Wedding Hall - Outdoor" at bounding box center [562, 486] width 8 height 8
click at [398, 348] on span "Beach" at bounding box center [397, 349] width 82 height 10
click at [441, 348] on button "Beach" at bounding box center [445, 348] width 8 height 8
click at [504, 258] on span "Multi-Functional - Indoors" at bounding box center [514, 262] width 82 height 20
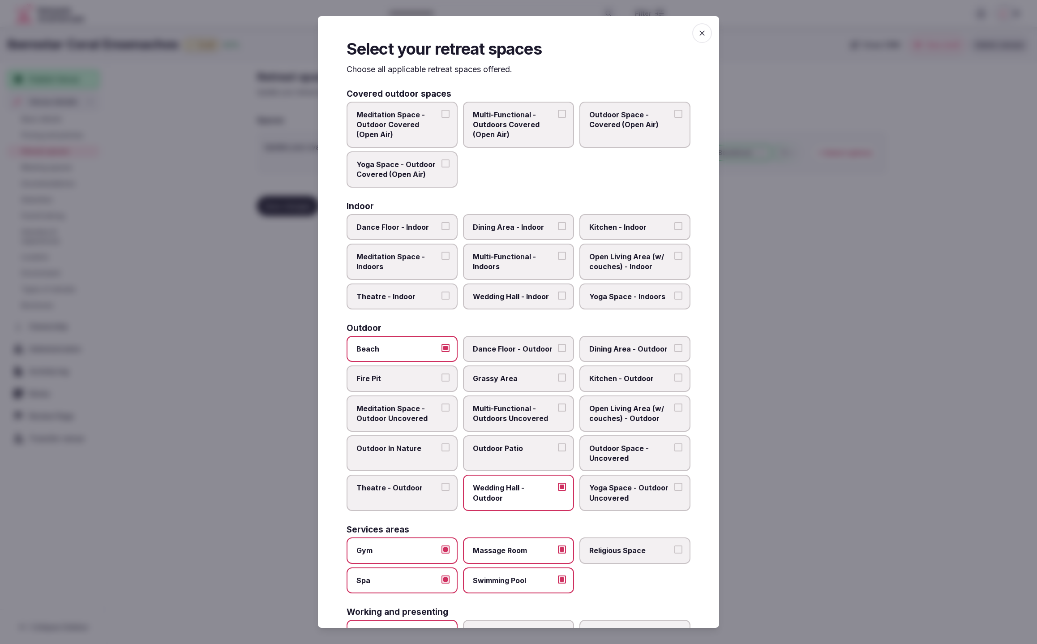
click at [558, 258] on button "Multi-Functional - Indoors" at bounding box center [562, 256] width 8 height 8
click at [400, 291] on span "Theatre - Indoor" at bounding box center [397, 296] width 82 height 10
click at [441, 291] on button "Theatre - Indoor" at bounding box center [445, 295] width 8 height 8
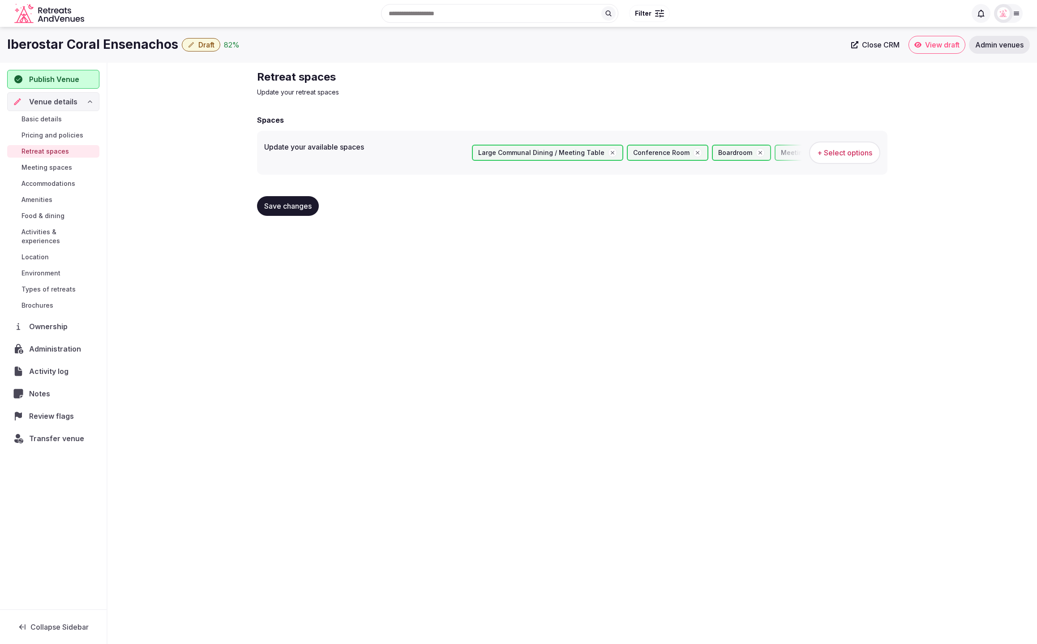
click at [281, 207] on span "Save changes" at bounding box center [287, 205] width 47 height 9
click at [35, 192] on div "Basic details Pricing and policies Retreat spaces Meeting spaces Accommodations…" at bounding box center [53, 212] width 92 height 202
click at [34, 196] on span "Amenities" at bounding box center [36, 199] width 31 height 9
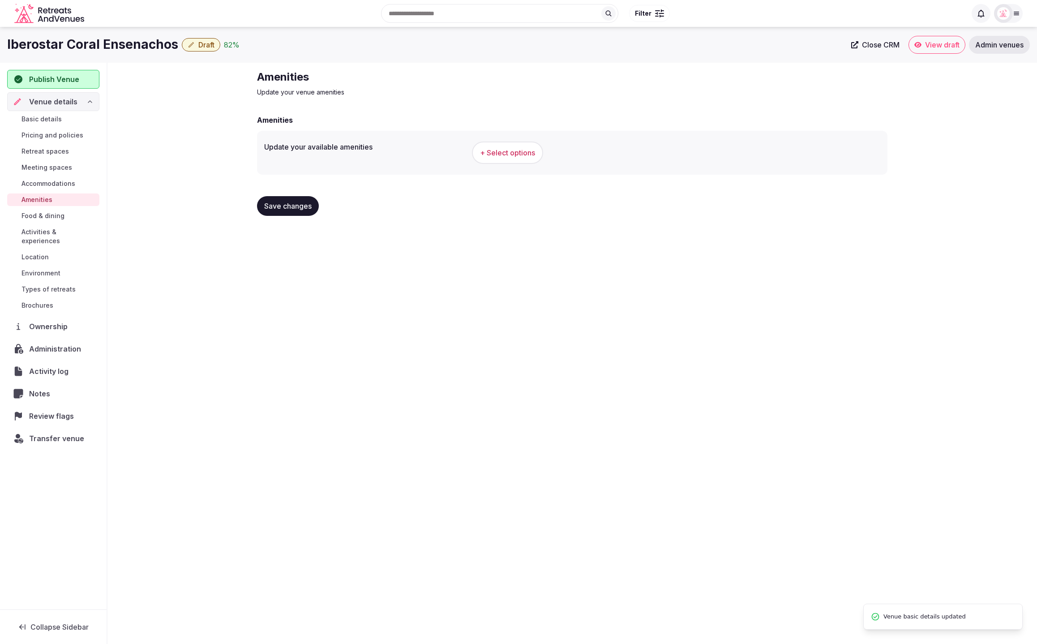
click at [518, 151] on span "+ Select options" at bounding box center [507, 153] width 55 height 10
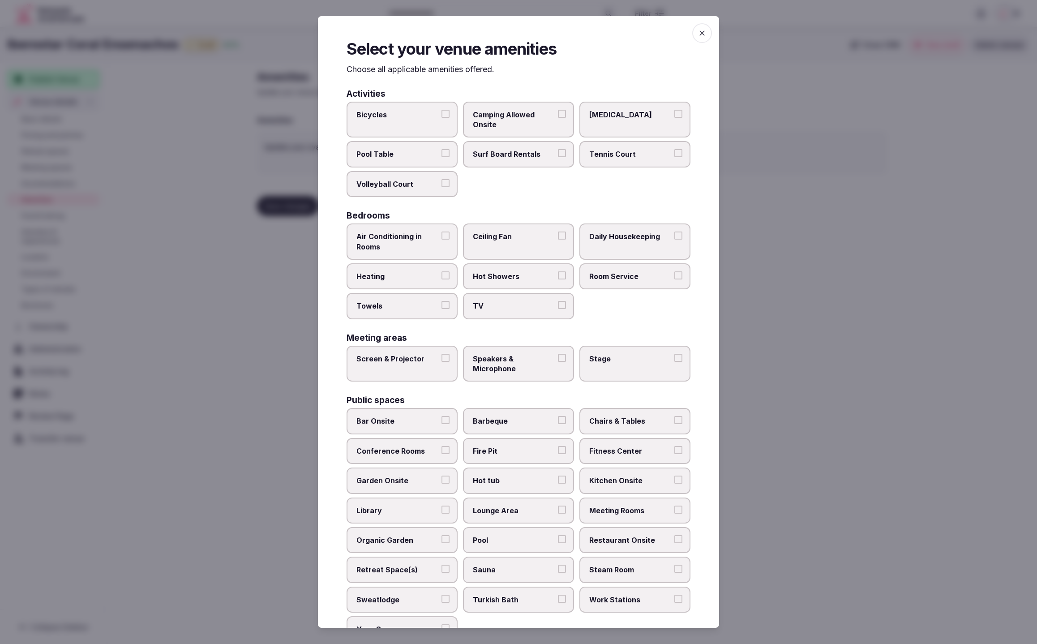
click at [512, 304] on span "TV" at bounding box center [514, 306] width 82 height 10
click at [558, 304] on button "TV" at bounding box center [562, 305] width 8 height 8
click at [381, 301] on span "Towels" at bounding box center [397, 306] width 82 height 10
click at [441, 301] on button "Towels" at bounding box center [445, 305] width 8 height 8
drag, startPoint x: 382, startPoint y: 277, endPoint x: 388, endPoint y: 247, distance: 31.1
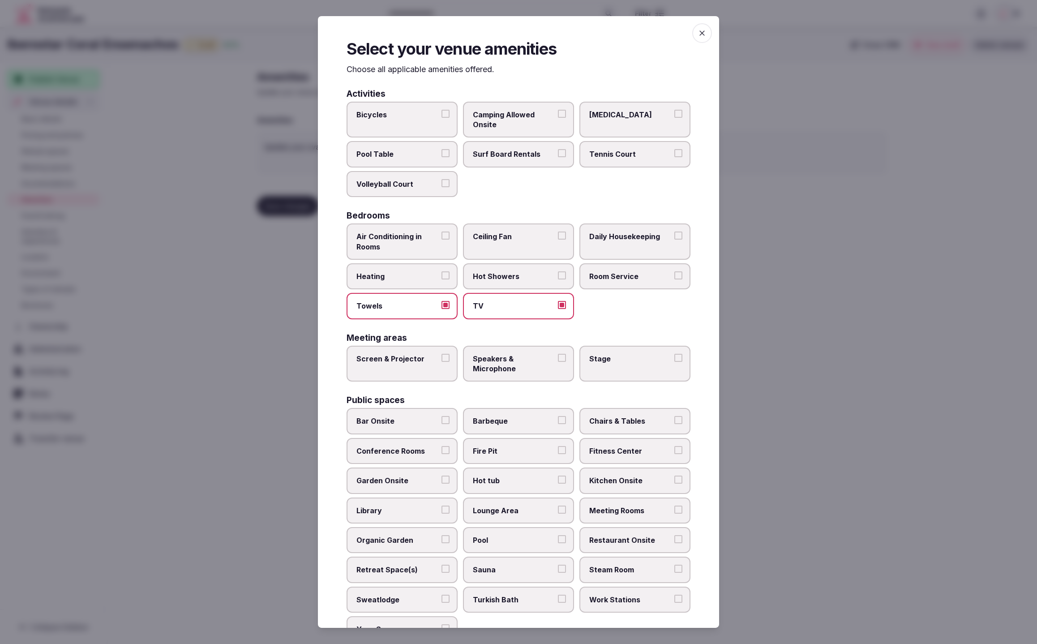
click at [383, 273] on span "Heating" at bounding box center [397, 276] width 82 height 10
click at [441, 273] on button "Heating" at bounding box center [445, 275] width 8 height 8
click at [389, 243] on span "Air Conditioning in Rooms" at bounding box center [397, 241] width 82 height 20
click at [441, 239] on button "Air Conditioning in Rooms" at bounding box center [445, 235] width 8 height 8
click at [624, 271] on span "Room Service" at bounding box center [630, 276] width 82 height 10
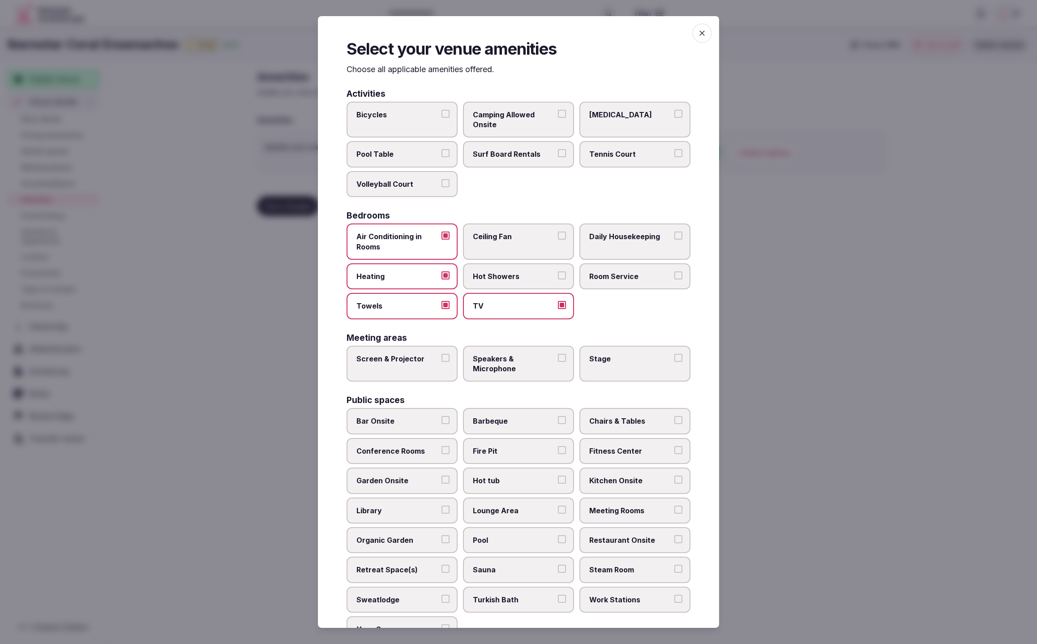
click at [674, 271] on button "Room Service" at bounding box center [678, 275] width 8 height 8
click at [624, 235] on span "Daily Housekeeping" at bounding box center [630, 236] width 82 height 10
click at [674, 235] on button "Daily Housekeeping" at bounding box center [678, 235] width 8 height 8
click at [514, 272] on span "Hot Showers" at bounding box center [514, 275] width 82 height 10
click at [558, 272] on button "Hot Showers" at bounding box center [562, 274] width 8 height 8
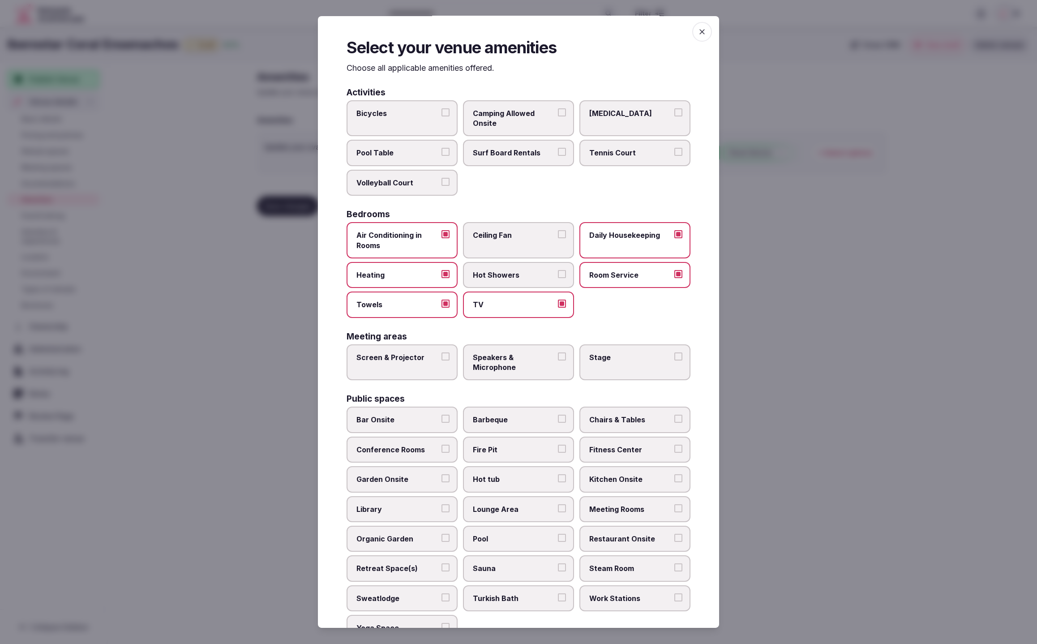
scroll to position [4, 0]
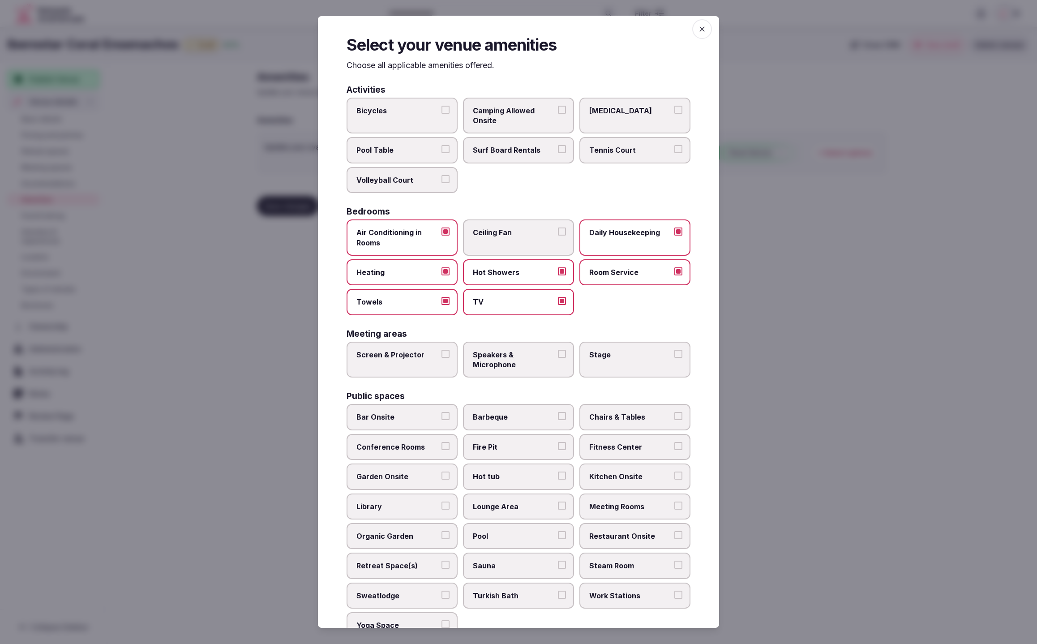
click at [421, 145] on span "Pool Table" at bounding box center [397, 150] width 82 height 10
click at [441, 145] on button "Pool Table" at bounding box center [445, 149] width 8 height 8
click at [429, 111] on span "Bicycles" at bounding box center [397, 111] width 82 height 10
click at [441, 111] on button "Bicycles" at bounding box center [445, 110] width 8 height 8
click at [489, 362] on span "Speakers & Microphone" at bounding box center [514, 360] width 82 height 20
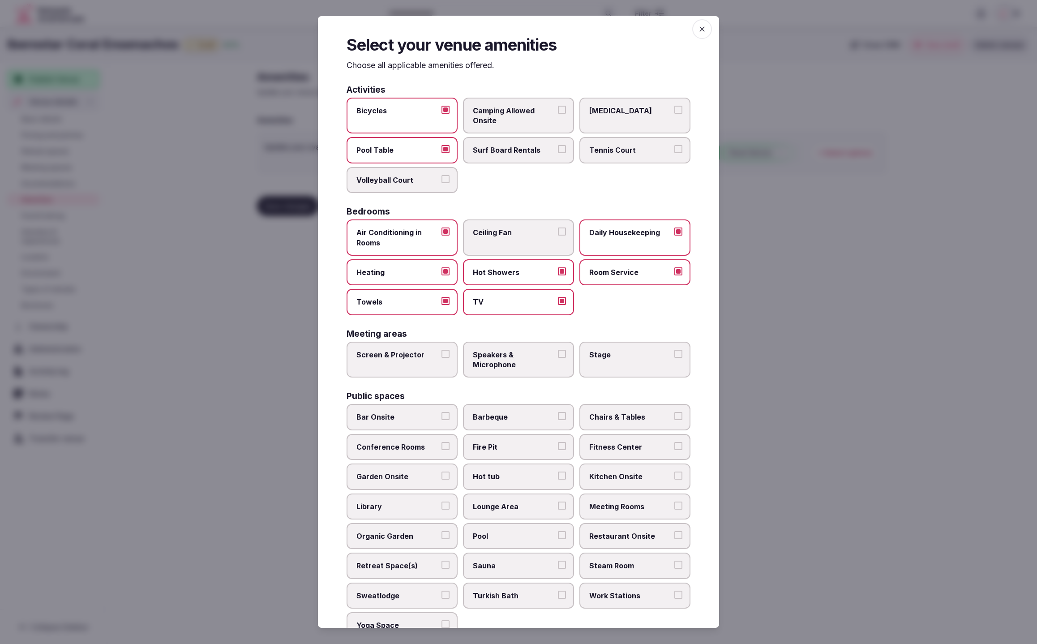
click at [558, 358] on button "Speakers & Microphone" at bounding box center [562, 354] width 8 height 8
drag, startPoint x: 409, startPoint y: 359, endPoint x: 495, endPoint y: 463, distance: 134.8
click at [409, 360] on label "Screen & Projector" at bounding box center [401, 359] width 111 height 36
click at [441, 358] on button "Screen & Projector" at bounding box center [445, 354] width 8 height 8
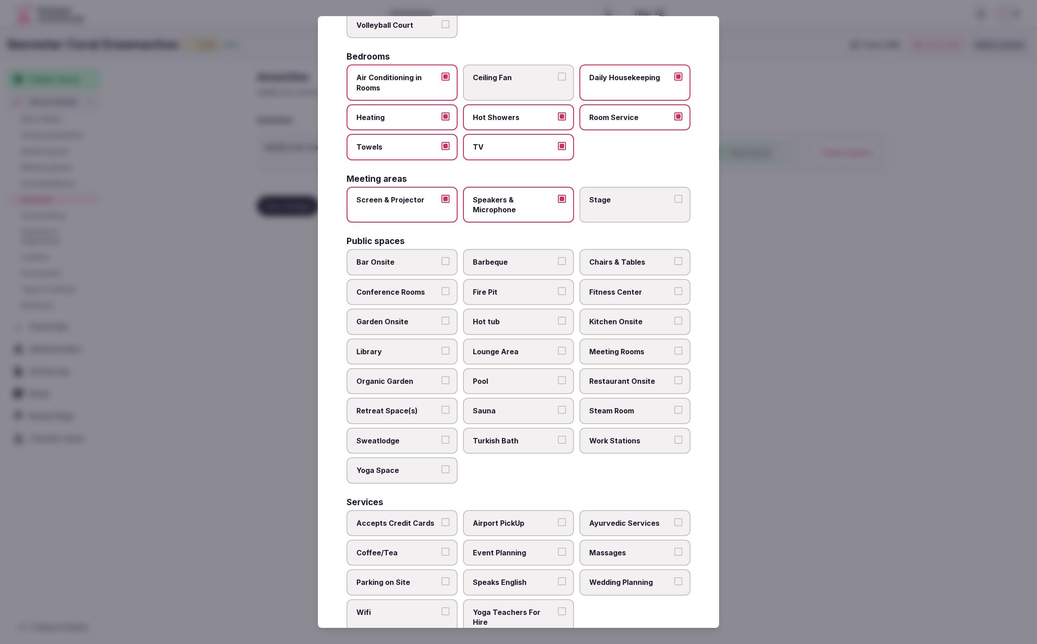
scroll to position [169, 0]
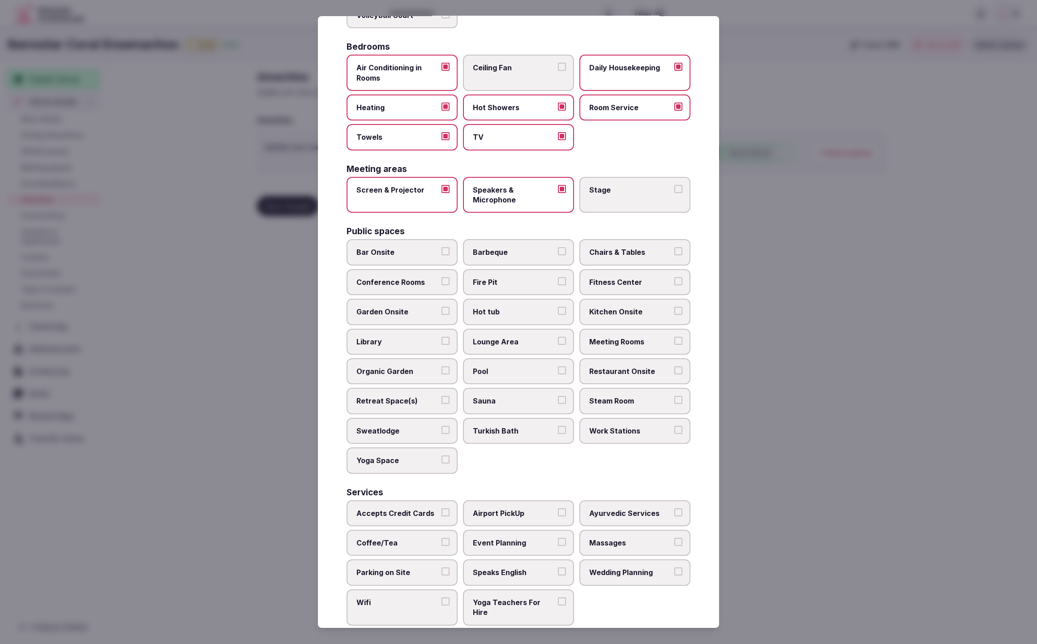
click at [491, 367] on span "Pool" at bounding box center [514, 371] width 82 height 10
click at [558, 367] on button "Pool" at bounding box center [562, 370] width 8 height 8
click at [391, 249] on span "Bar Onsite" at bounding box center [397, 252] width 82 height 10
click at [441, 249] on button "Bar Onsite" at bounding box center [445, 251] width 8 height 8
click at [387, 285] on label "Conference Rooms" at bounding box center [401, 282] width 111 height 26
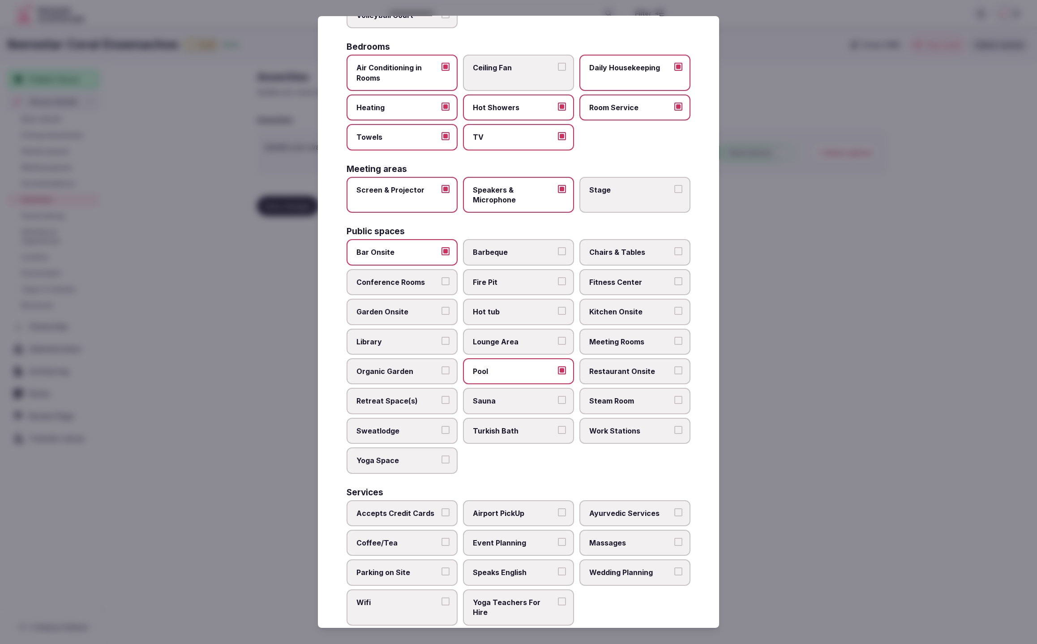
click at [441, 285] on button "Conference Rooms" at bounding box center [445, 281] width 8 height 8
click at [622, 277] on span "Fitness Center" at bounding box center [630, 282] width 82 height 10
click at [674, 277] on button "Fitness Center" at bounding box center [678, 281] width 8 height 8
click at [628, 338] on span "Meeting Rooms" at bounding box center [630, 342] width 82 height 10
click at [674, 338] on button "Meeting Rooms" at bounding box center [678, 341] width 8 height 8
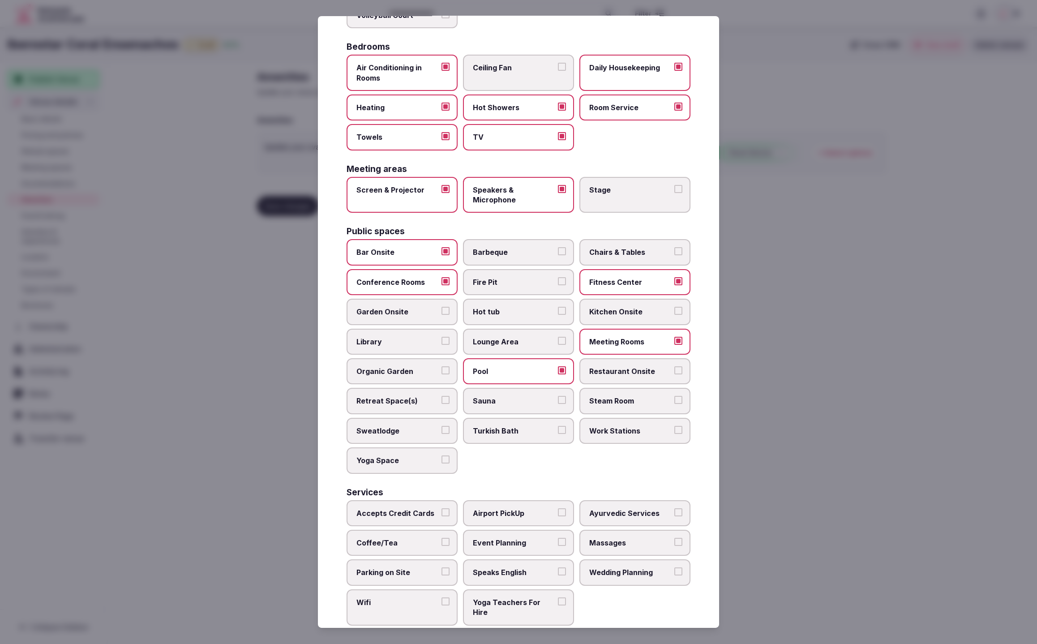
click at [514, 337] on span "Lounge Area" at bounding box center [514, 342] width 82 height 10
click at [558, 337] on button "Lounge Area" at bounding box center [562, 341] width 8 height 8
click at [519, 308] on span "Hot tub" at bounding box center [514, 312] width 82 height 10
click at [558, 308] on button "Hot tub" at bounding box center [562, 311] width 8 height 8
click at [629, 247] on span "Chairs & Tables" at bounding box center [630, 252] width 82 height 10
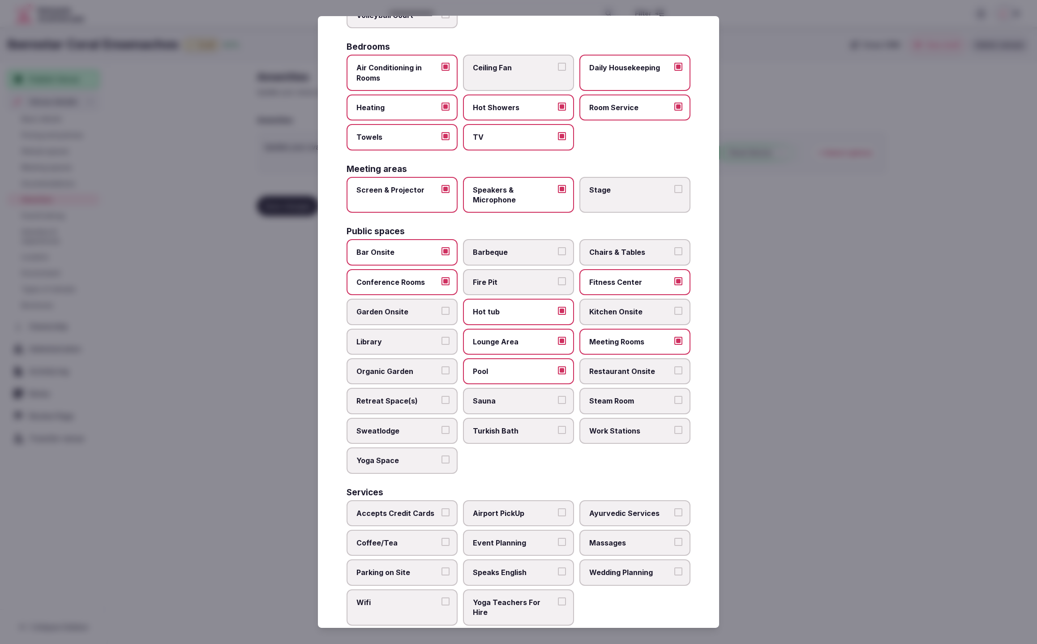
click at [674, 247] on button "Chairs & Tables" at bounding box center [678, 251] width 8 height 8
click at [621, 368] on span "Restaurant Onsite" at bounding box center [630, 371] width 82 height 10
click at [674, 368] on button "Restaurant Onsite" at bounding box center [678, 370] width 8 height 8
click at [388, 396] on span "Retreat Space(s)" at bounding box center [397, 401] width 82 height 10
click at [441, 396] on button "Retreat Space(s)" at bounding box center [445, 400] width 8 height 8
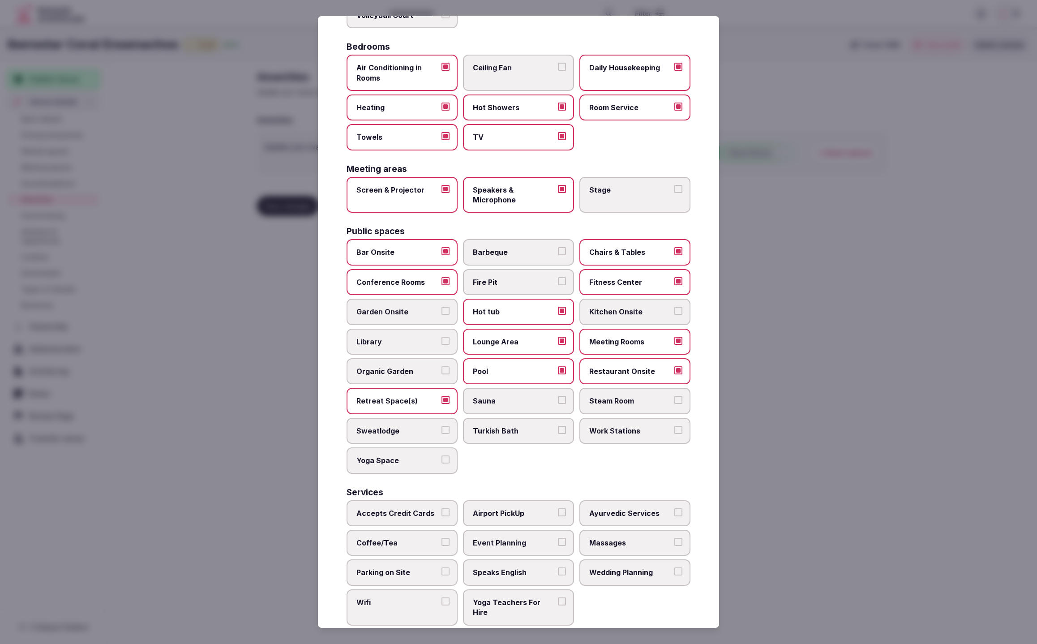
drag, startPoint x: 396, startPoint y: 514, endPoint x: 408, endPoint y: 537, distance: 25.4
click at [396, 515] on label "Accepts Credit Cards" at bounding box center [401, 513] width 111 height 26
click at [441, 515] on button "Accepts Credit Cards" at bounding box center [445, 512] width 8 height 8
click at [408, 538] on span "Coffee/Tea" at bounding box center [397, 543] width 82 height 10
click at [441, 538] on button "Coffee/Tea" at bounding box center [445, 542] width 8 height 8
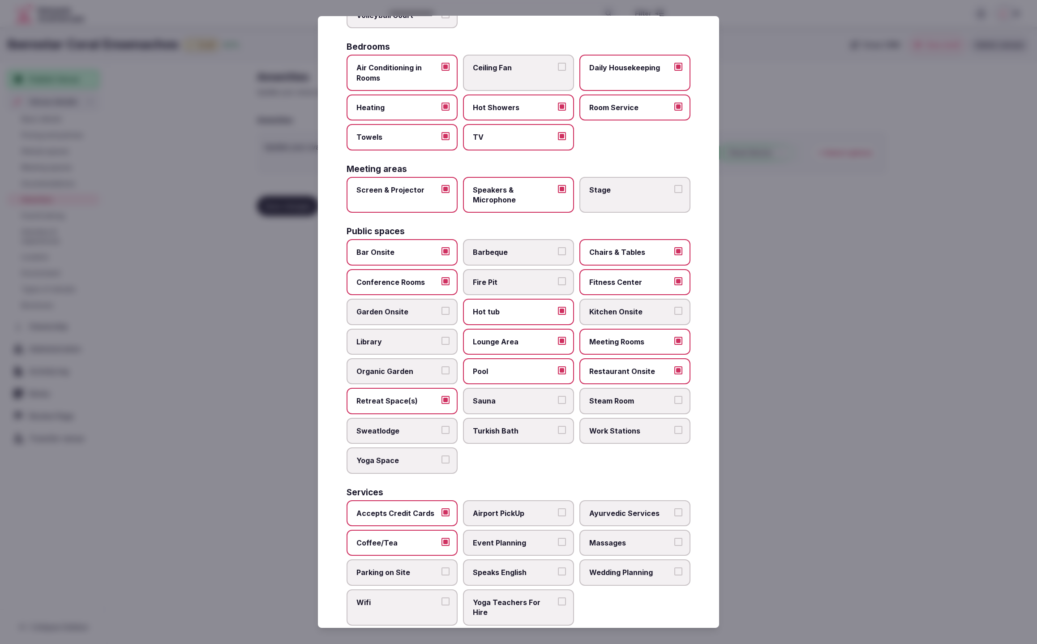
click at [405, 567] on span "Parking on Site" at bounding box center [397, 572] width 82 height 10
click at [441, 567] on button "Parking on Site" at bounding box center [445, 571] width 8 height 8
drag, startPoint x: 407, startPoint y: 589, endPoint x: 405, endPoint y: 584, distance: 4.8
click at [407, 597] on span "Wifi" at bounding box center [397, 602] width 82 height 10
click at [441, 597] on button "Wifi" at bounding box center [445, 601] width 8 height 8
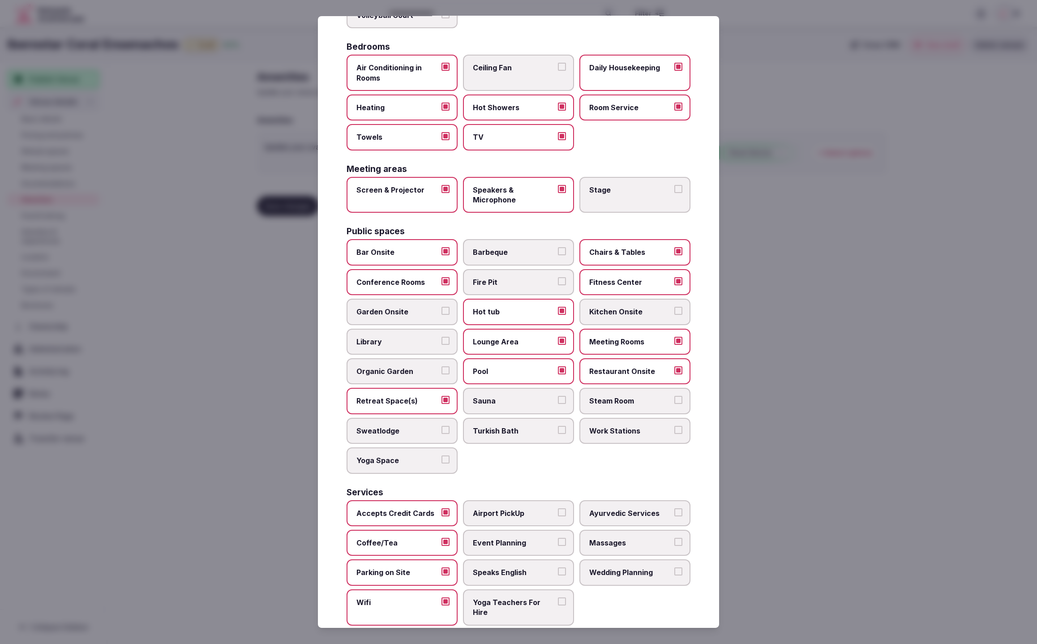
click at [517, 538] on span "Event Planning" at bounding box center [514, 543] width 82 height 10
click at [558, 538] on button "Event Planning" at bounding box center [562, 542] width 8 height 8
click at [614, 538] on span "Massages" at bounding box center [630, 543] width 82 height 10
click at [674, 538] on button "Massages" at bounding box center [678, 542] width 8 height 8
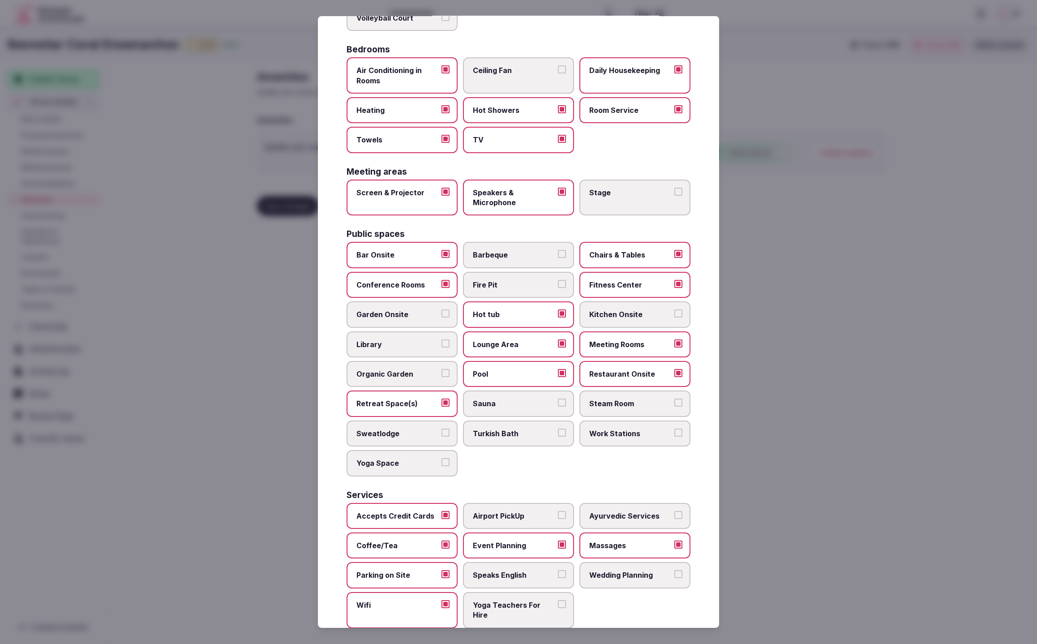
scroll to position [165, 0]
click at [795, 558] on div at bounding box center [518, 322] width 1037 height 644
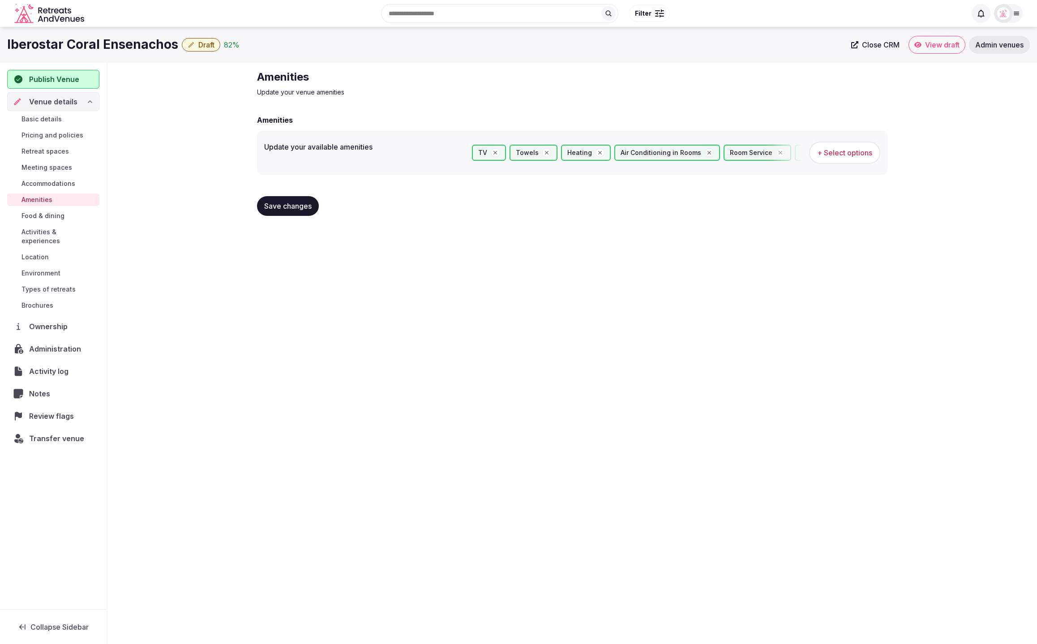
click at [290, 208] on span "Save changes" at bounding box center [287, 205] width 47 height 9
click at [69, 116] on link "Basic details" at bounding box center [53, 119] width 92 height 13
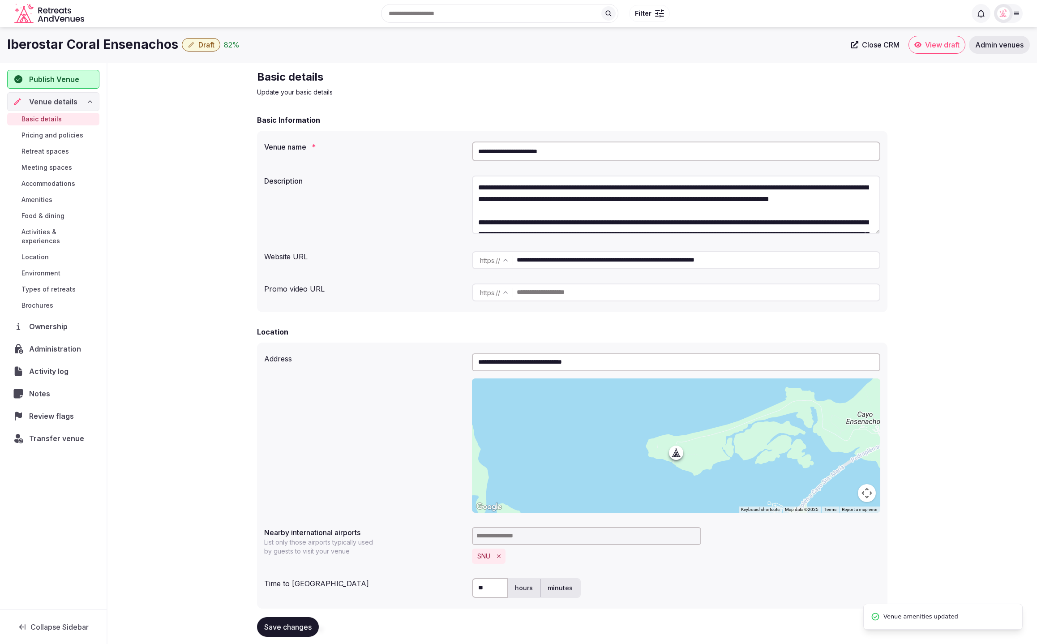
click at [207, 44] on span "Draft" at bounding box center [206, 44] width 16 height 9
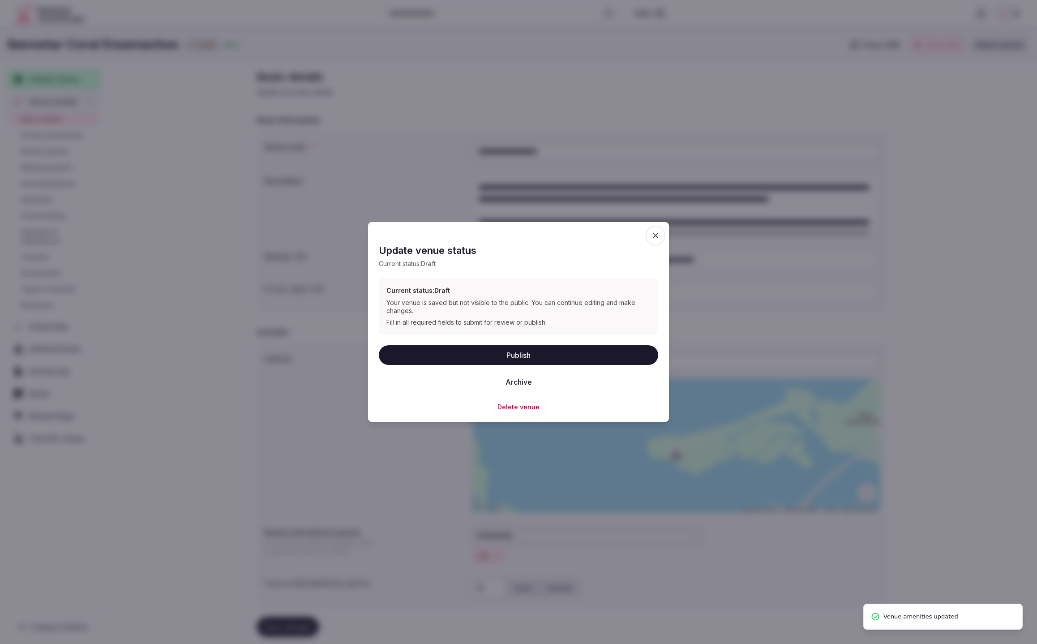
click at [500, 355] on button "Publish" at bounding box center [518, 355] width 279 height 20
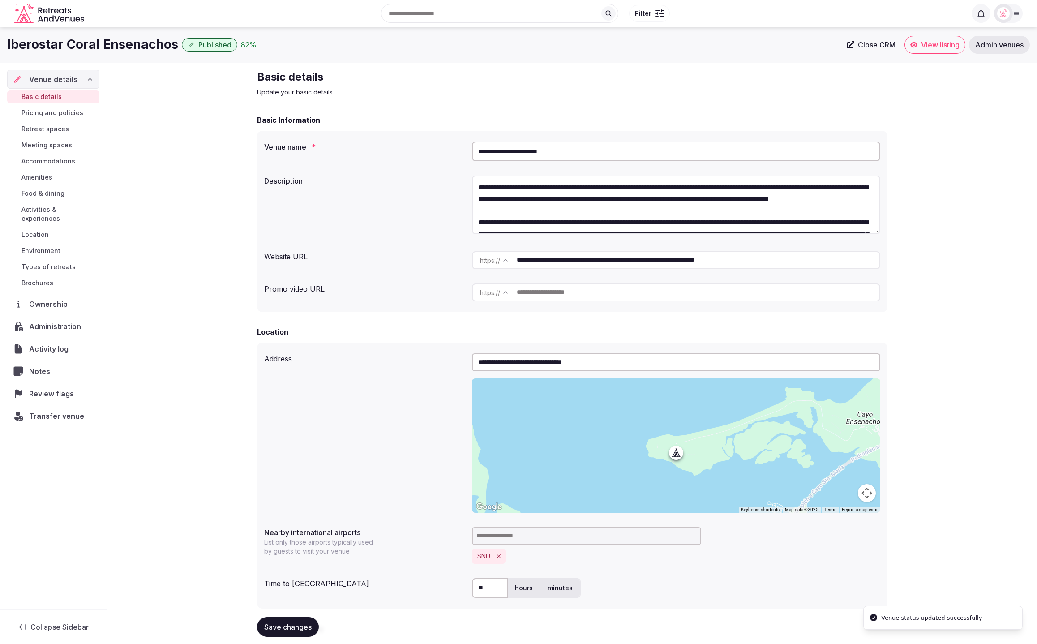
drag, startPoint x: 579, startPoint y: 154, endPoint x: 450, endPoint y: 140, distance: 129.2
click at [463, 150] on div "**********" at bounding box center [572, 151] width 616 height 27
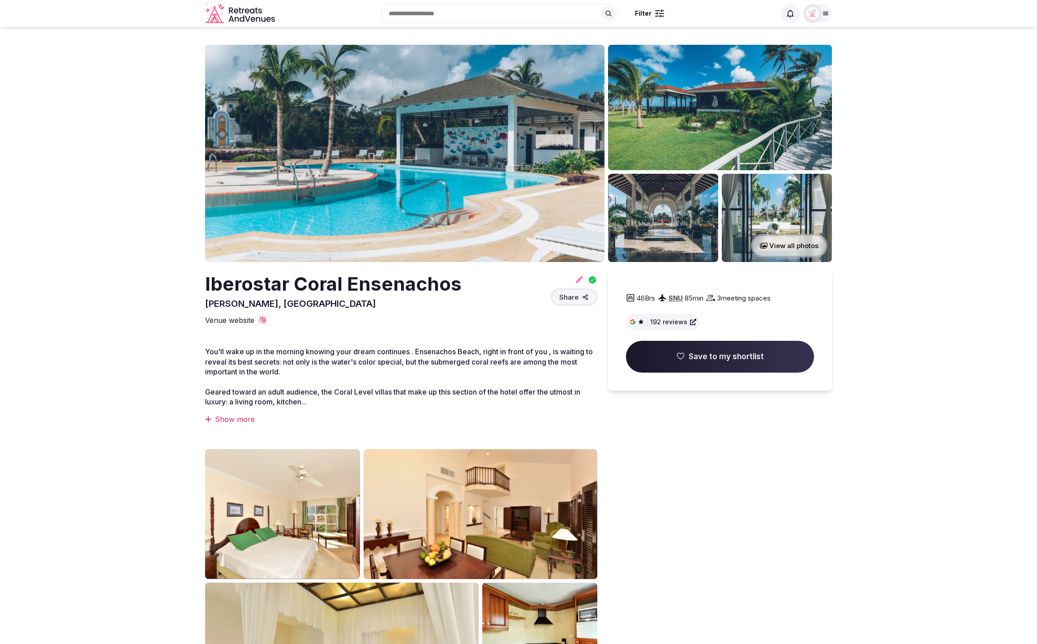
click at [954, 171] on section "View all photos Iberostar Coral Ensenachos Villa Clara, Cuba Share 46 Brs SNU 8…" at bounding box center [518, 428] width 1037 height 802
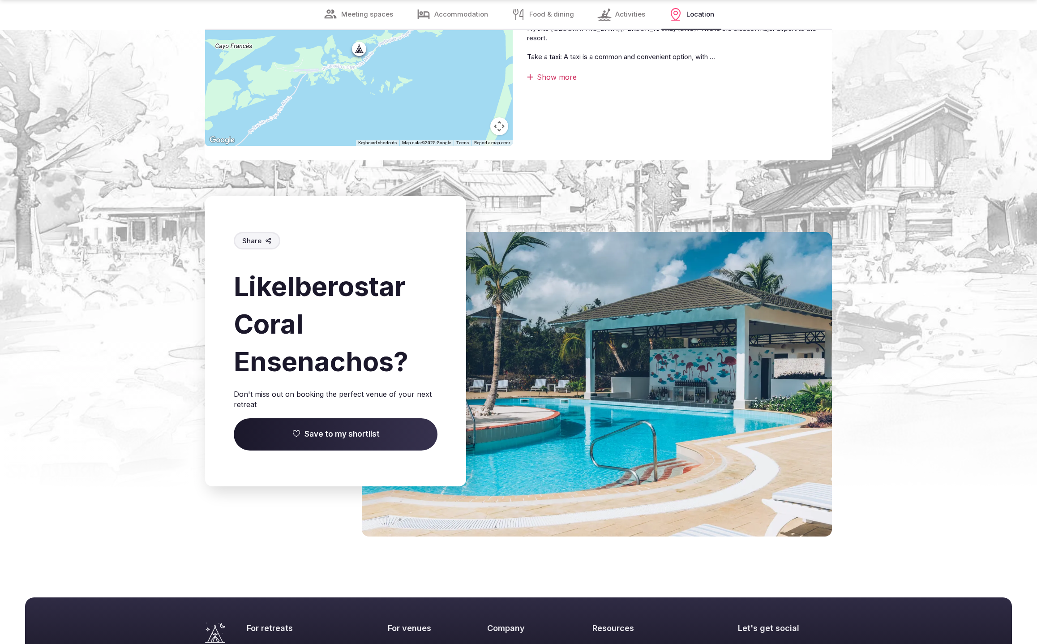
scroll to position [2181, 0]
